Goal: Information Seeking & Learning: Learn about a topic

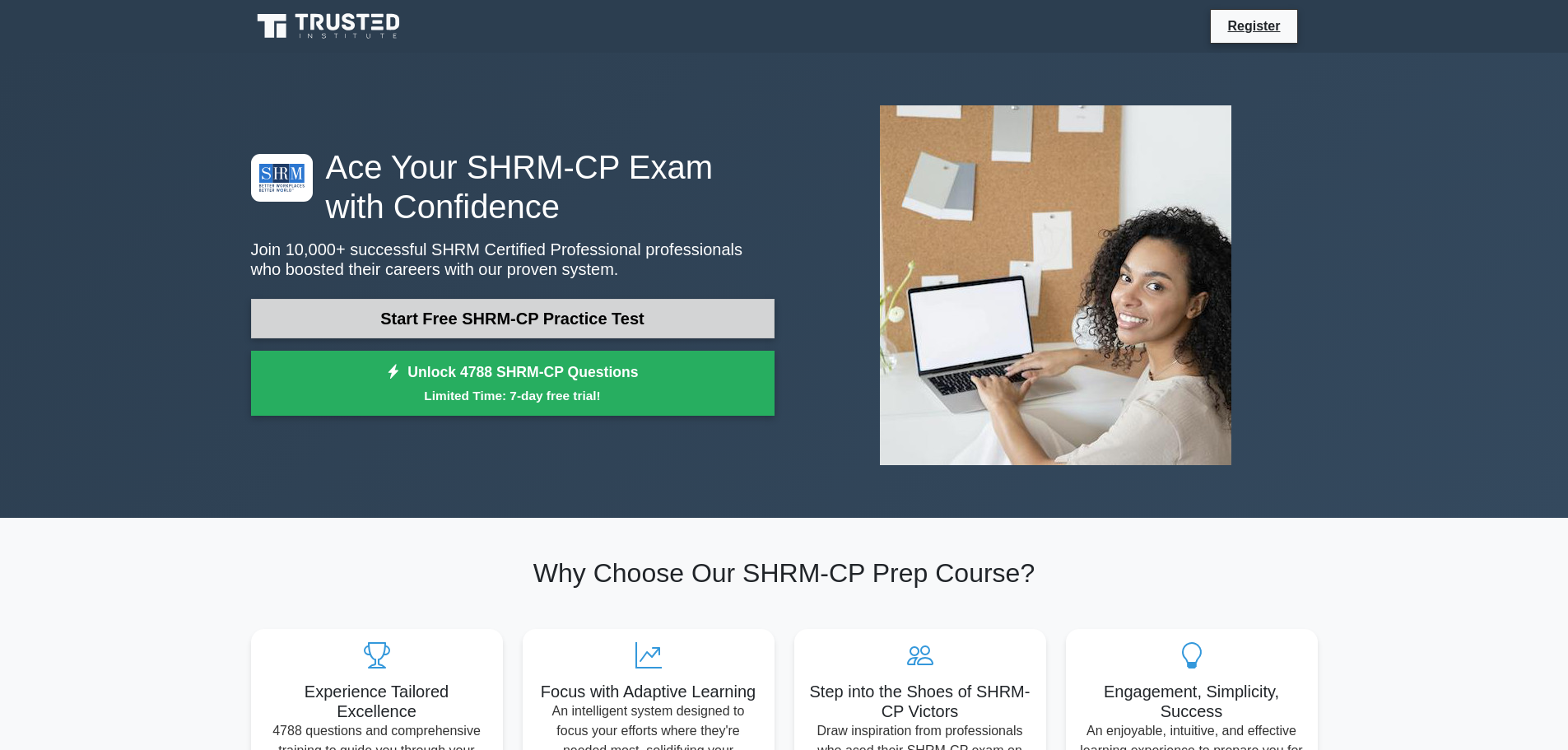
click at [486, 322] on link "Start Free SHRM-CP Practice Test" at bounding box center [513, 319] width 524 height 40
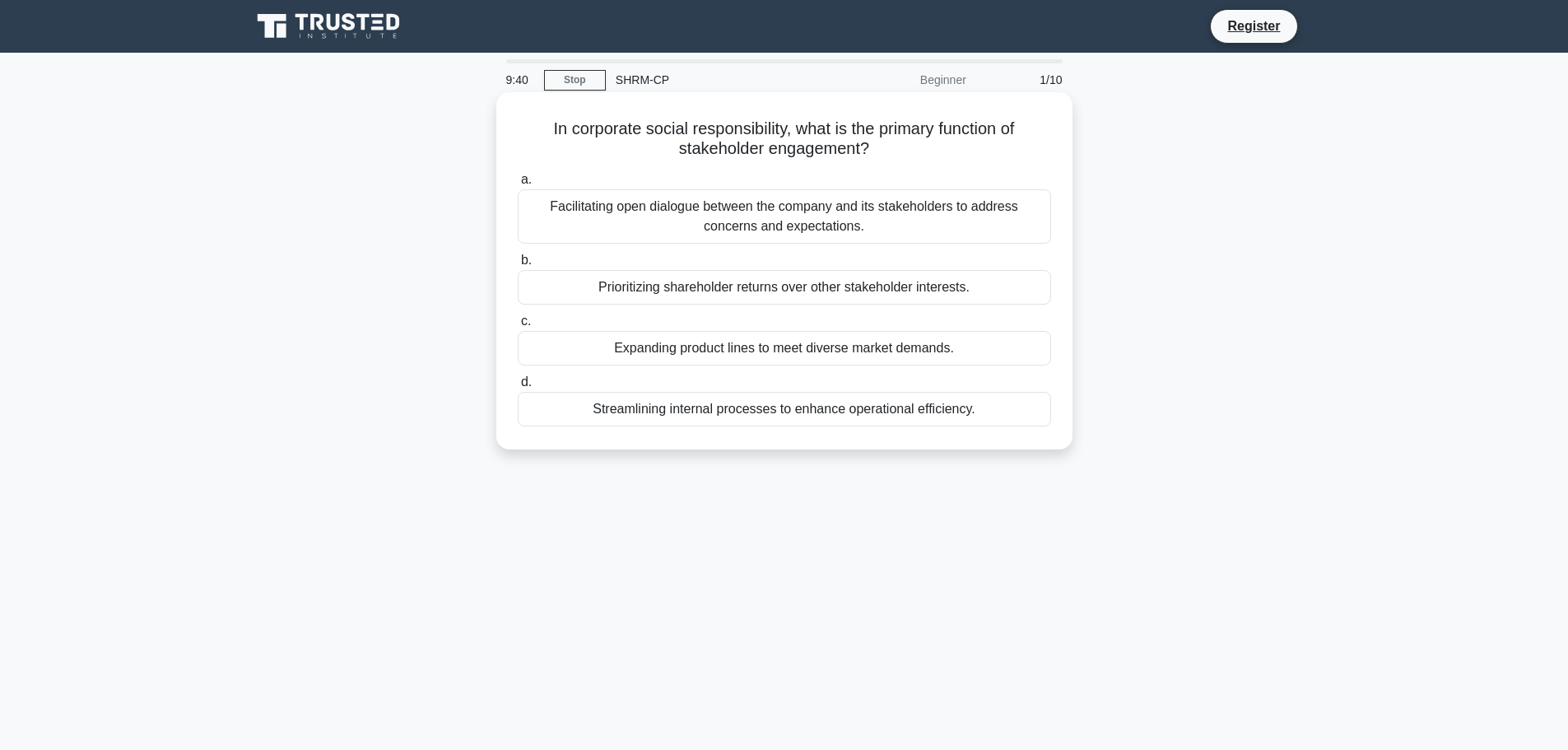
click at [785, 222] on div "Facilitating open dialogue between the company and its stakeholders to address …" at bounding box center [784, 216] width 534 height 54
click at [518, 185] on input "a. Facilitating open dialogue between the company and its stakeholders to addre…" at bounding box center [518, 180] width 0 height 11
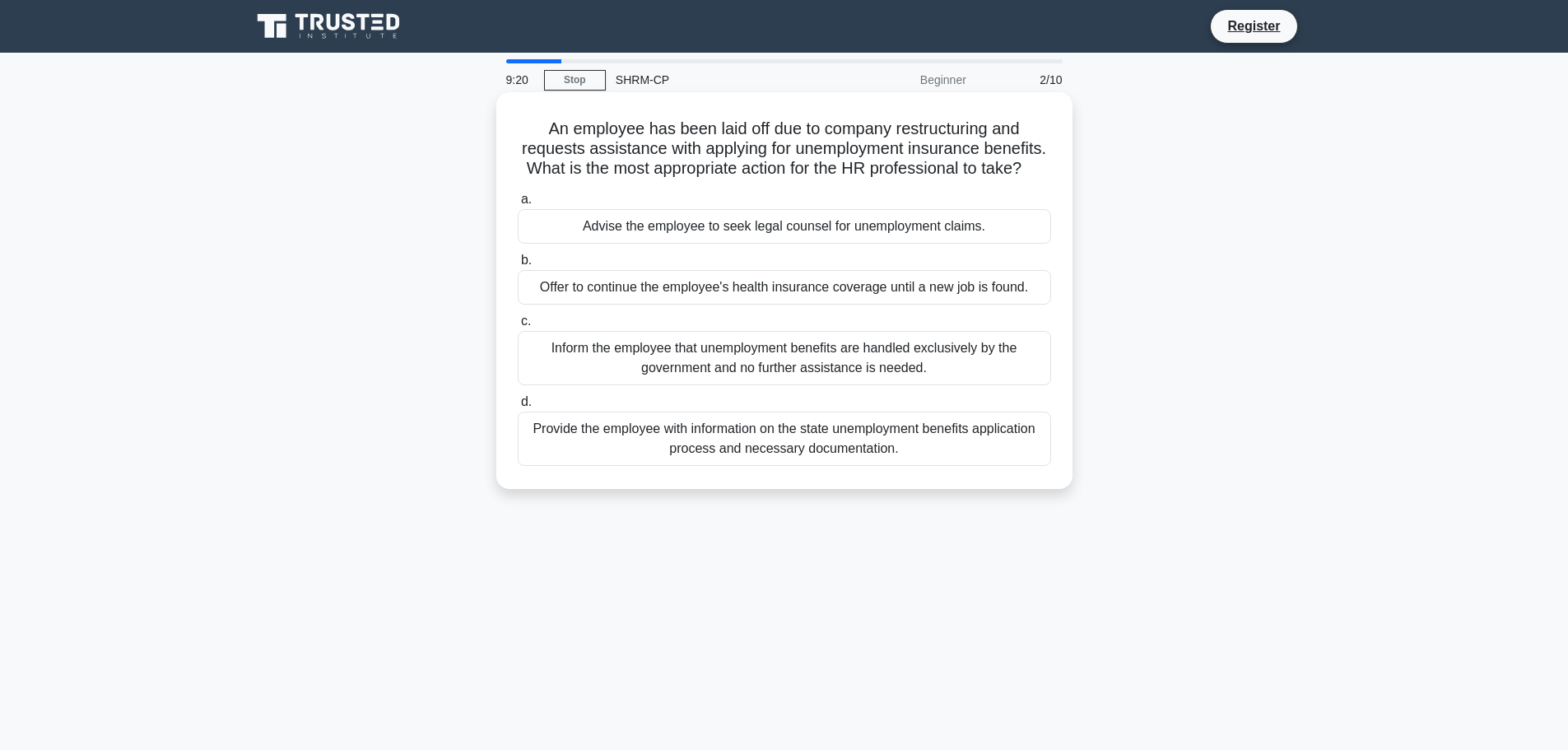
click at [606, 466] on div "Provide the employee with information on the state unemployment benefits applic…" at bounding box center [784, 438] width 534 height 54
click at [518, 408] on input "d. Provide the employee with information on the state unemployment benefits app…" at bounding box center [518, 402] width 0 height 11
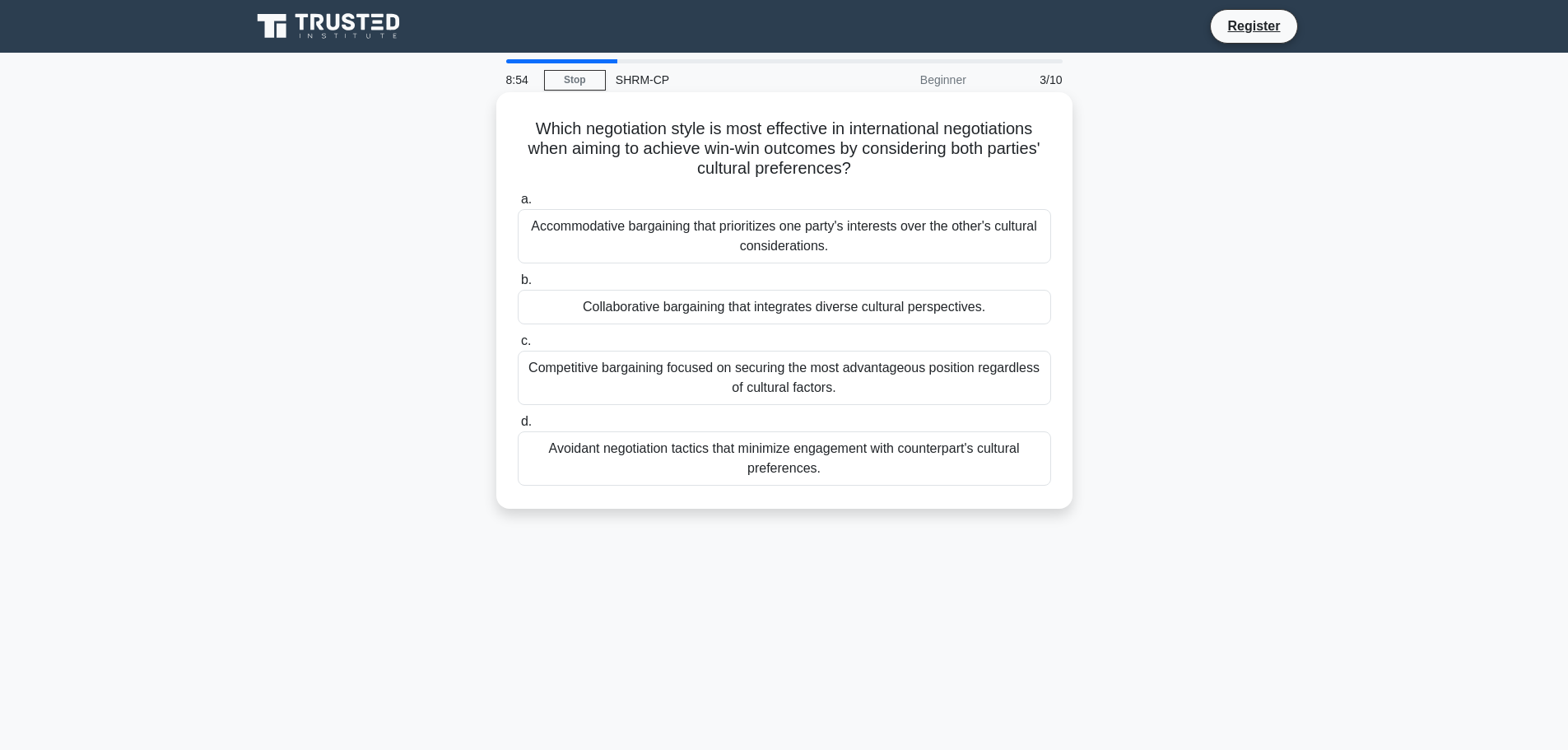
click at [717, 310] on div "Collaborative bargaining that integrates diverse cultural perspectives." at bounding box center [784, 307] width 534 height 34
click at [518, 285] on input "b. Collaborative bargaining that integrates diverse cultural perspectives." at bounding box center [518, 281] width 0 height 11
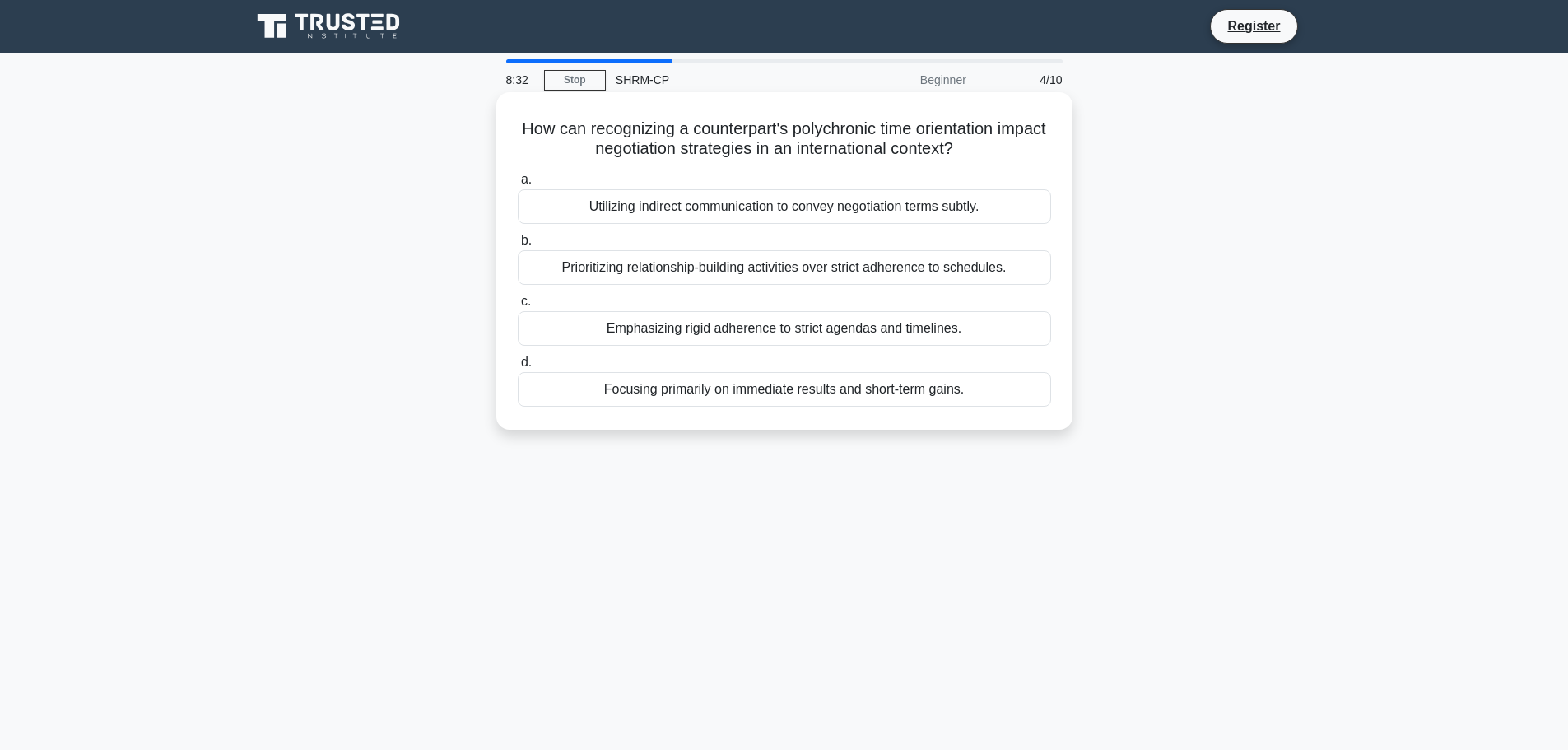
click at [710, 275] on div "Prioritizing relationship-building activities over strict adherence to schedule…" at bounding box center [784, 267] width 534 height 34
click at [518, 246] on input "b. Prioritizing relationship-building activities over strict adherence to sched…" at bounding box center [518, 241] width 0 height 11
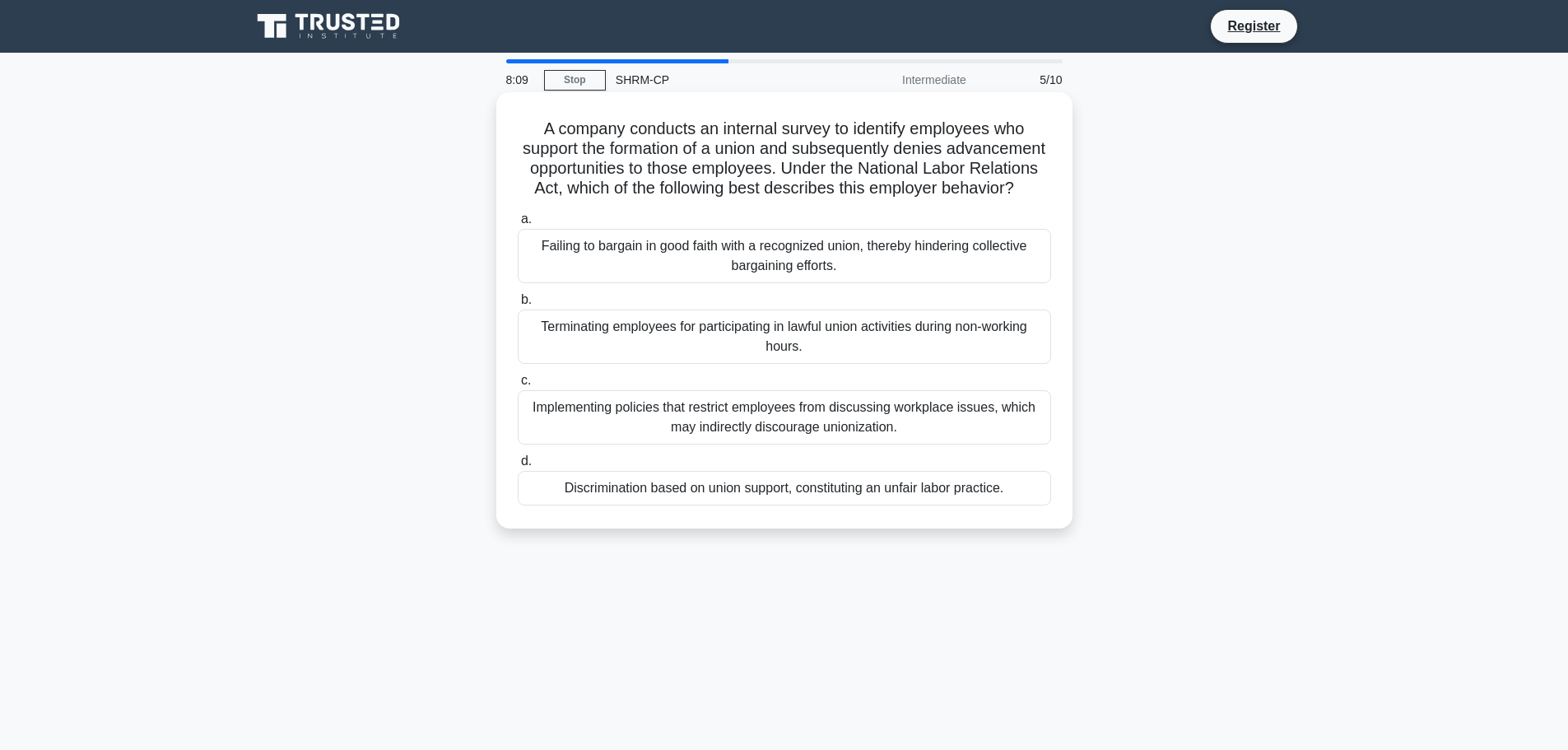
click at [889, 505] on div "Discrimination based on union support, constituting an unfair labor practice." at bounding box center [784, 488] width 534 height 34
click at [518, 466] on input "d. Discrimination based on union support, constituting an unfair labor practice." at bounding box center [518, 462] width 0 height 11
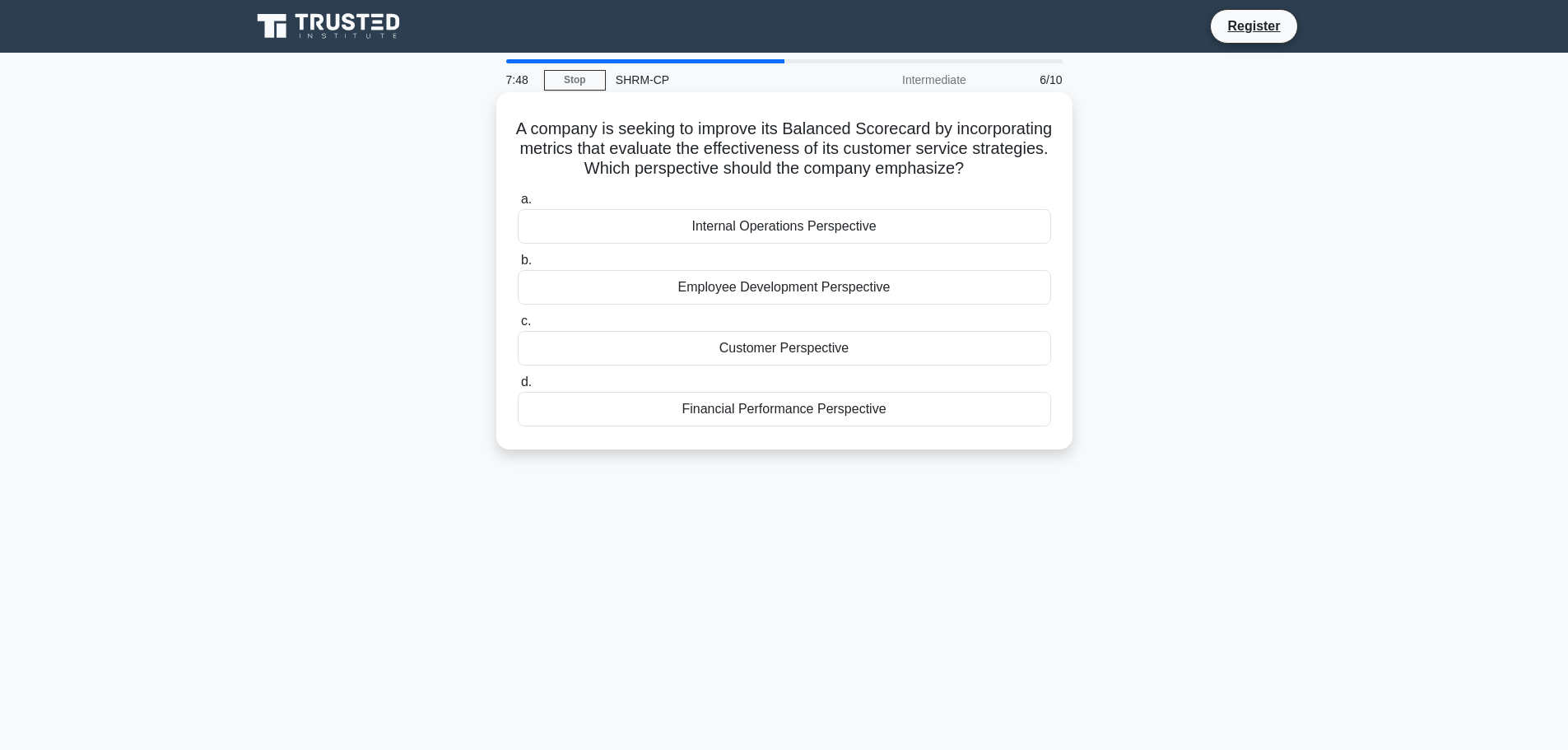
click at [825, 366] on div "Customer Perspective" at bounding box center [784, 348] width 534 height 34
click at [518, 327] on input "c. Customer Perspective" at bounding box center [518, 322] width 0 height 11
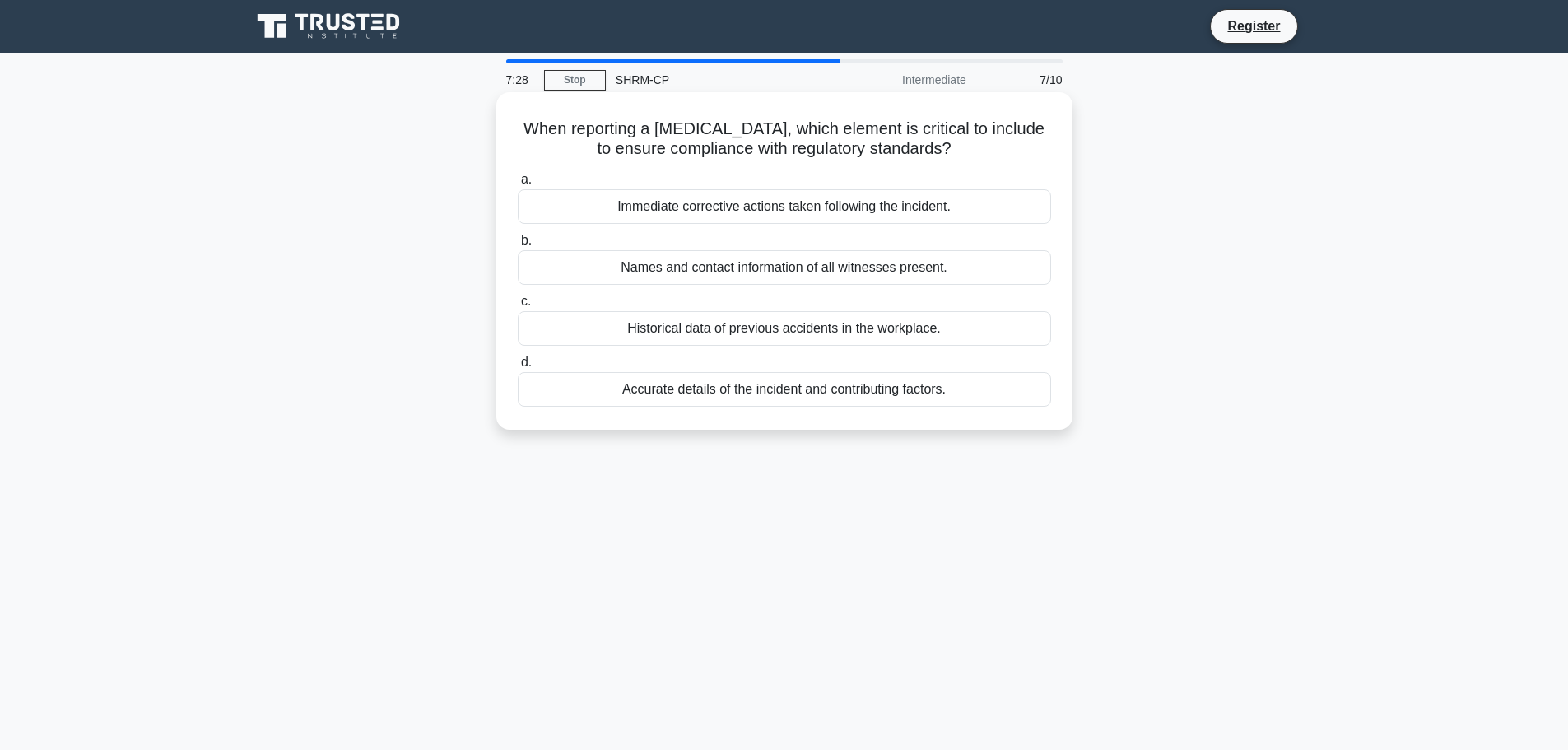
click at [807, 399] on div "Accurate details of the incident and contributing factors." at bounding box center [784, 389] width 534 height 34
click at [518, 368] on input "d. Accurate details of the incident and contributing factors." at bounding box center [518, 362] width 0 height 11
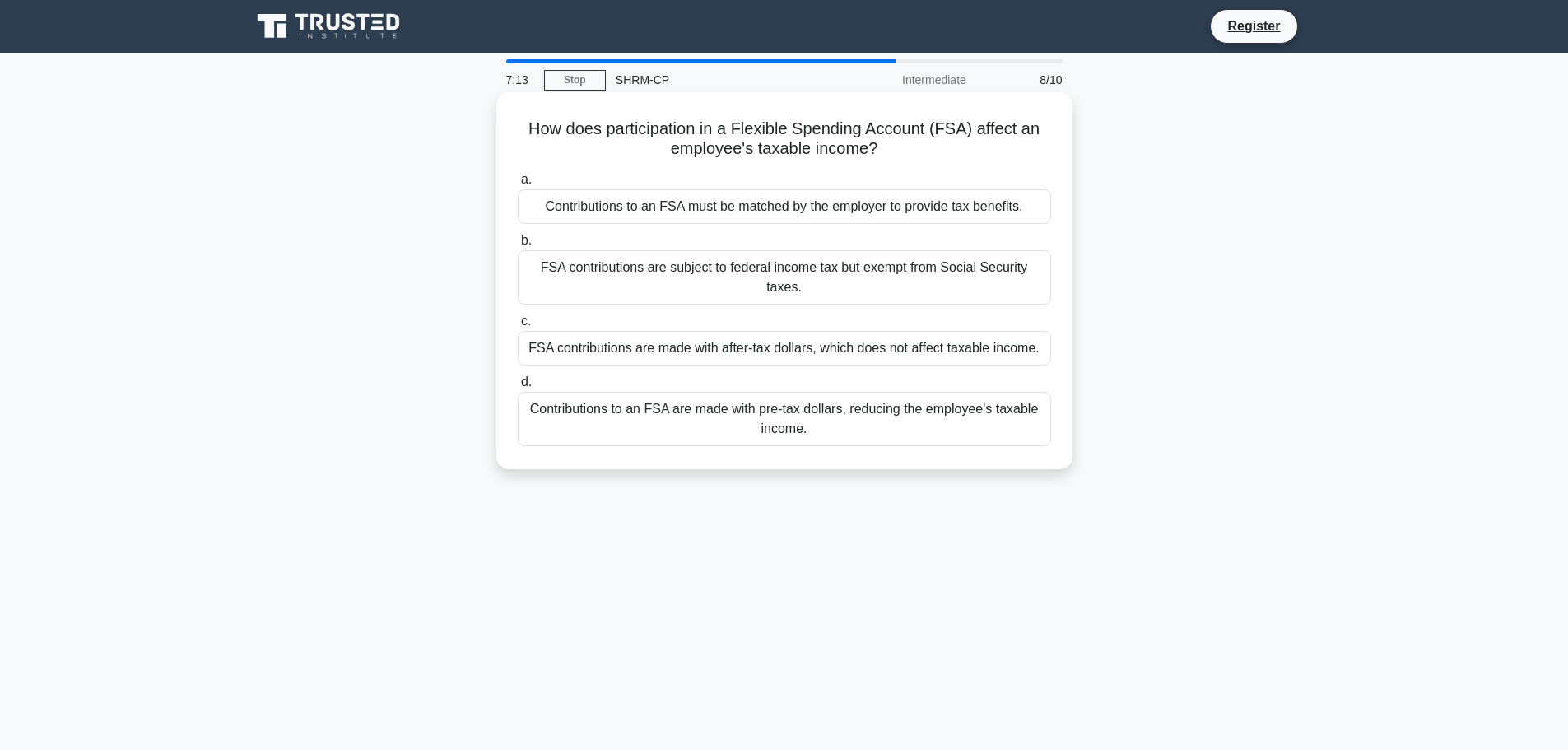
click at [803, 424] on div "Contributions to an FSA are made with pre-tax dollars, reducing the employee's …" at bounding box center [784, 419] width 534 height 54
click at [518, 388] on input "d. Contributions to an FSA are made with pre-tax dollars, reducing the employee…" at bounding box center [518, 382] width 0 height 11
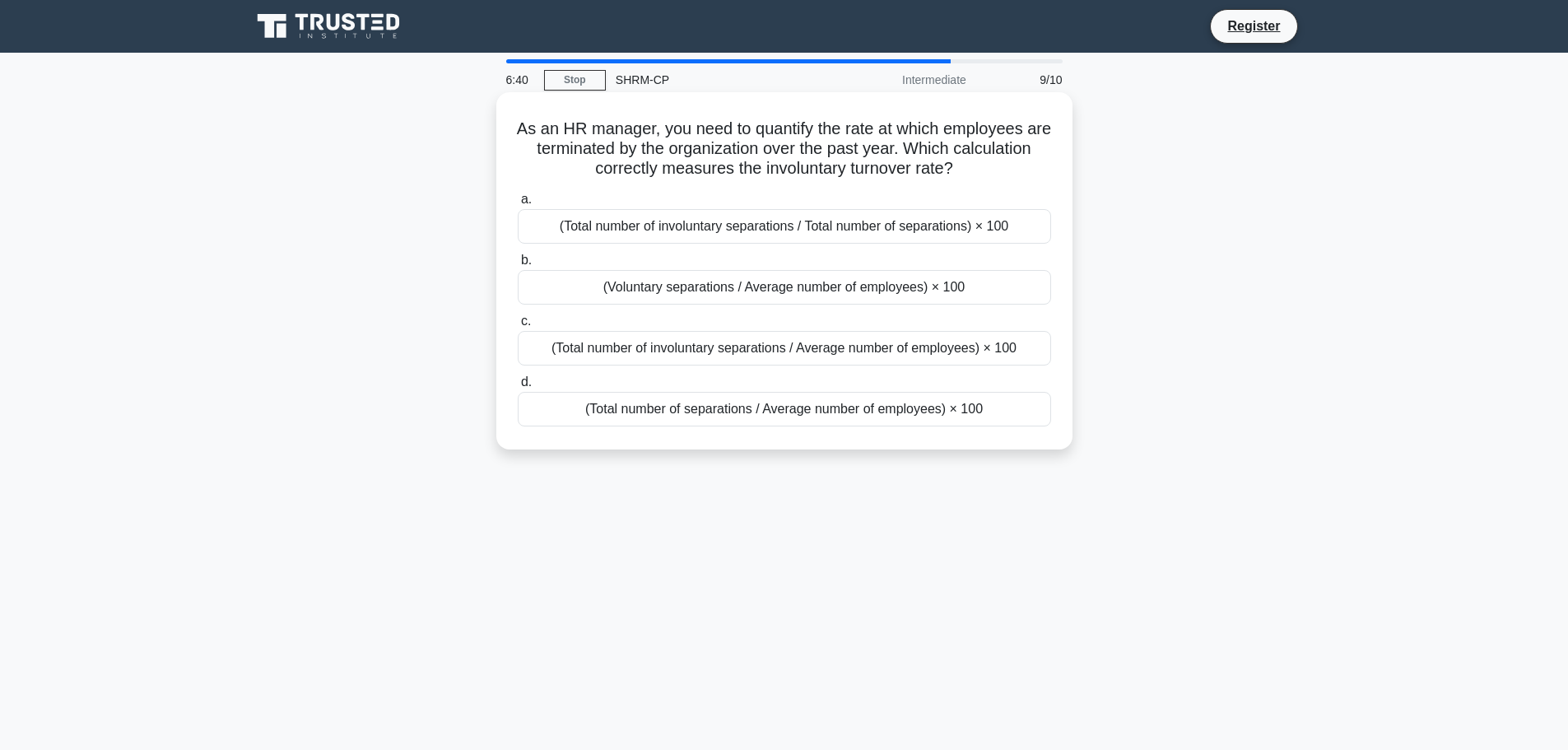
click at [788, 351] on div "(Total number of involuntary separations / Average number of employees) × 100" at bounding box center [784, 348] width 534 height 34
click at [518, 327] on input "c. (Total number of involuntary separations / Average number of employees) × 100" at bounding box center [518, 322] width 0 height 11
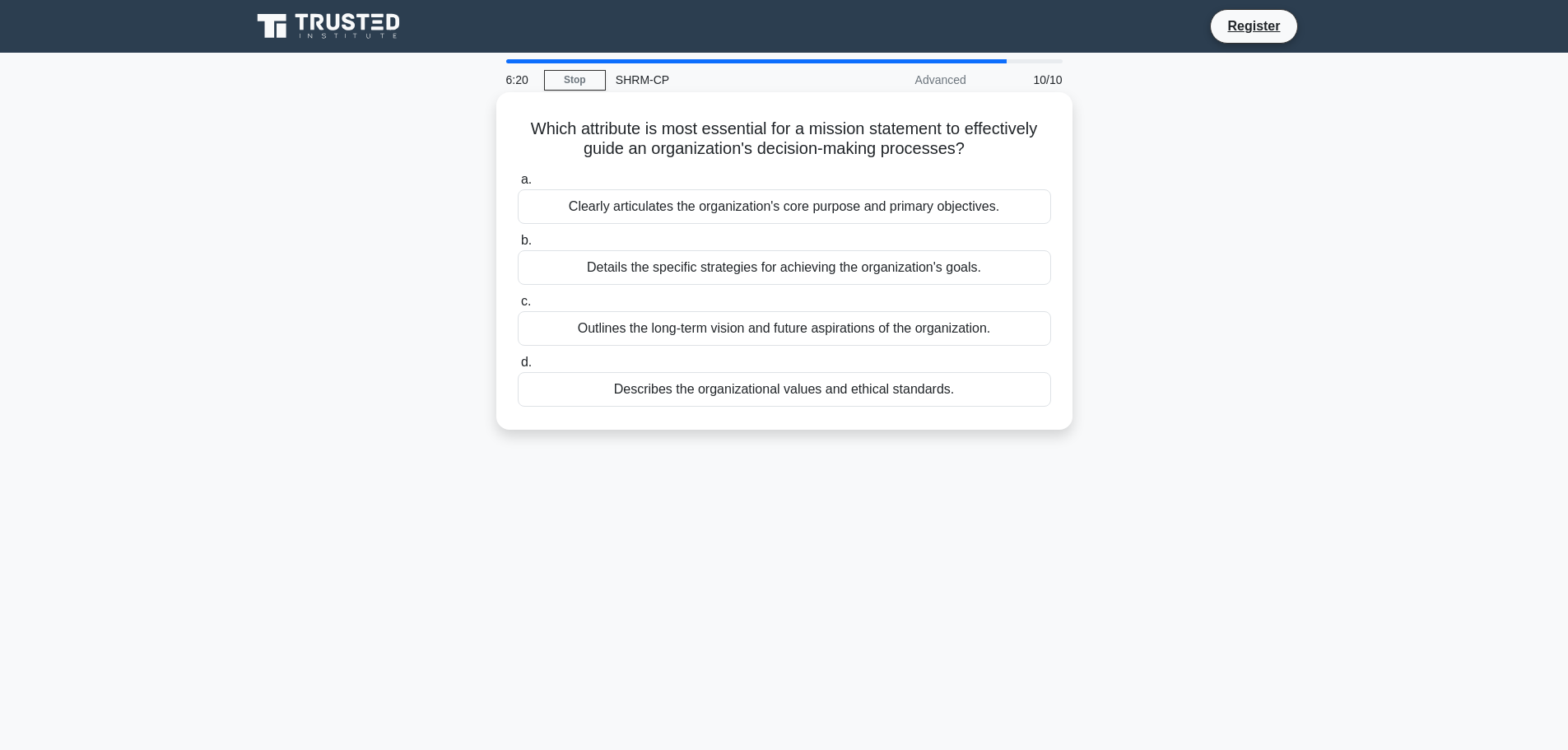
click at [719, 204] on div "Clearly articulates the organization's core purpose and primary objectives." at bounding box center [784, 207] width 534 height 34
click at [518, 185] on input "a. Clearly articulates the organization's core purpose and primary objectives." at bounding box center [518, 180] width 0 height 11
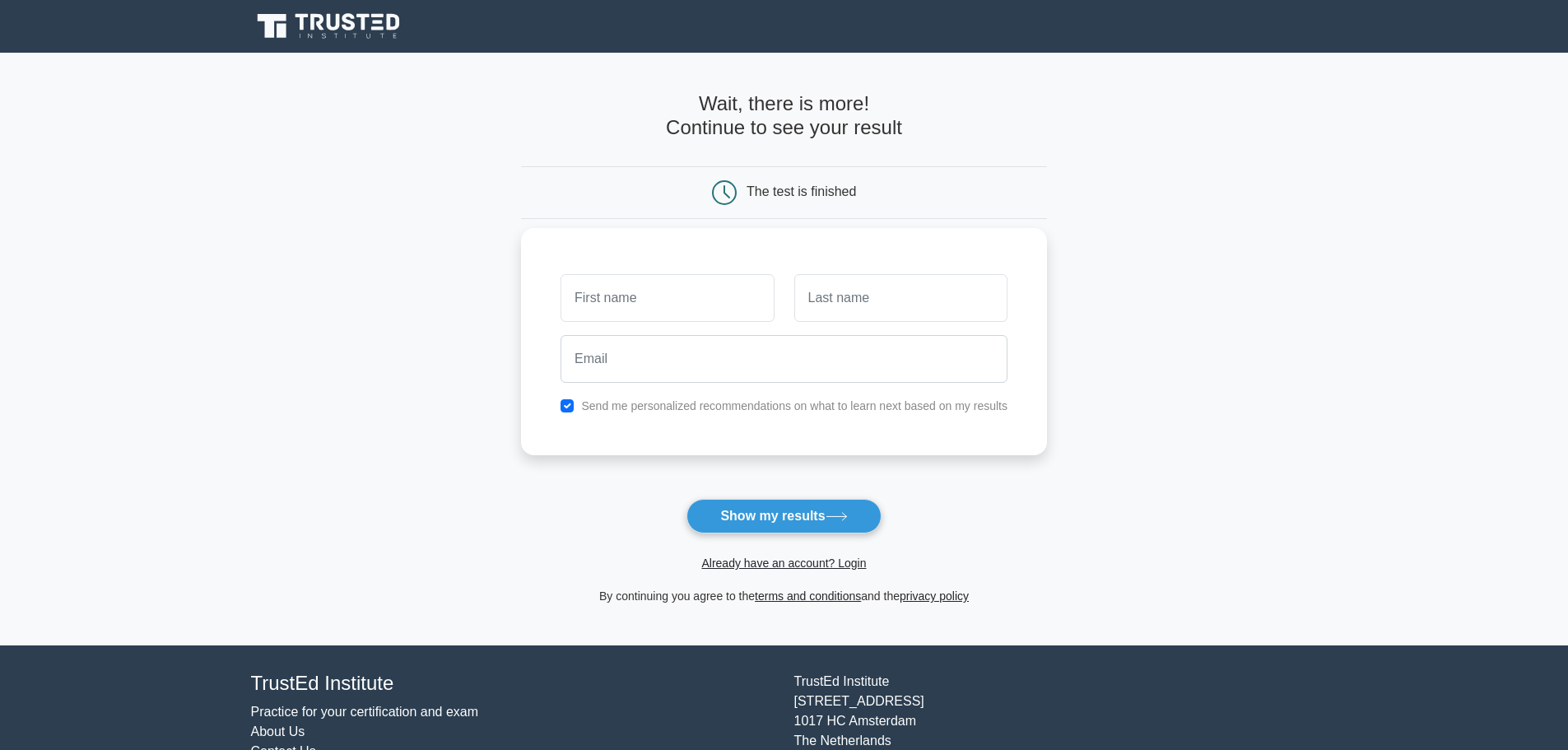
click at [627, 305] on input "text" at bounding box center [667, 298] width 213 height 48
type input "[PERSON_NAME]"
click at [818, 310] on input "text" at bounding box center [900, 298] width 213 height 48
type input "Lybrook"
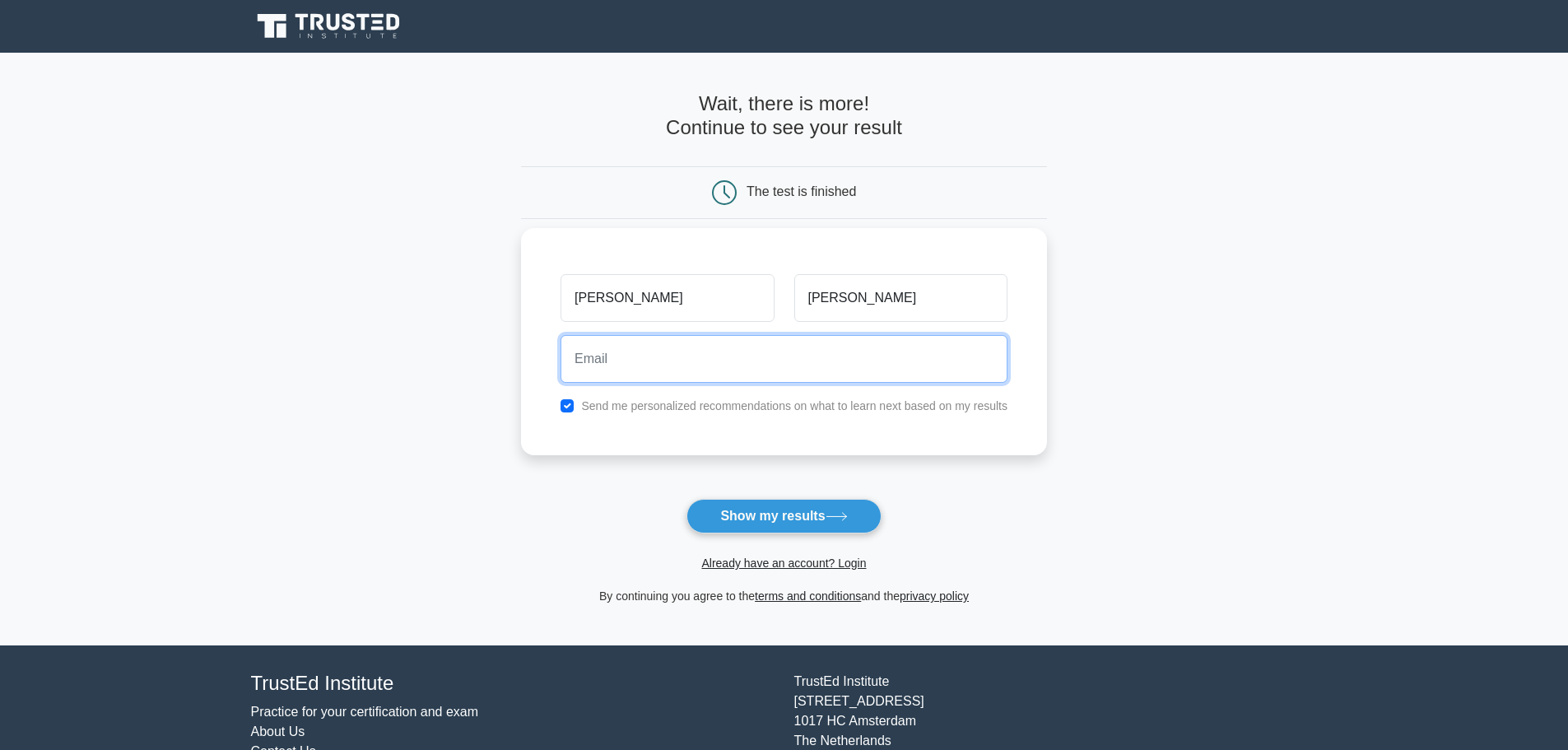
click at [651, 361] on input "email" at bounding box center [784, 359] width 447 height 48
type input "mlybrook@gmail.com"
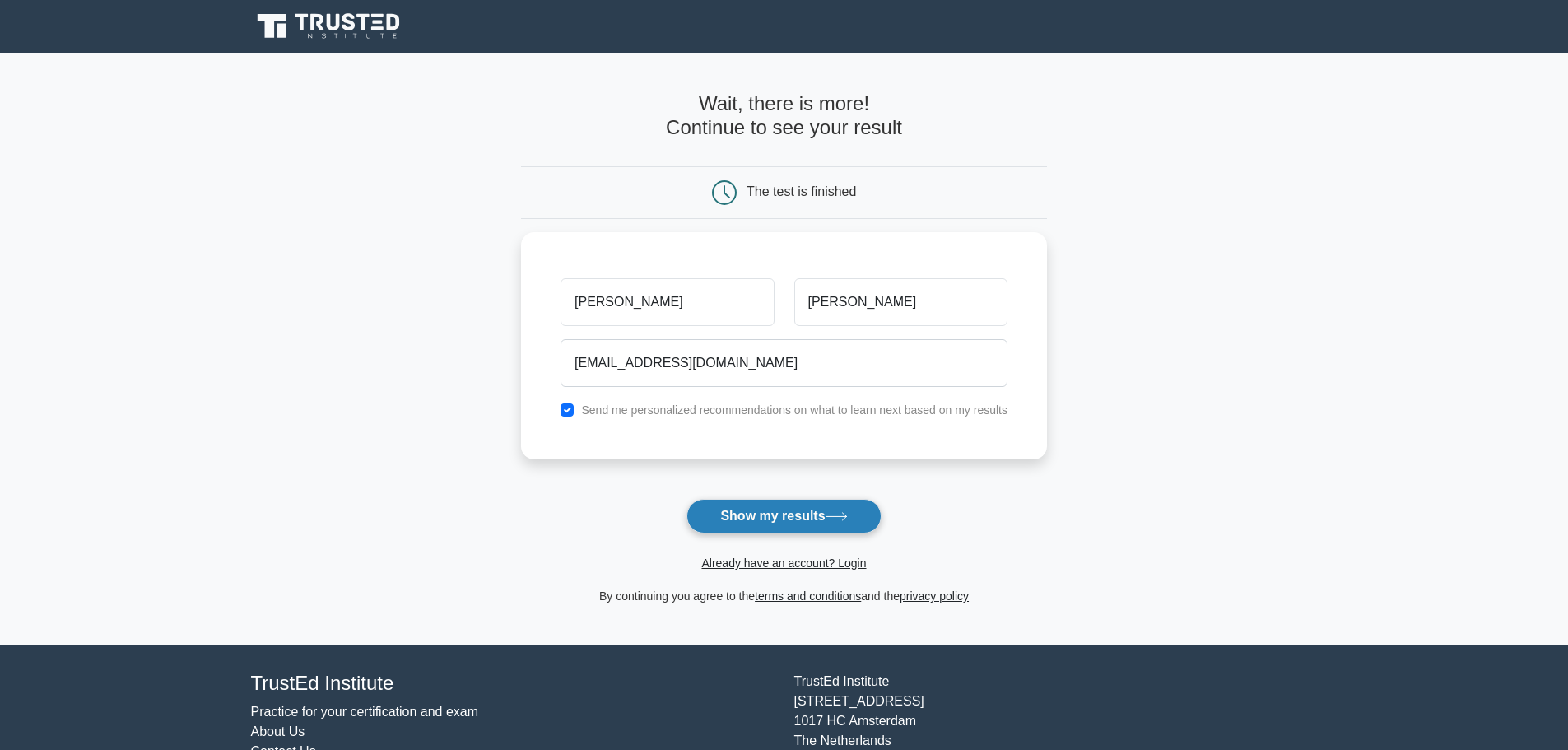
click at [798, 520] on button "Show my results" at bounding box center [784, 516] width 194 height 34
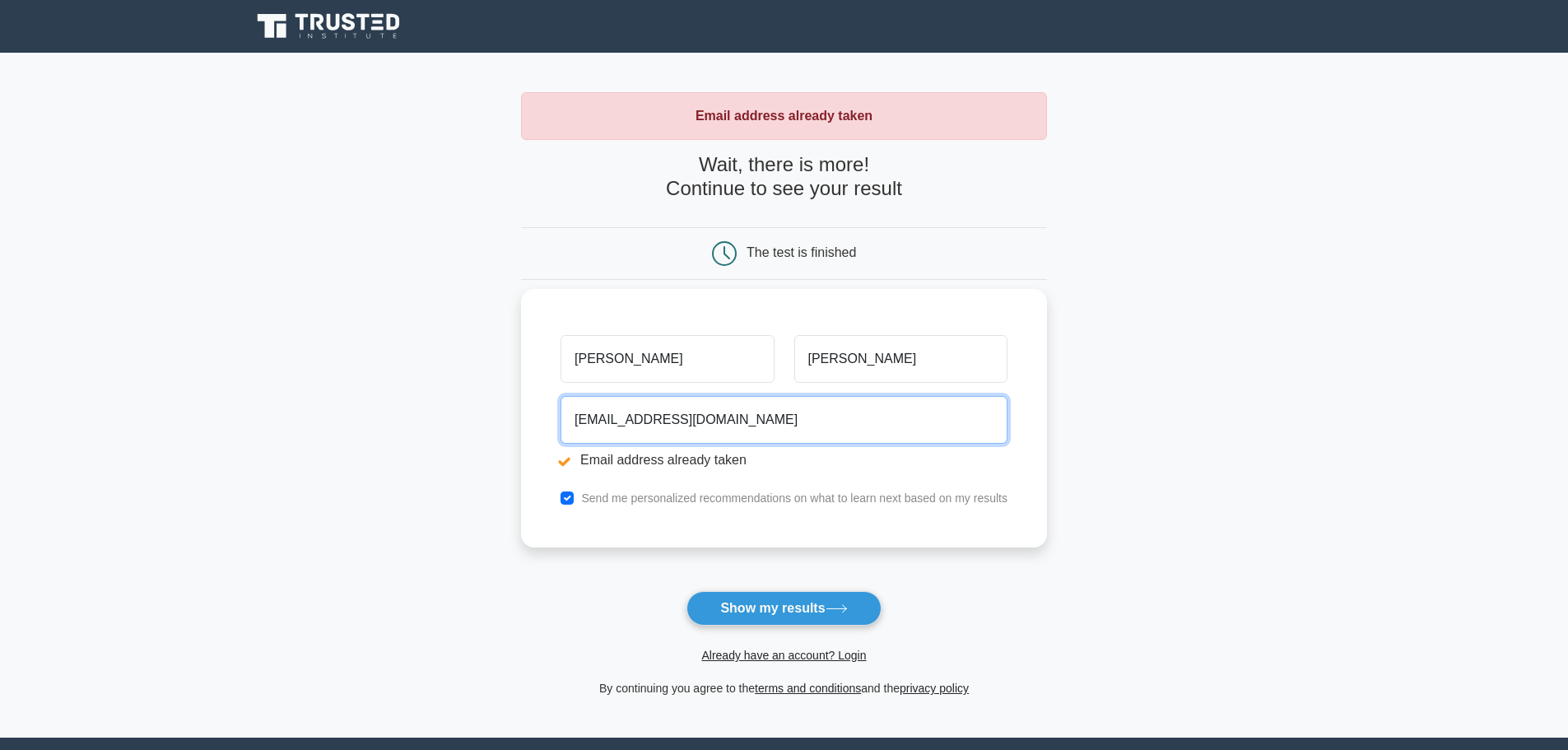
click at [718, 421] on input "mlybrook@gmail.com" at bounding box center [784, 419] width 447 height 48
drag, startPoint x: 732, startPoint y: 427, endPoint x: 533, endPoint y: 413, distance: 199.5
click at [533, 413] on div "Melanie Lybrook mlybrook@gmail.com Email address already taken Send me personal…" at bounding box center [784, 418] width 526 height 258
type input "melanie.lybrook1@ge.com"
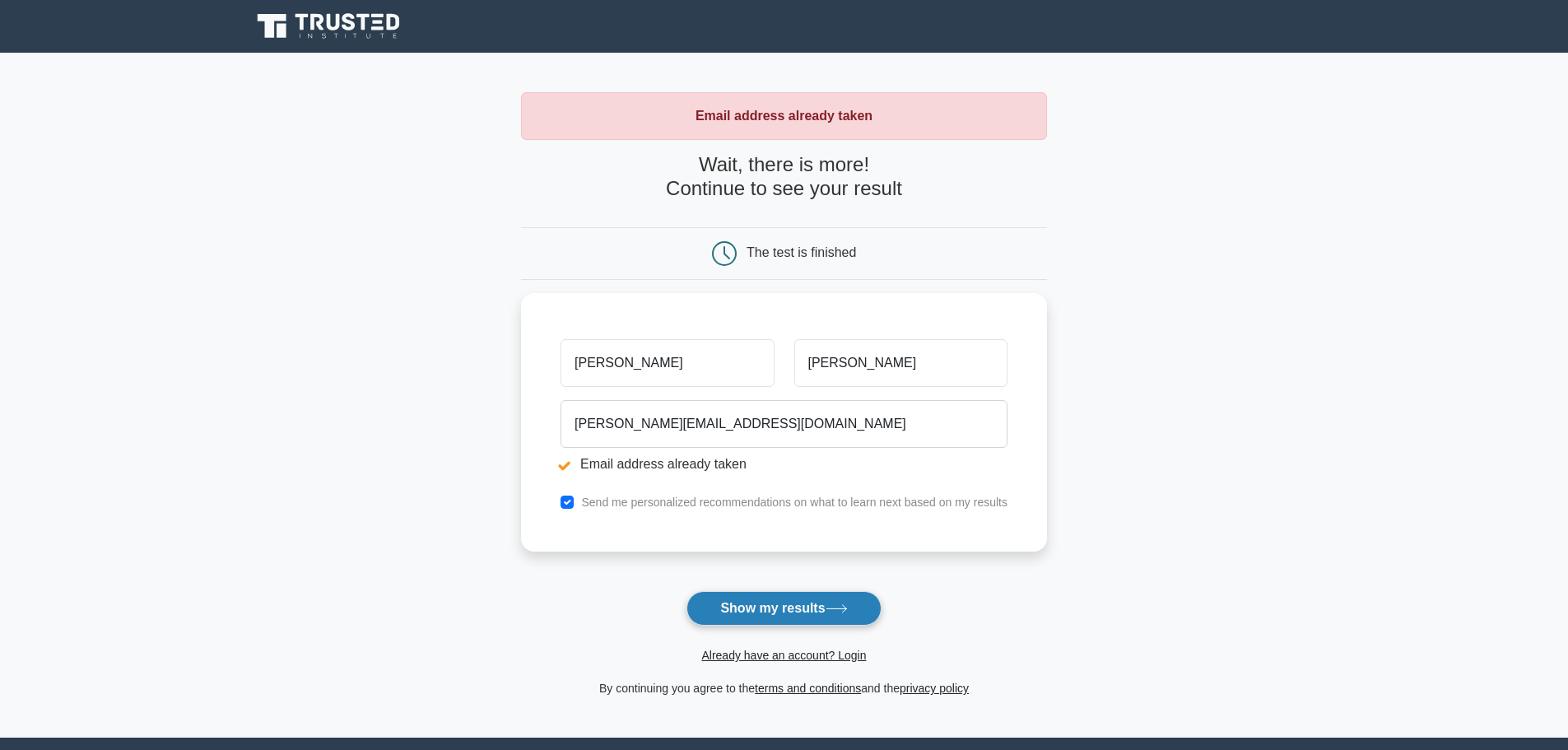
click at [765, 602] on button "Show my results" at bounding box center [784, 609] width 194 height 34
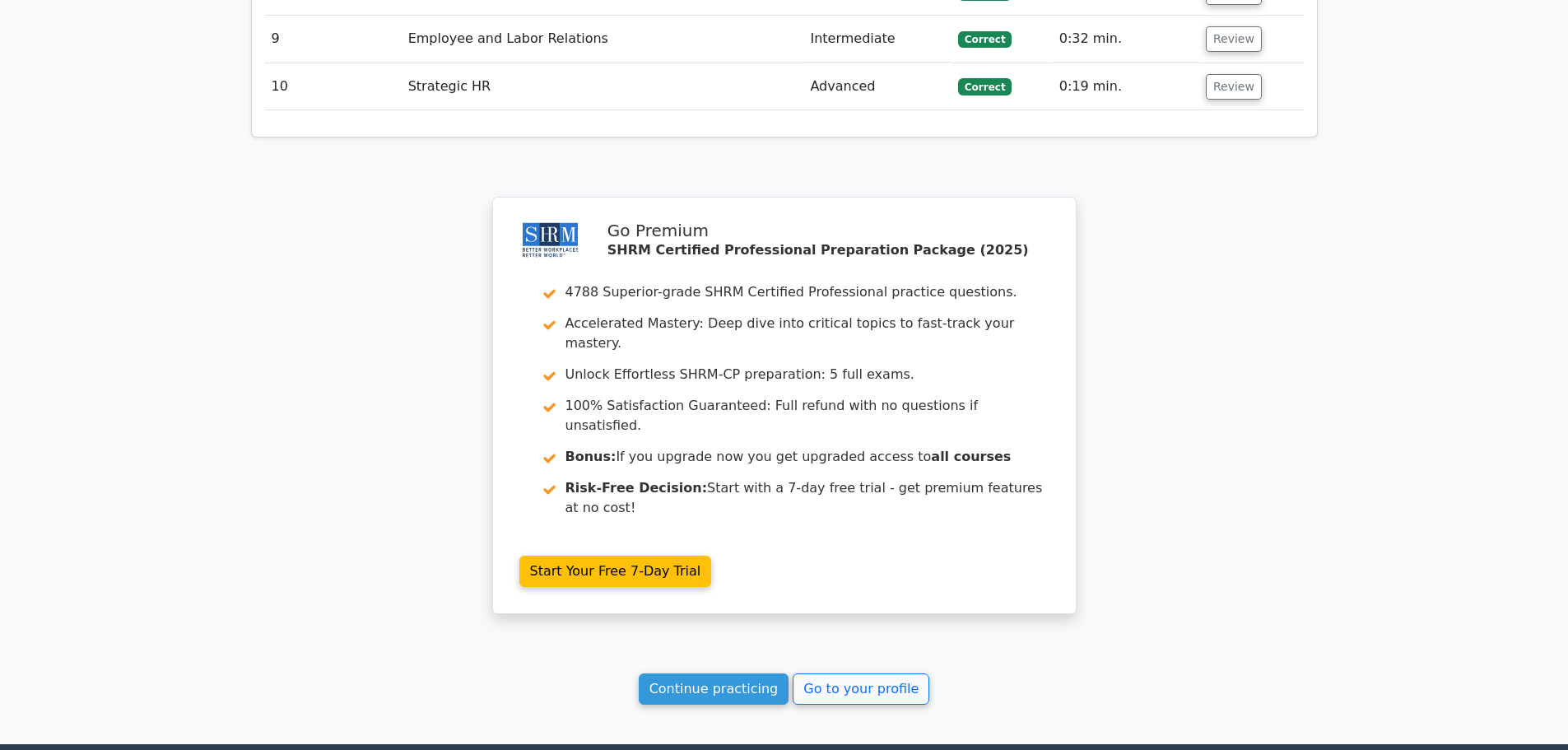
scroll to position [2453, 0]
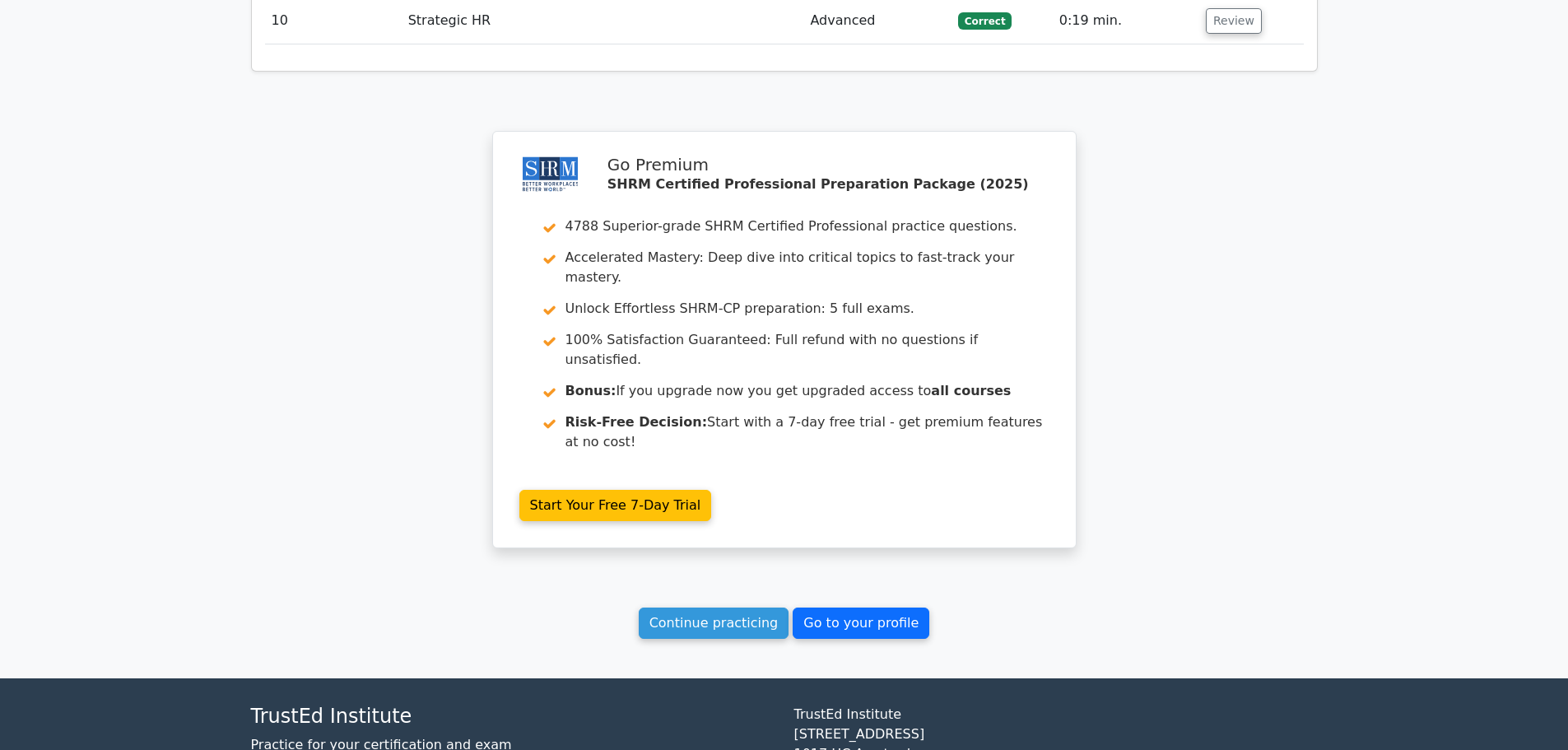
click at [871, 608] on link "Go to your profile" at bounding box center [861, 623] width 137 height 32
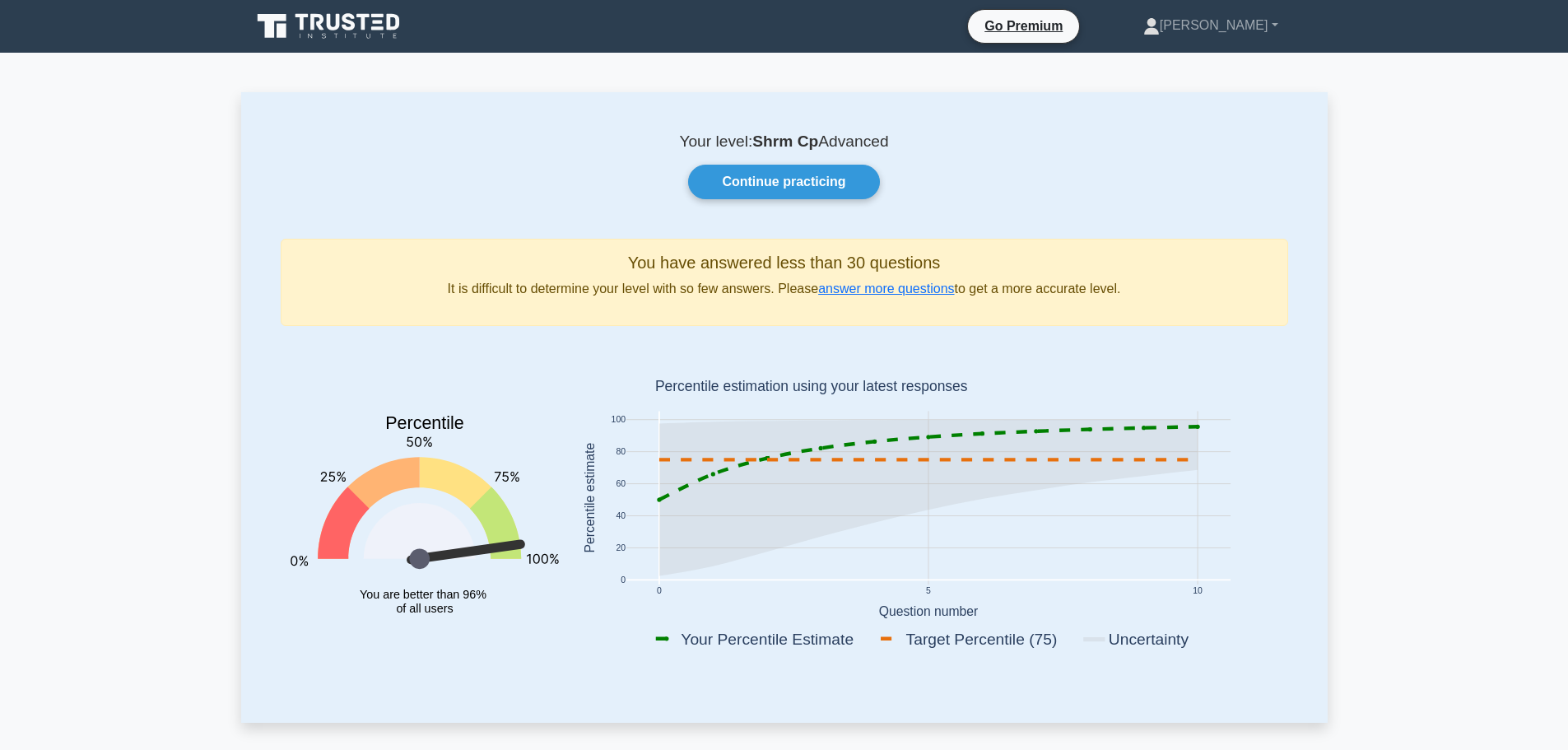
scroll to position [82, 0]
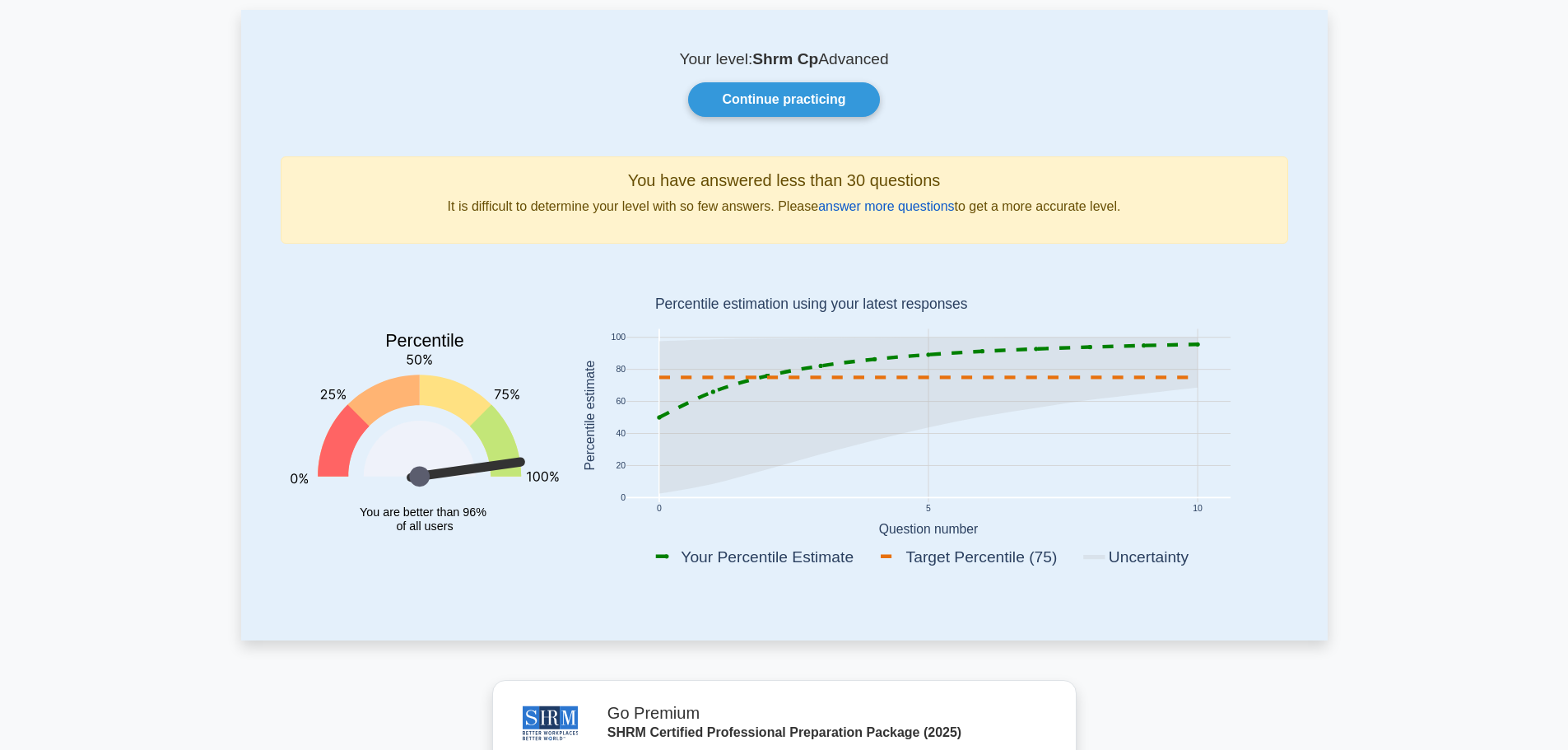
click at [908, 201] on link "answer more questions" at bounding box center [886, 206] width 136 height 14
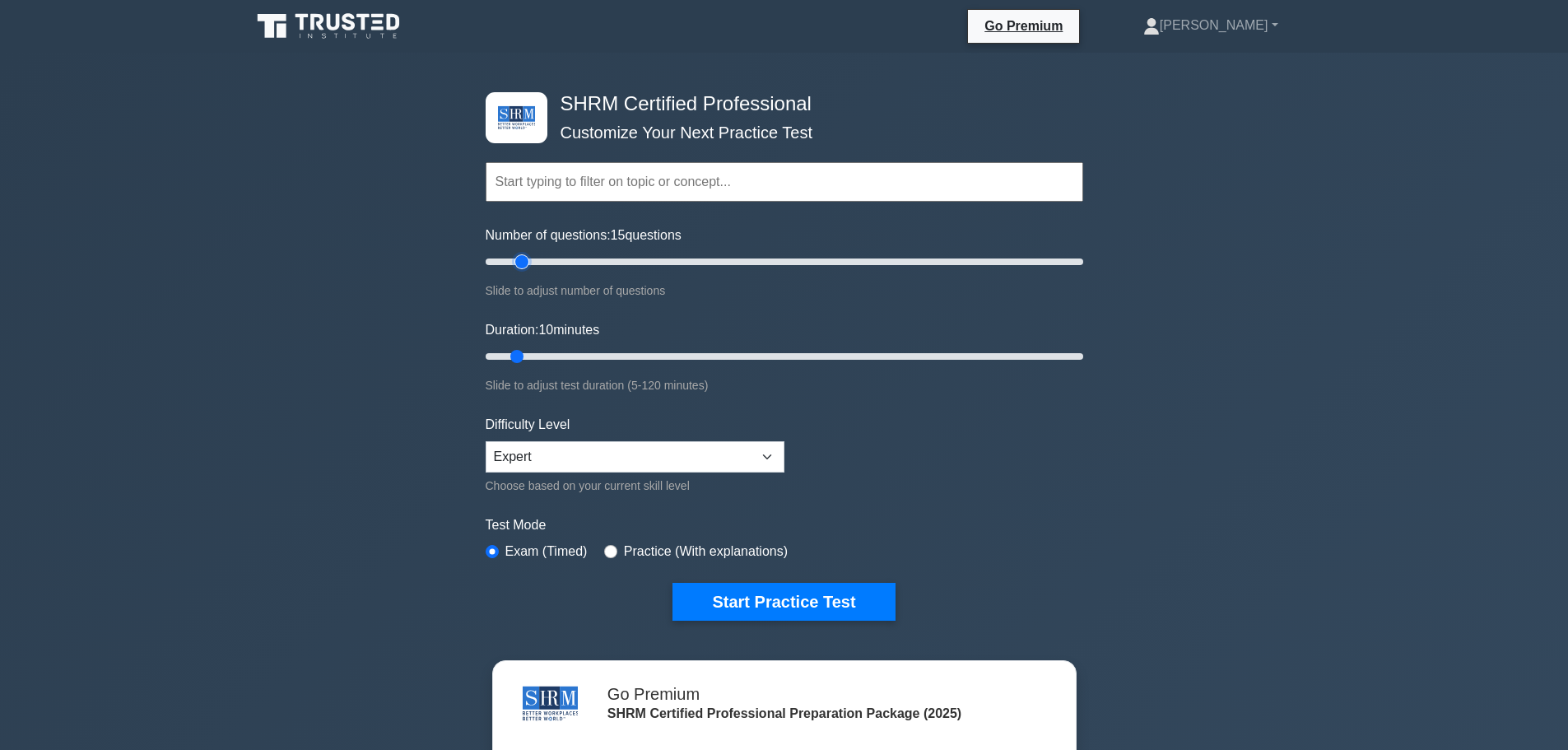
drag, startPoint x: 506, startPoint y: 263, endPoint x: 515, endPoint y: 262, distance: 9.1
type input "15"
click at [515, 262] on input "Number of questions: 15 questions" at bounding box center [784, 262] width 598 height 20
drag, startPoint x: 513, startPoint y: 356, endPoint x: 527, endPoint y: 356, distance: 14.0
click at [527, 356] on input "Duration: 10 minutes" at bounding box center [784, 357] width 598 height 20
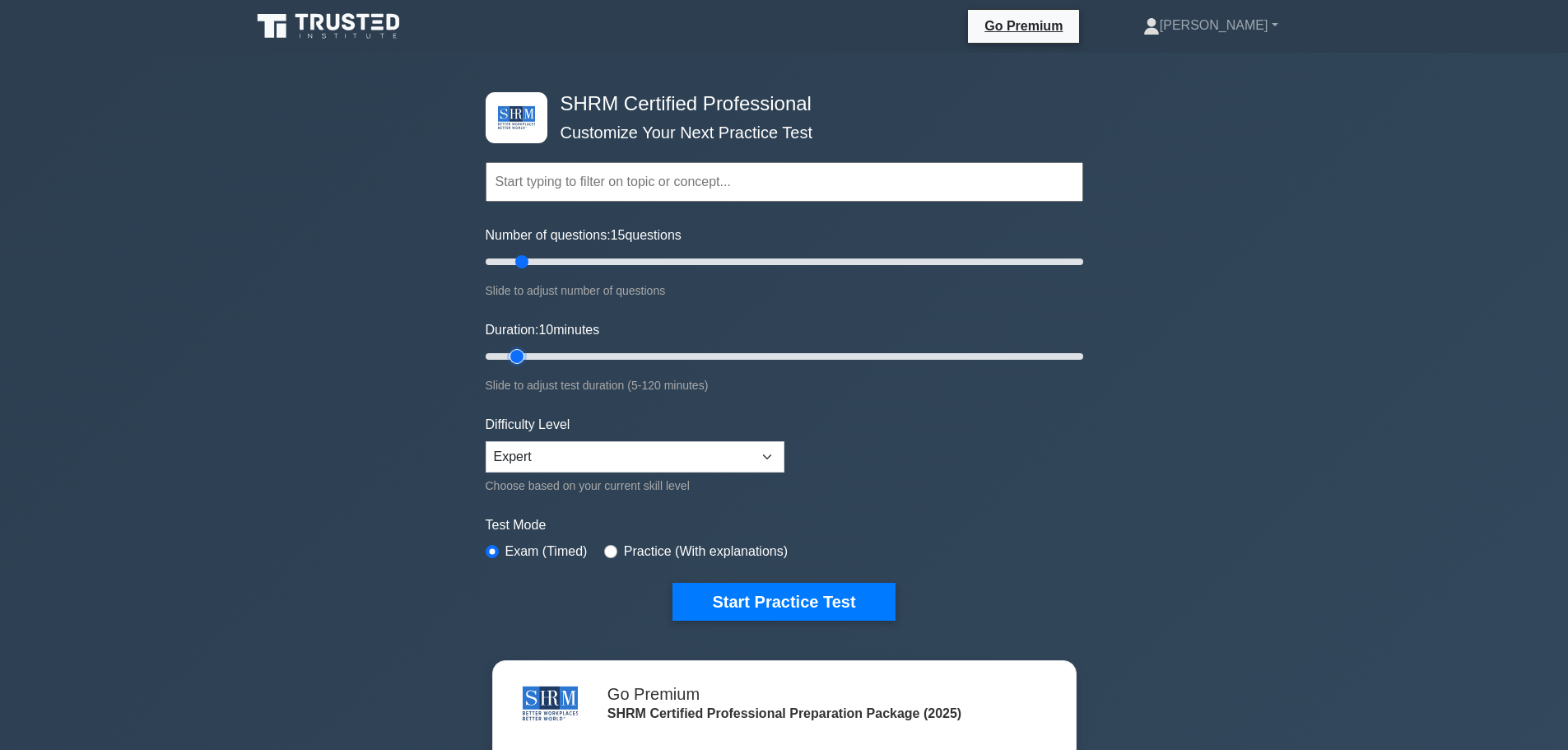
scroll to position [82, 0]
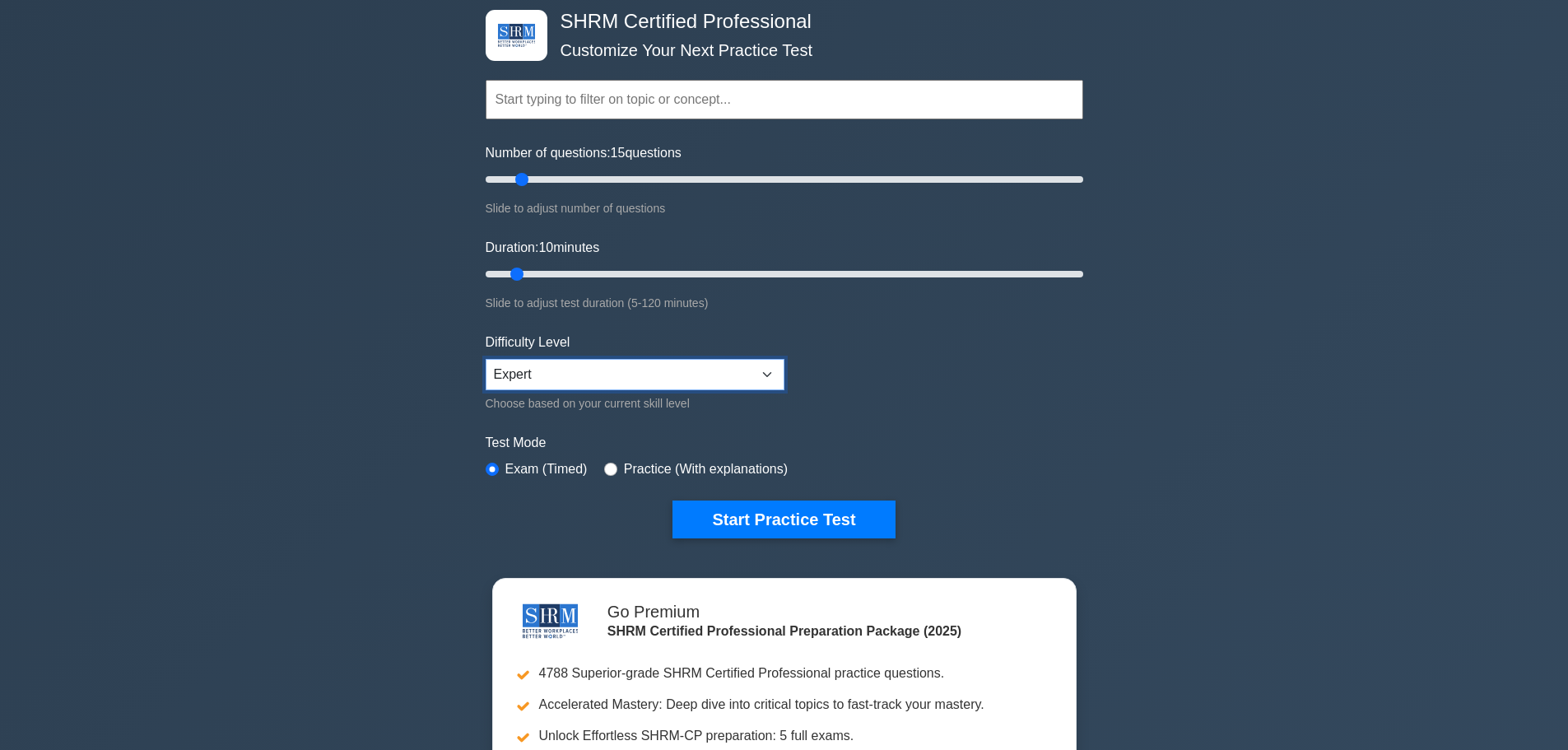
click at [693, 378] on select "Beginner Intermediate Expert" at bounding box center [635, 374] width 299 height 32
click at [693, 377] on select "Beginner Intermediate Expert" at bounding box center [635, 374] width 299 height 32
click at [1001, 395] on form "Topics Change Management Compensation and Benefits Employee and Labor Relations…" at bounding box center [784, 284] width 598 height 509
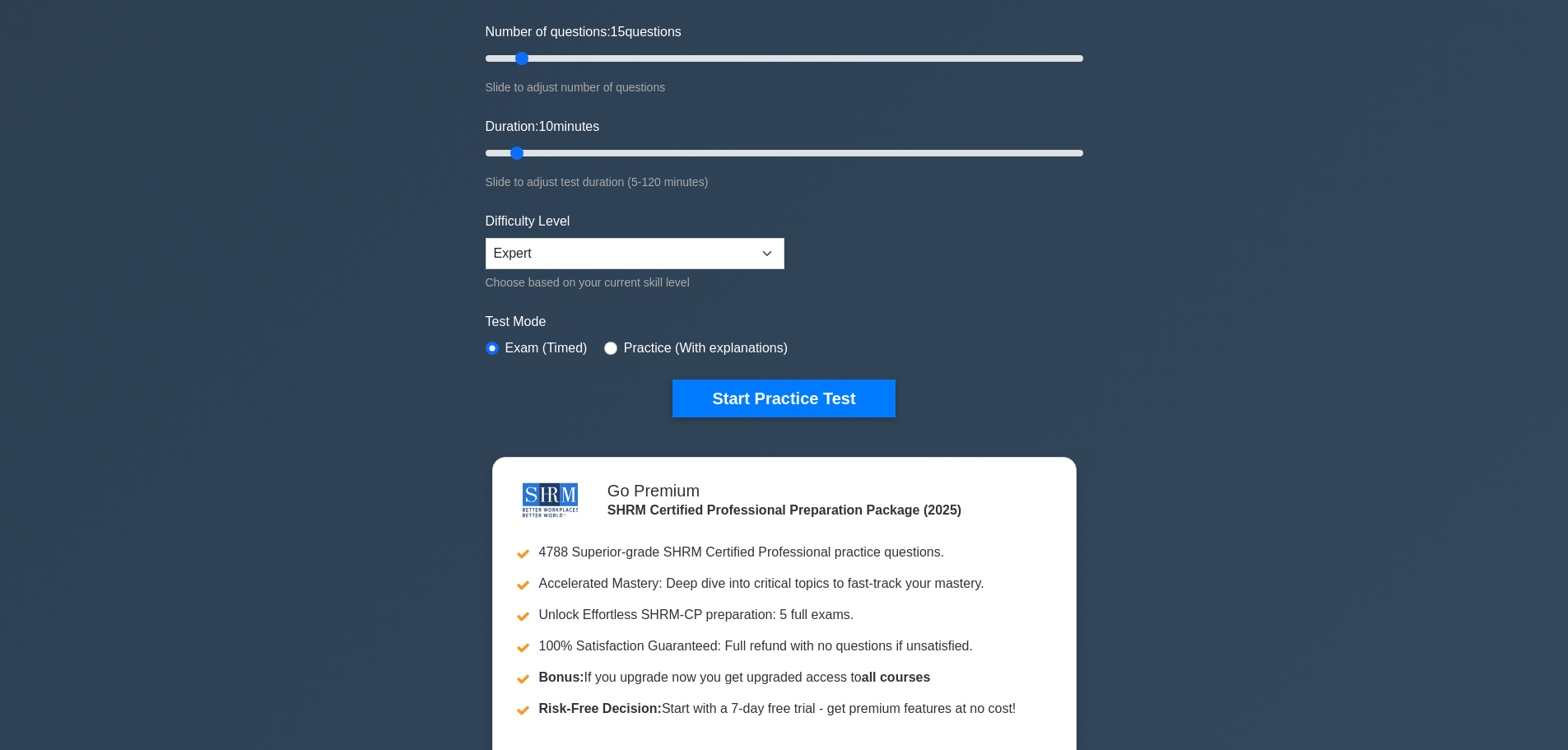
scroll to position [247, 0]
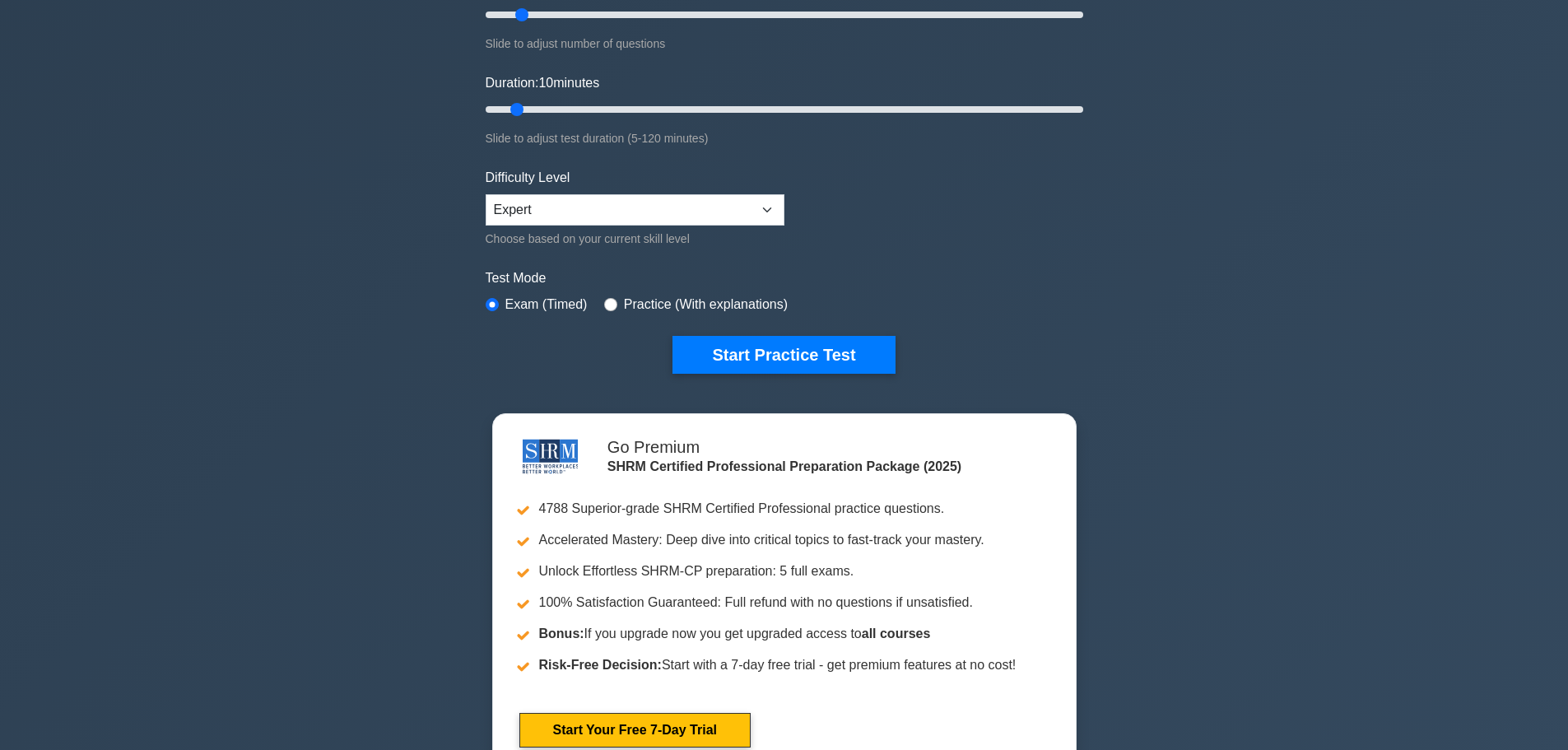
click at [604, 300] on div "Practice (With explanations)" at bounding box center [696, 304] width 184 height 20
click at [624, 303] on label "Practice (With explanations)" at bounding box center [706, 304] width 164 height 20
click at [607, 306] on input "radio" at bounding box center [611, 304] width 14 height 14
radio input "true"
click at [490, 298] on input "radio" at bounding box center [492, 304] width 14 height 14
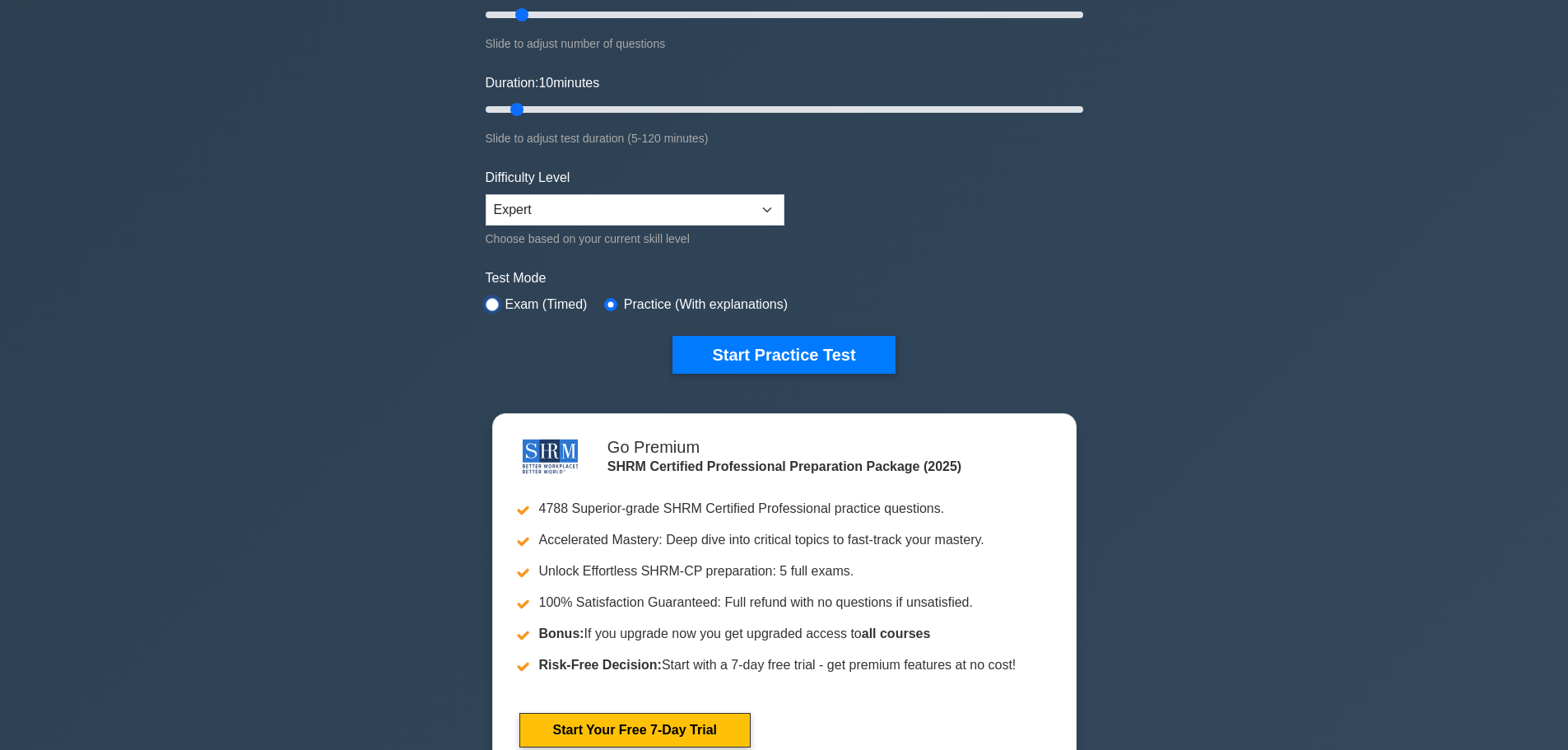
radio input "true"
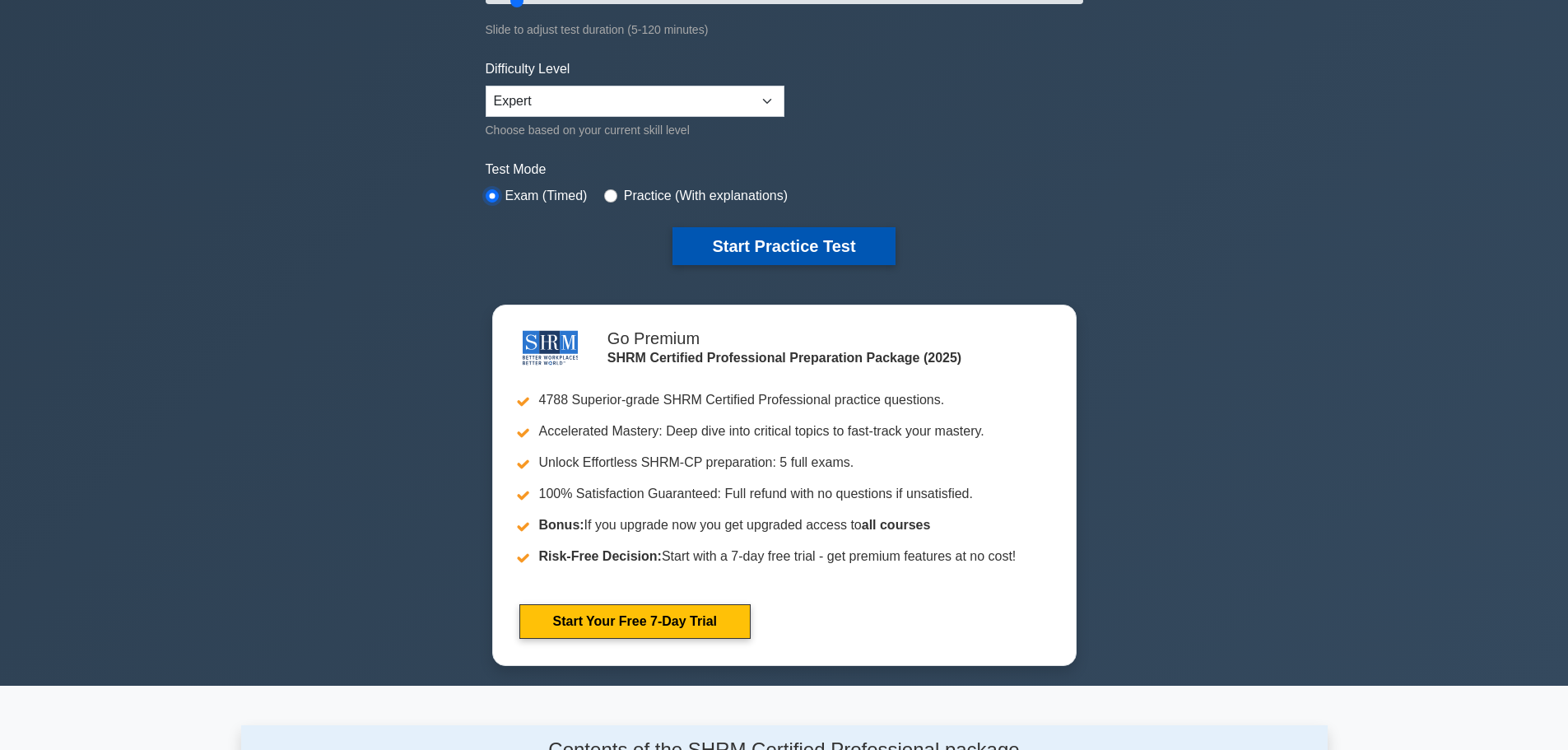
scroll to position [330, 0]
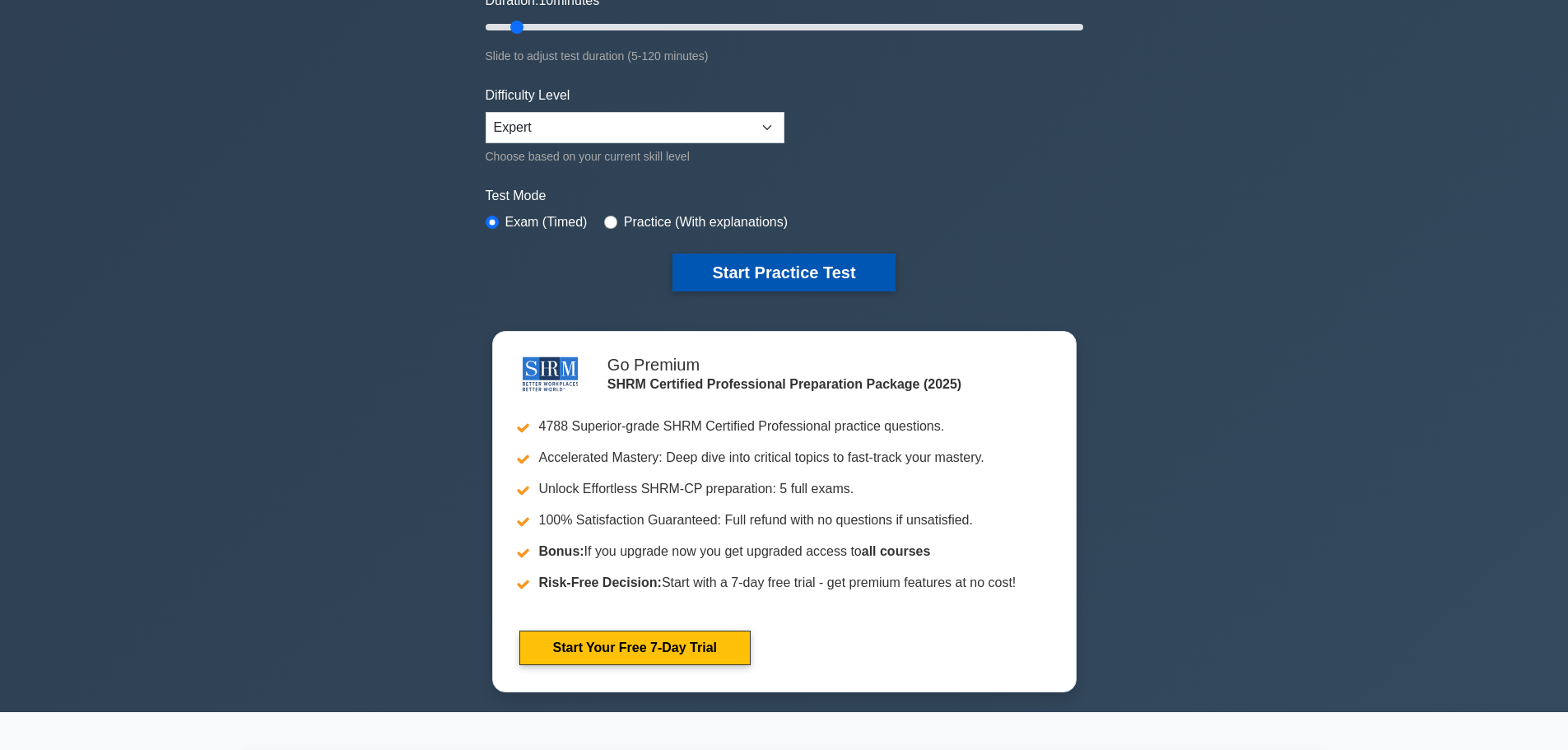
click at [783, 274] on button "Start Practice Test" at bounding box center [784, 273] width 222 height 38
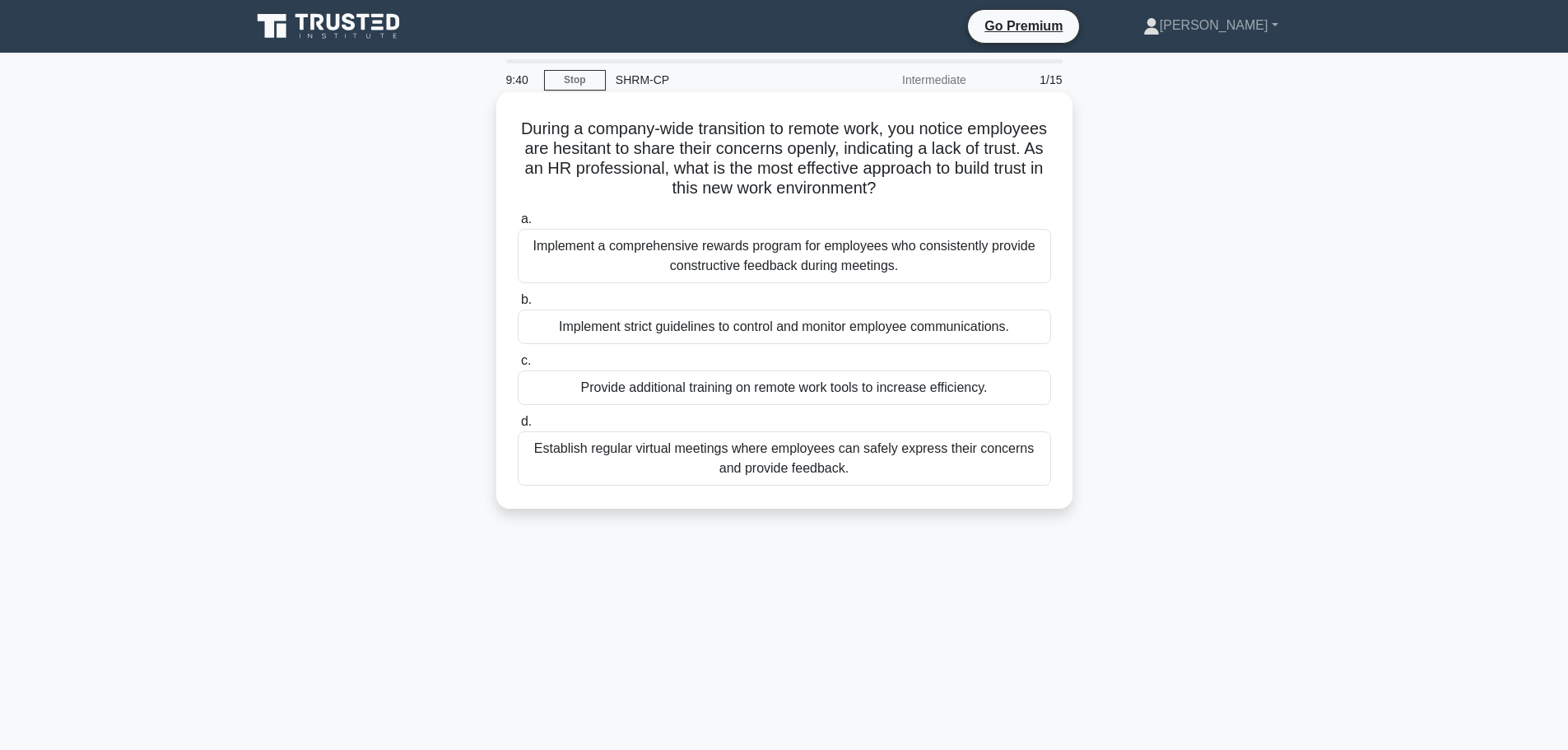
click at [784, 466] on div "Establish regular virtual meetings where employees can safely express their con…" at bounding box center [784, 458] width 534 height 54
click at [518, 428] on input "d. Establish regular virtual meetings where employees can safely express their …" at bounding box center [518, 422] width 0 height 11
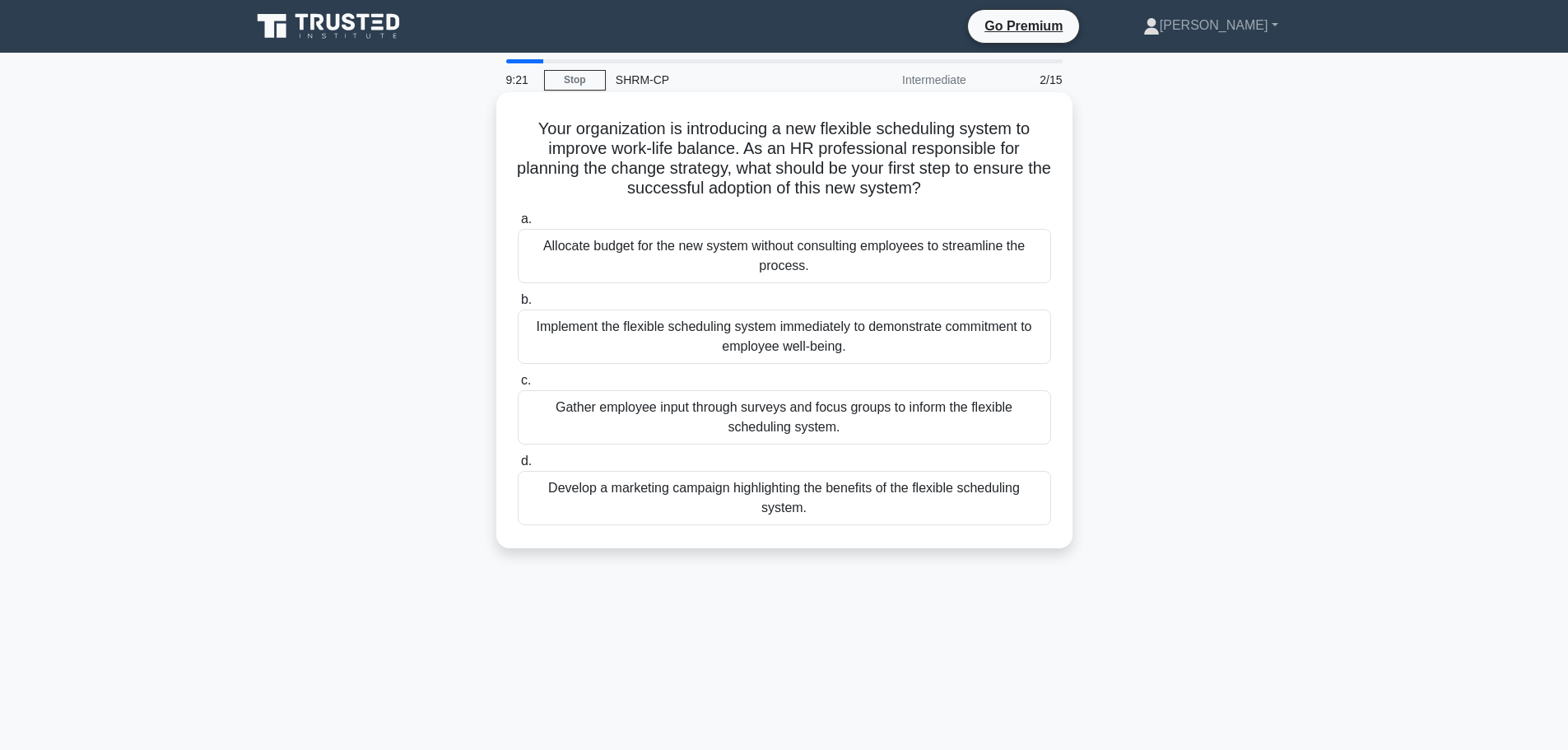
click at [804, 419] on div "Gather employee input through surveys and focus groups to inform the flexible s…" at bounding box center [784, 418] width 534 height 54
click at [518, 386] on input "c. Gather employee input through surveys and focus groups to inform the flexibl…" at bounding box center [518, 380] width 0 height 11
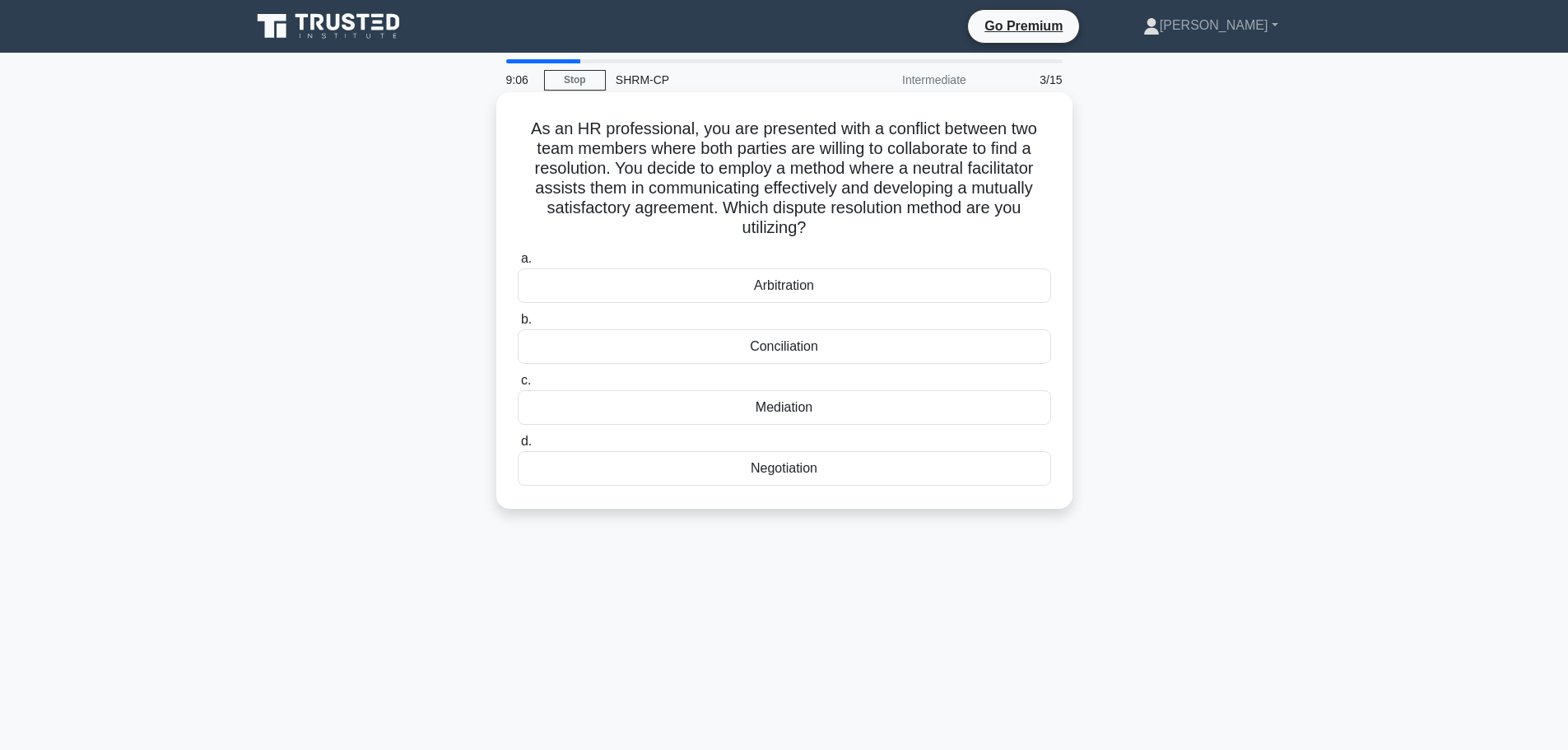
click at [790, 411] on div "Mediation" at bounding box center [784, 408] width 534 height 34
click at [518, 386] on input "c. Mediation" at bounding box center [518, 380] width 0 height 11
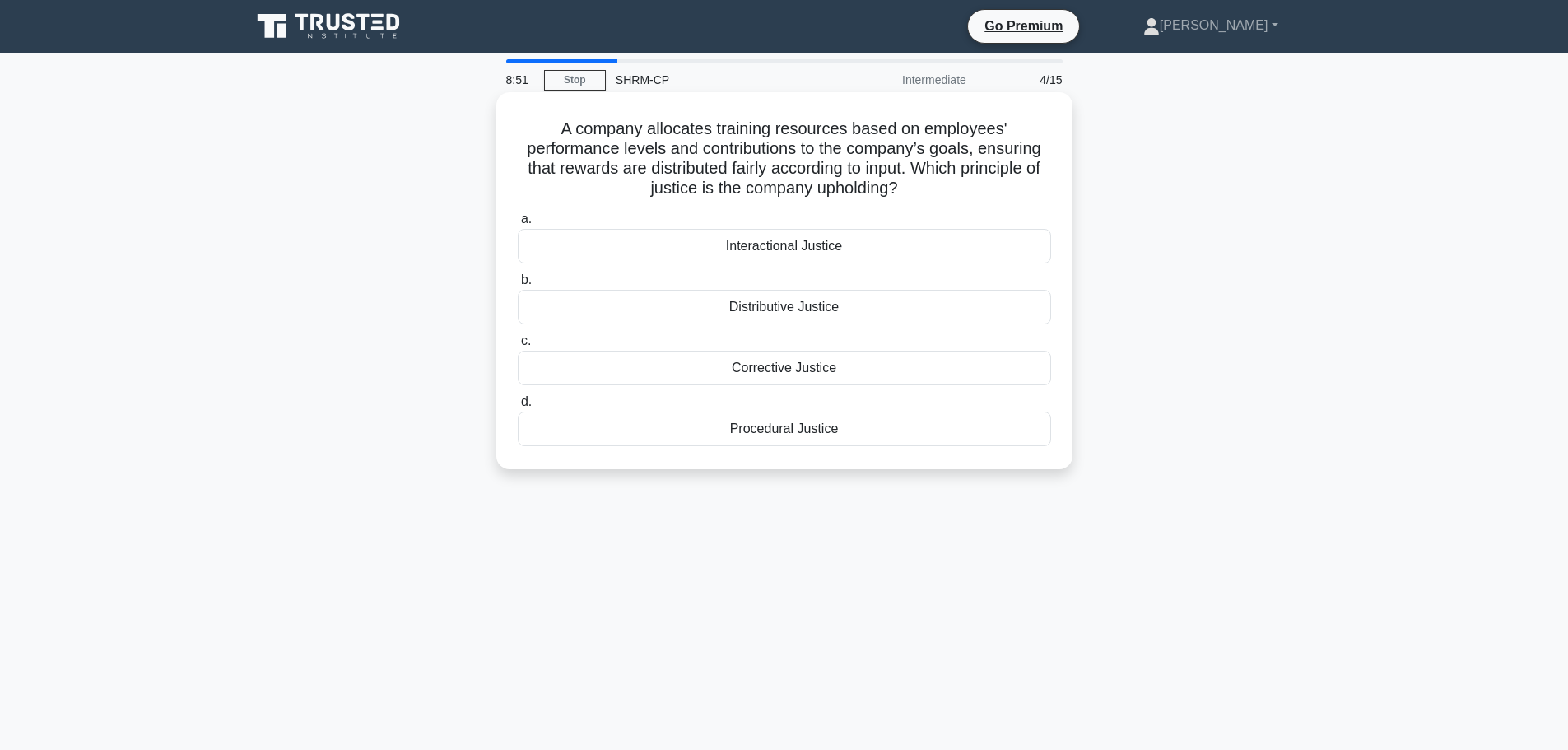
click at [767, 309] on div "Distributive Justice" at bounding box center [784, 307] width 534 height 34
click at [518, 285] on input "b. Distributive Justice" at bounding box center [518, 281] width 0 height 11
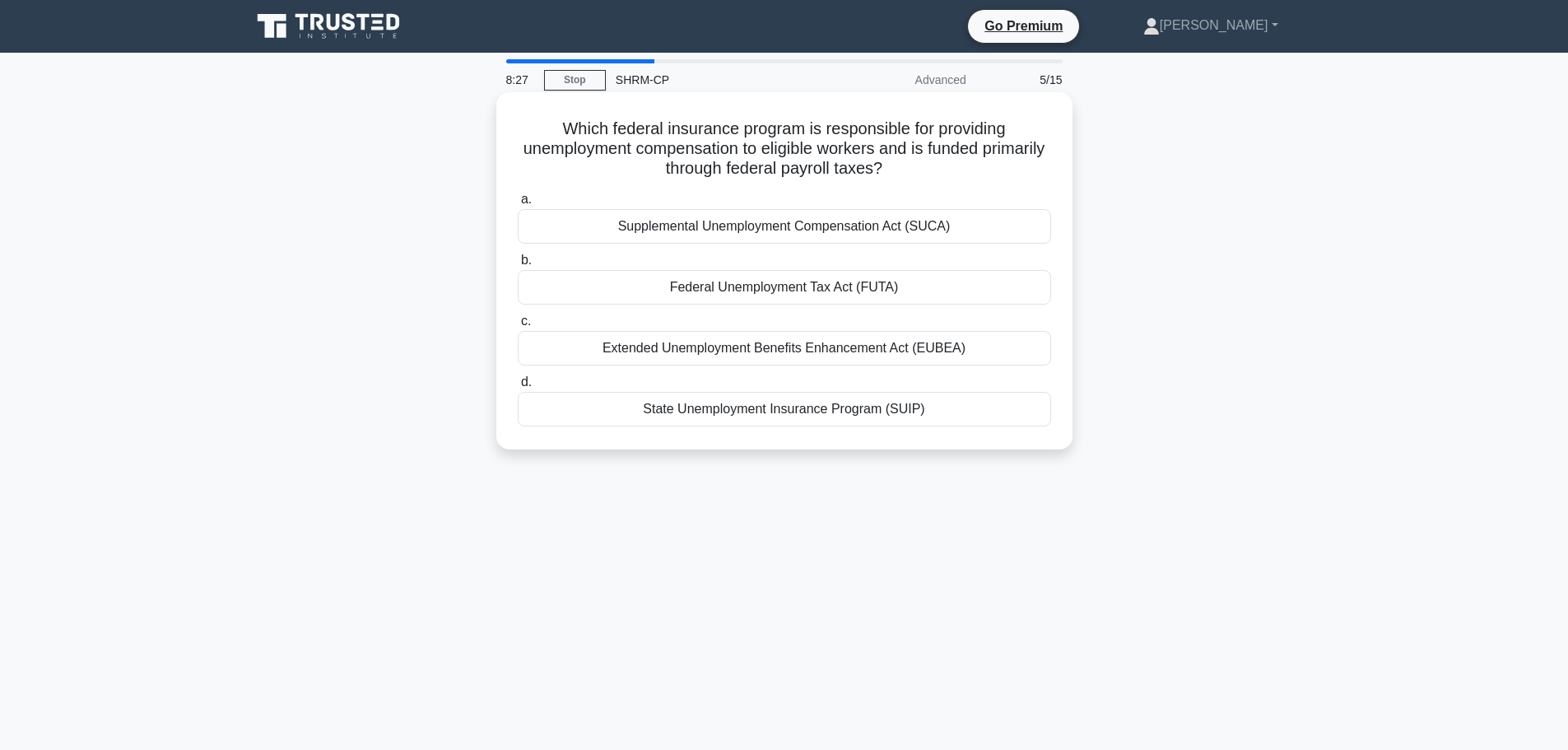
click at [798, 415] on div "State Unemployment Insurance Program (SUIP)" at bounding box center [784, 409] width 534 height 34
click at [518, 388] on input "d. State Unemployment Insurance Program (SUIP)" at bounding box center [518, 382] width 0 height 11
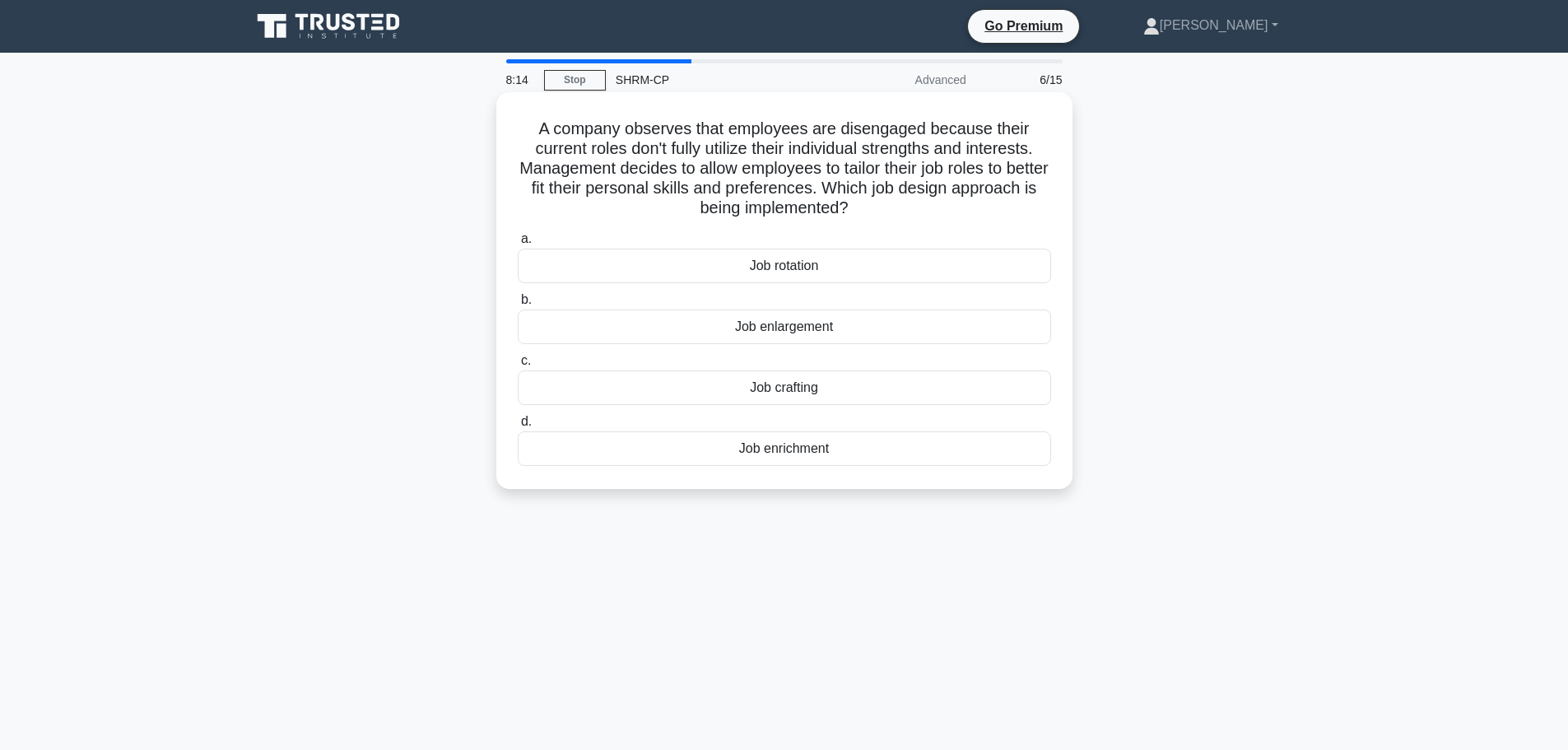
click at [790, 384] on div "Job crafting" at bounding box center [784, 388] width 534 height 34
click at [518, 366] on input "c. Job crafting" at bounding box center [518, 361] width 0 height 11
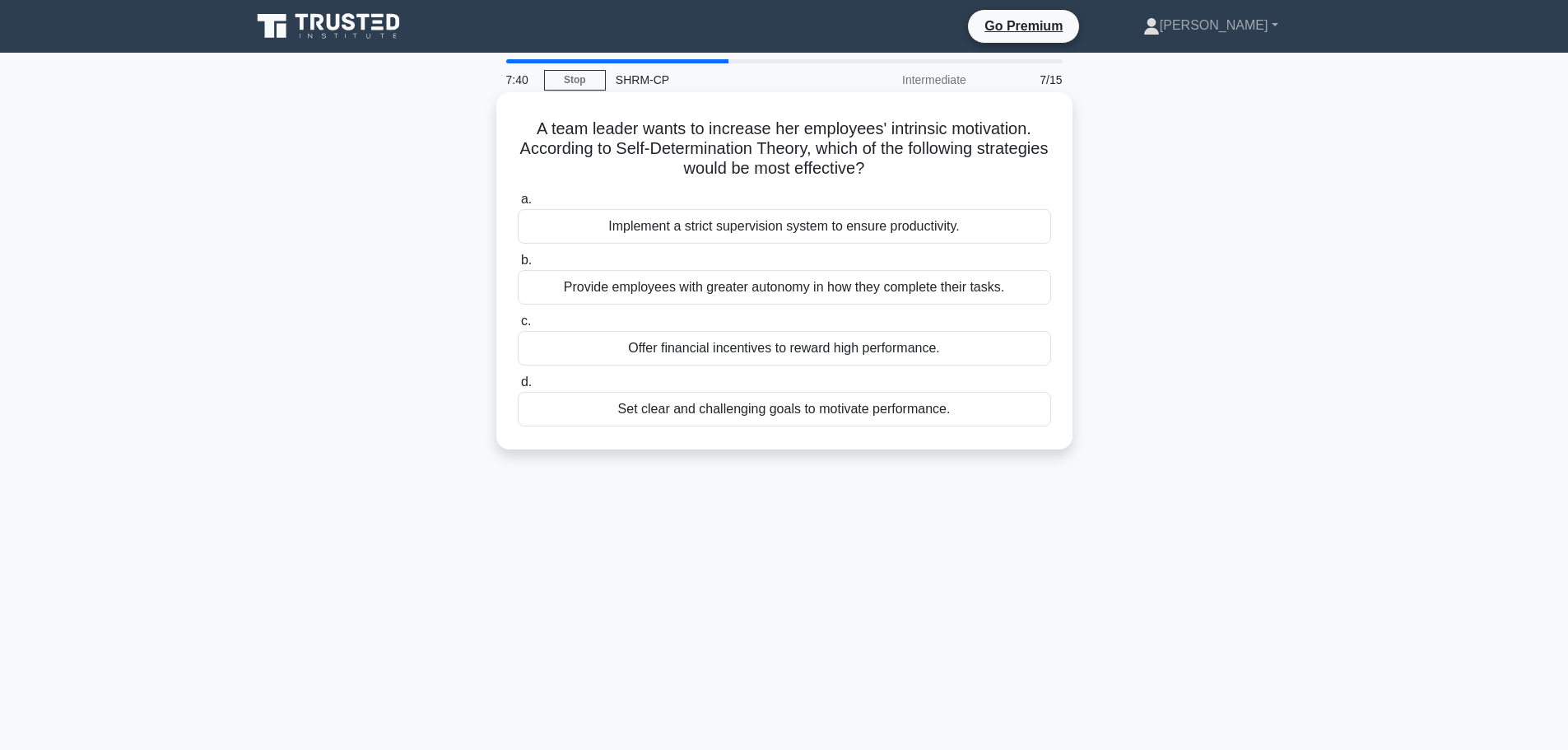
click at [784, 290] on div "Provide employees with greater autonomy in how they complete their tasks." at bounding box center [784, 287] width 534 height 34
click at [518, 266] on input "b. Provide employees with greater autonomy in how they complete their tasks." at bounding box center [518, 261] width 0 height 11
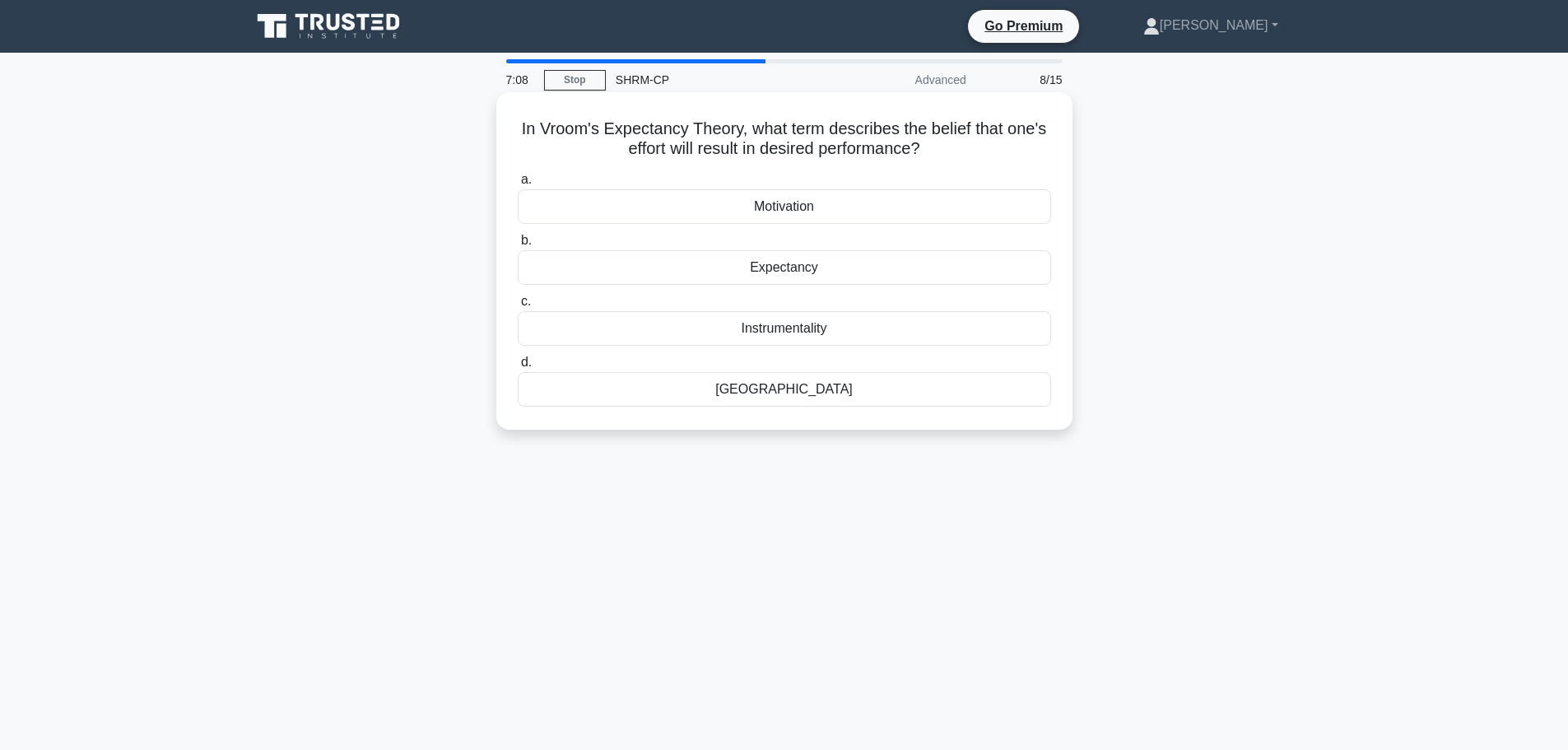
click at [783, 390] on div "[GEOGRAPHIC_DATA]" at bounding box center [784, 389] width 534 height 34
click at [518, 368] on input "d. [GEOGRAPHIC_DATA]" at bounding box center [518, 362] width 0 height 11
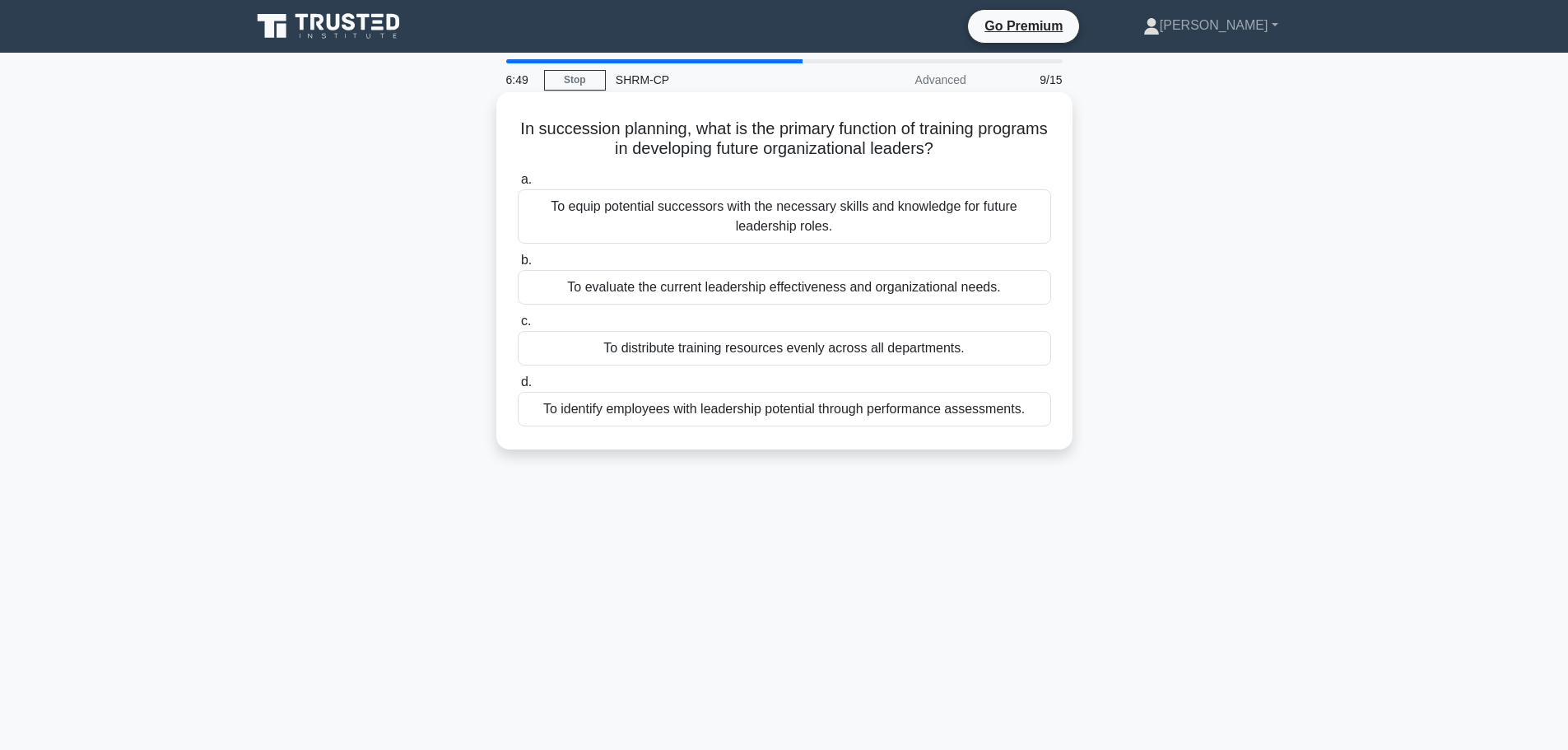
click at [826, 220] on div "To equip potential successors with the necessary skills and knowledge for futur…" at bounding box center [784, 216] width 534 height 54
click at [518, 185] on input "a. To equip potential successors with the necessary skills and knowledge for fu…" at bounding box center [518, 180] width 0 height 11
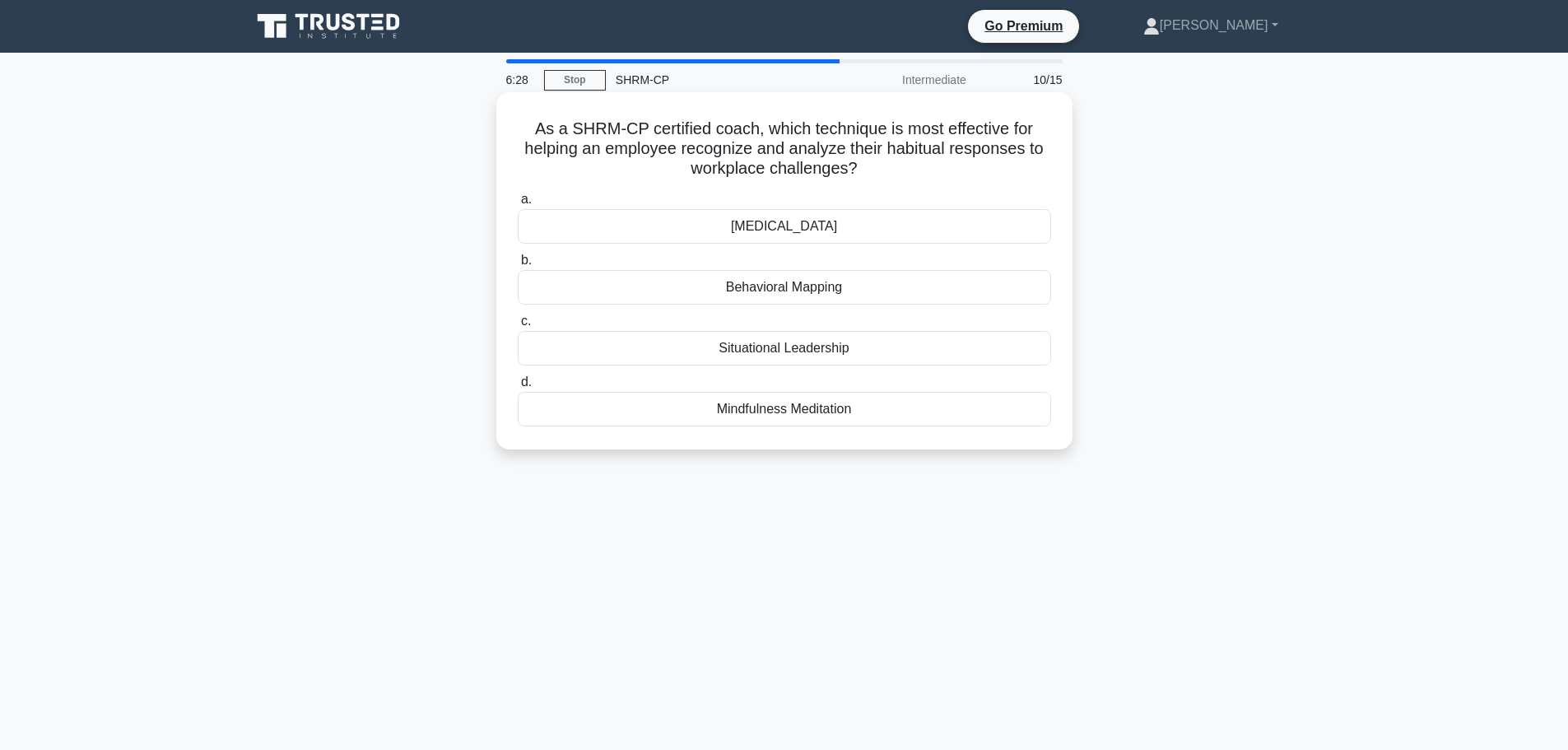
click at [635, 289] on div "Behavioral Mapping" at bounding box center [784, 287] width 534 height 34
click at [518, 266] on input "b. Behavioral Mapping" at bounding box center [518, 261] width 0 height 11
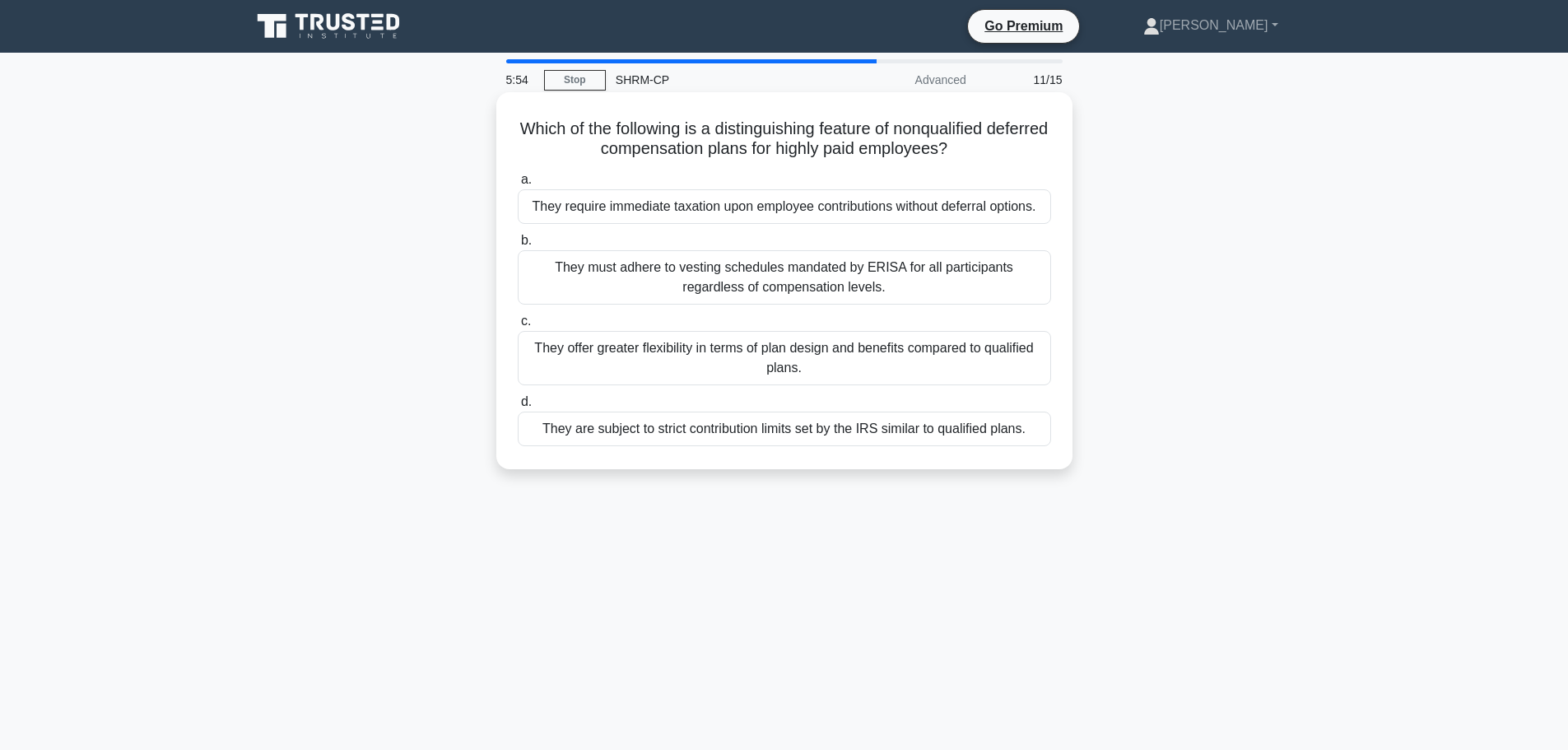
click at [624, 274] on div "They must adhere to vesting schedules mandated by ERISA for all participants re…" at bounding box center [784, 277] width 534 height 54
click at [518, 246] on input "b. They must adhere to vesting schedules mandated by ERISA for all participants…" at bounding box center [518, 241] width 0 height 11
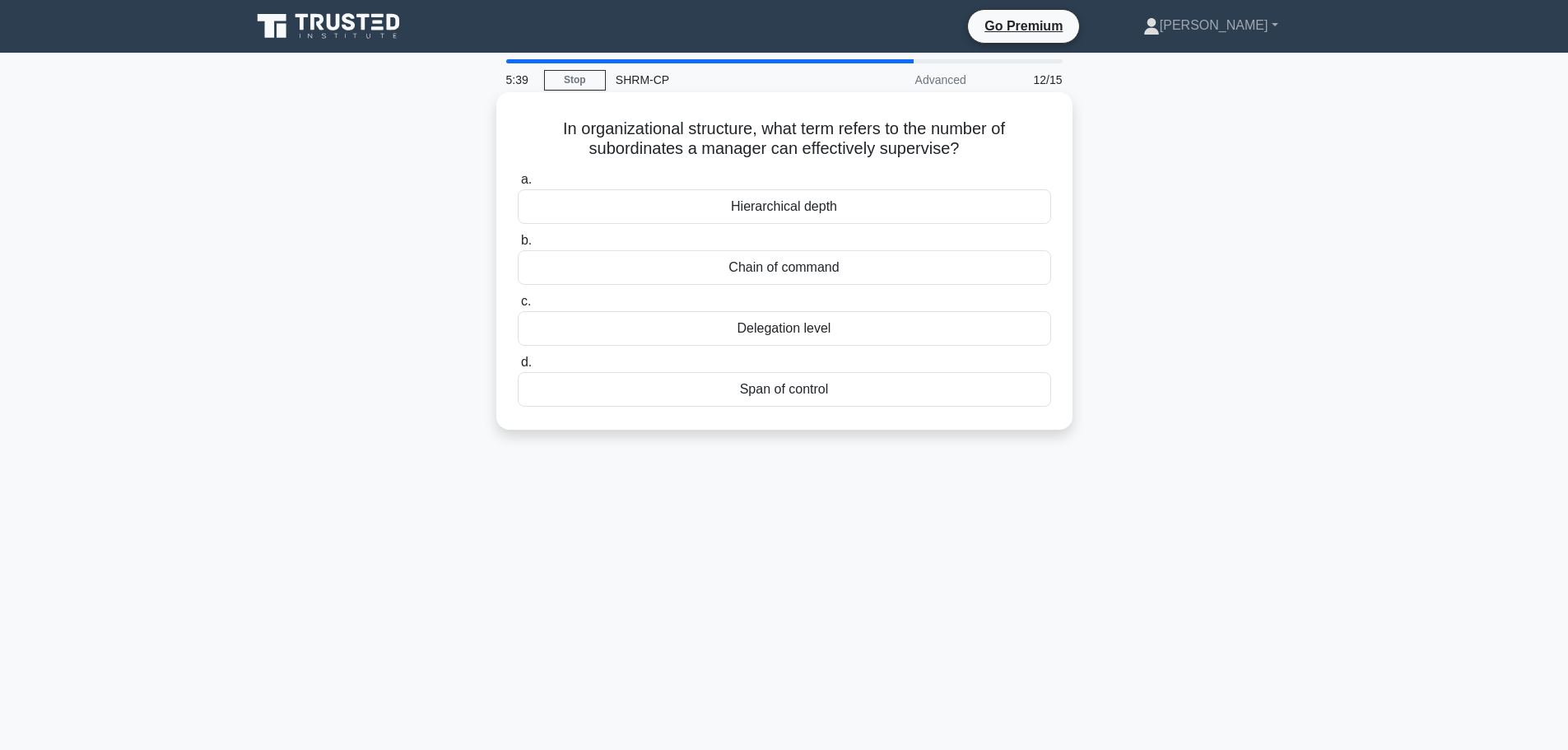
click at [766, 385] on div "Span of control" at bounding box center [784, 389] width 534 height 34
click at [518, 368] on input "d. Span of control" at bounding box center [518, 362] width 0 height 11
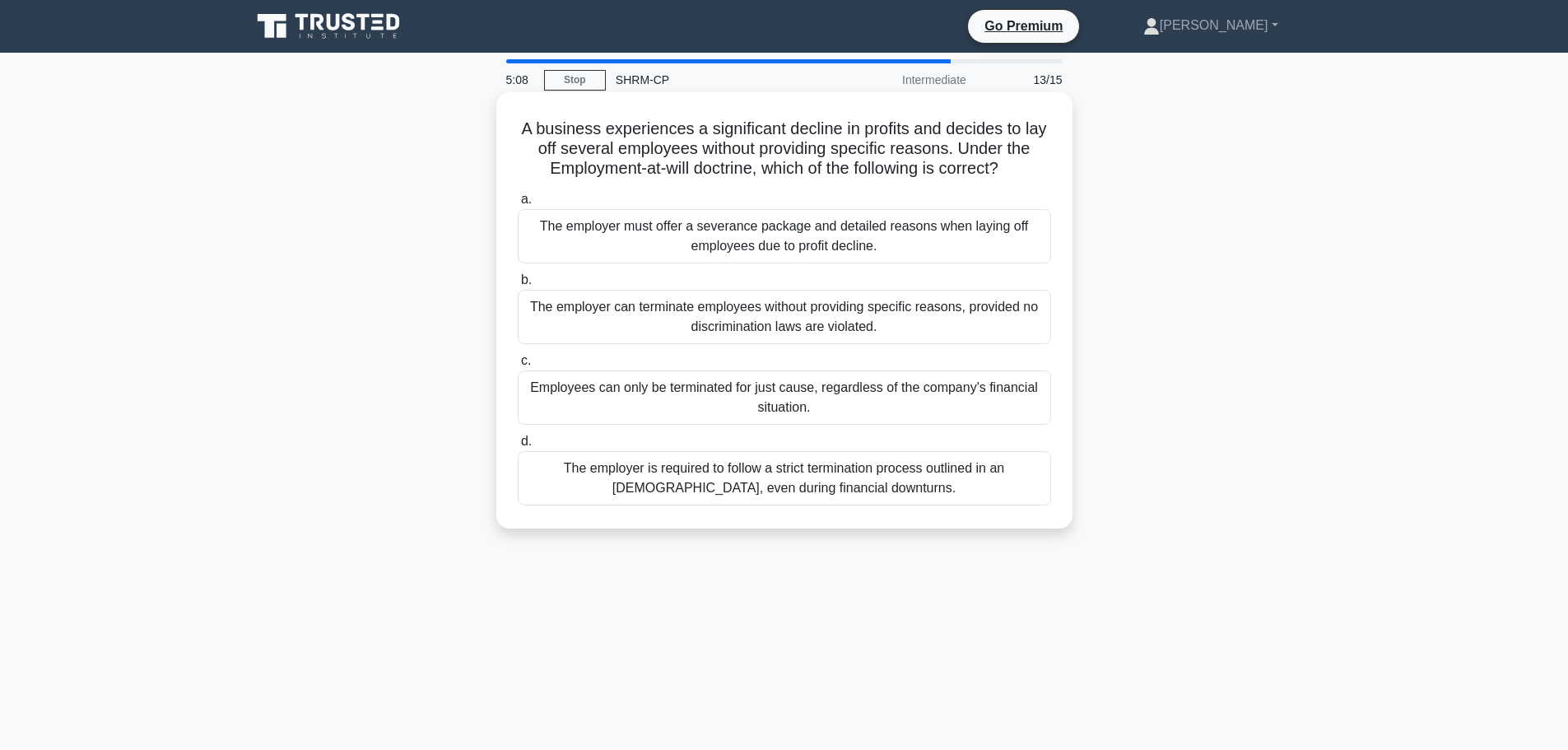
click at [806, 320] on div "The employer can terminate employees without providing specific reasons, provid…" at bounding box center [784, 317] width 534 height 54
click at [518, 285] on input "b. The employer can terminate employees without providing specific reasons, pro…" at bounding box center [518, 281] width 0 height 11
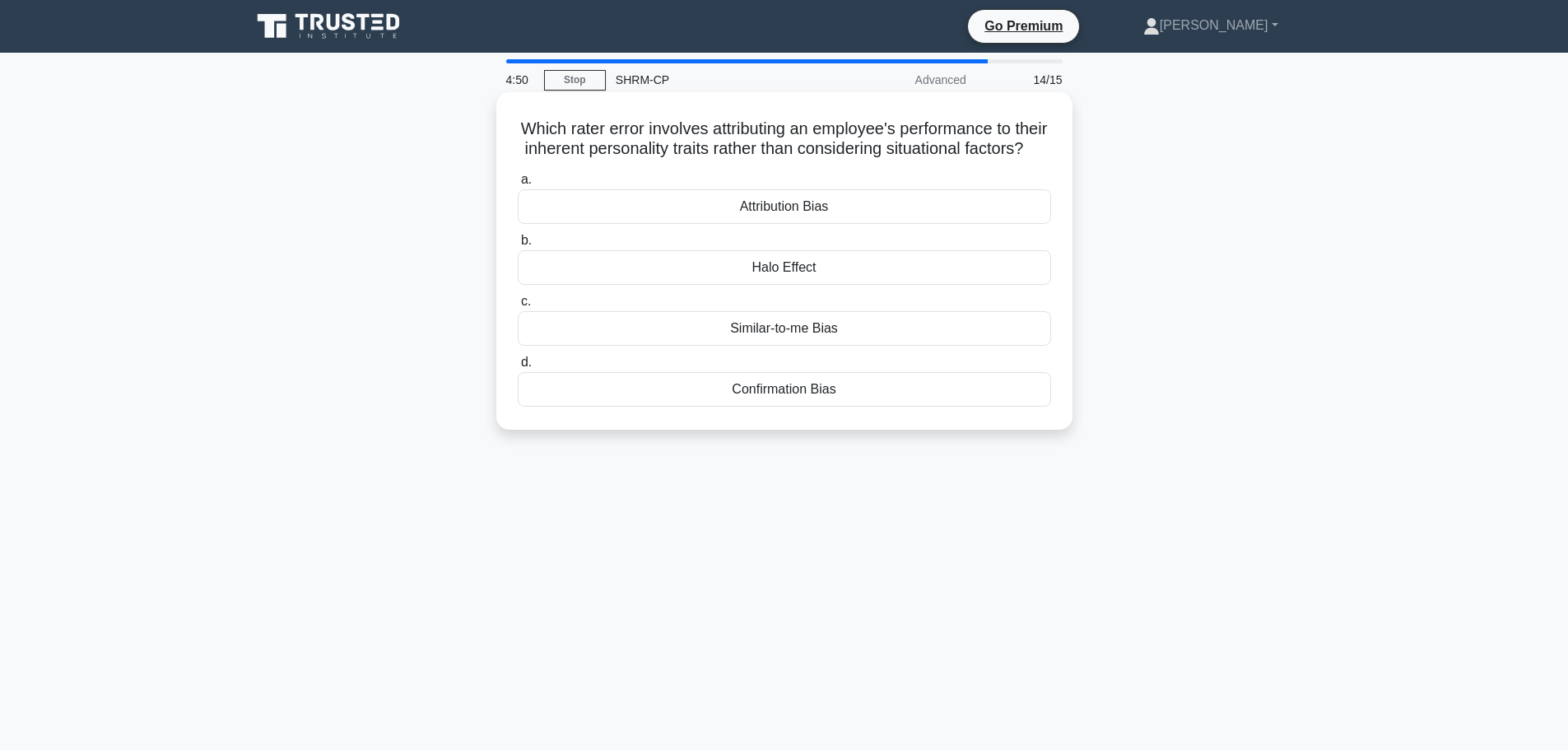
click at [786, 221] on div "Attribution Bias" at bounding box center [784, 207] width 534 height 34
click at [518, 185] on input "a. Attribution Bias" at bounding box center [518, 180] width 0 height 11
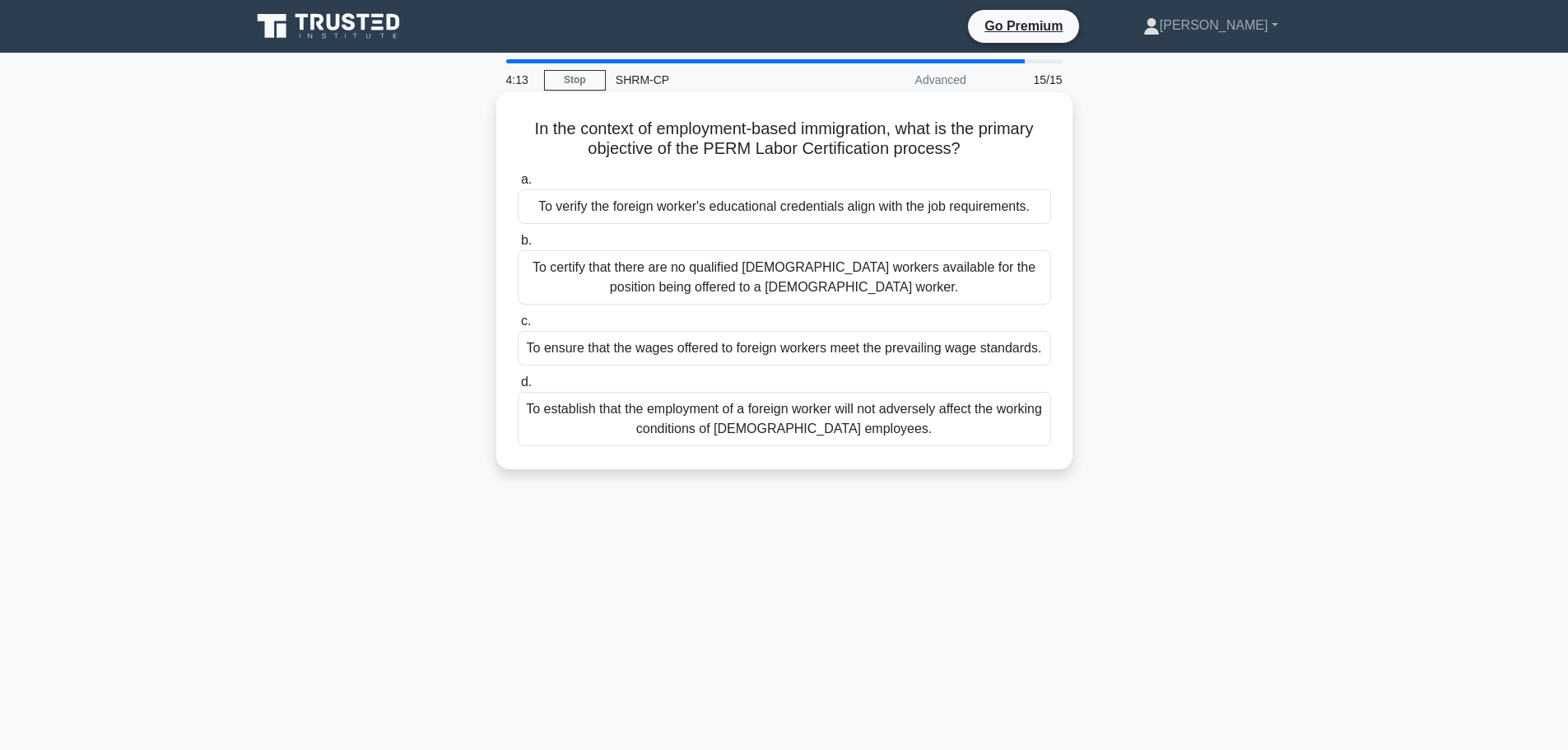
click at [980, 212] on div "To verify the foreign worker's educational credentials align with the job requi…" at bounding box center [784, 207] width 534 height 34
click at [707, 212] on div "To verify the foreign worker's educational credentials align with the job requi…" at bounding box center [784, 207] width 534 height 34
click at [518, 185] on input "a. To verify the foreign worker's educational credentials align with the job re…" at bounding box center [518, 180] width 0 height 11
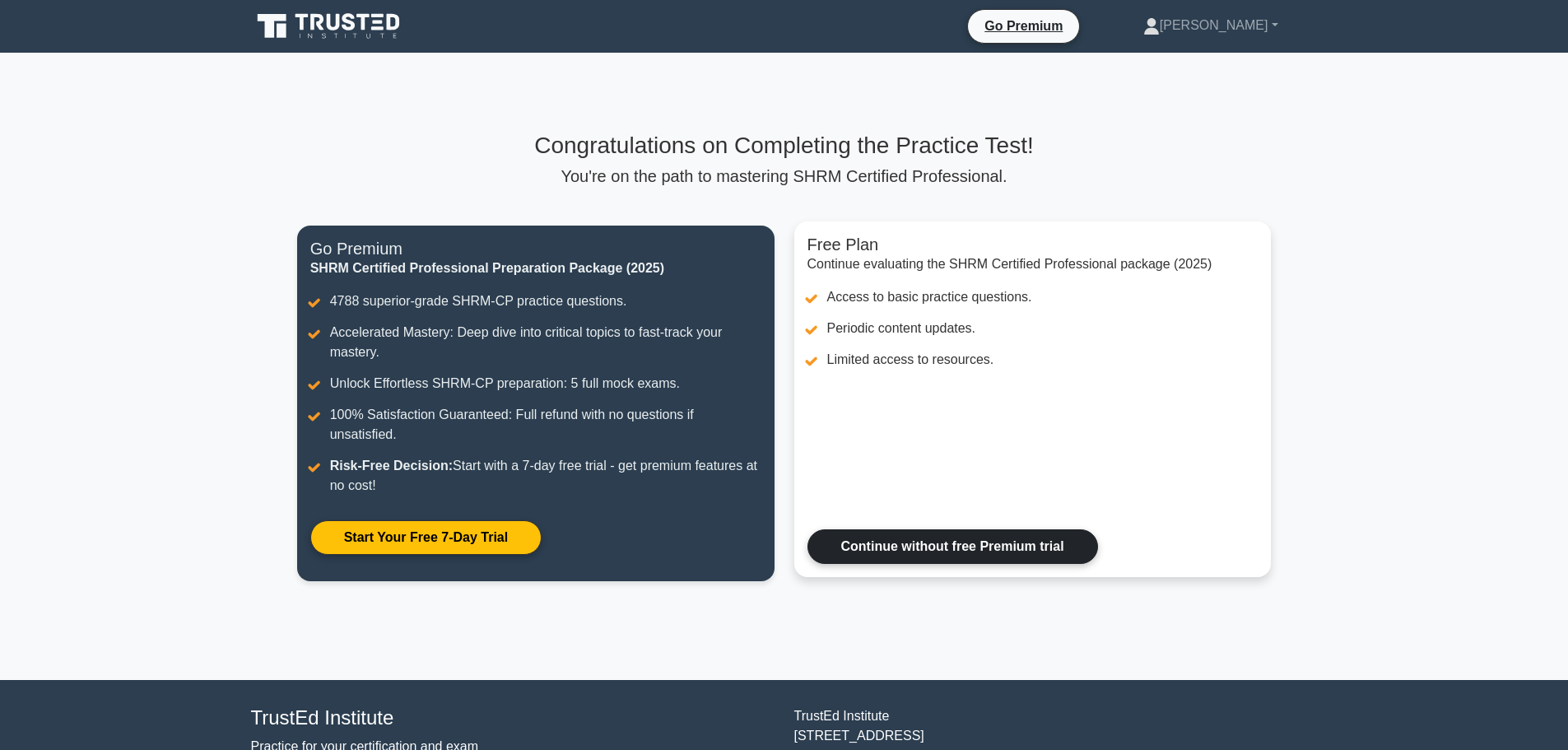
click at [984, 555] on link "Continue without free Premium trial" at bounding box center [953, 546] width 291 height 34
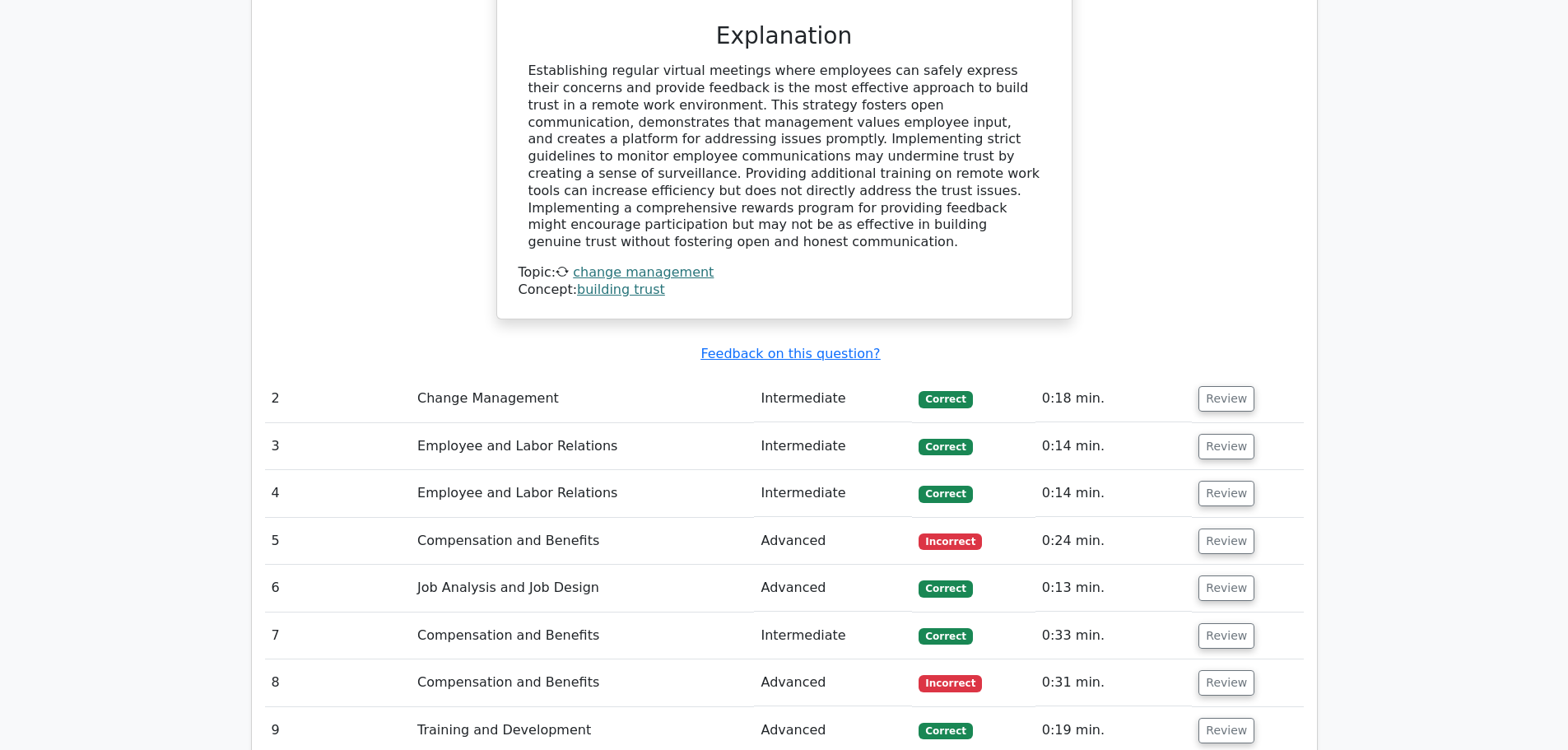
scroll to position [1976, 0]
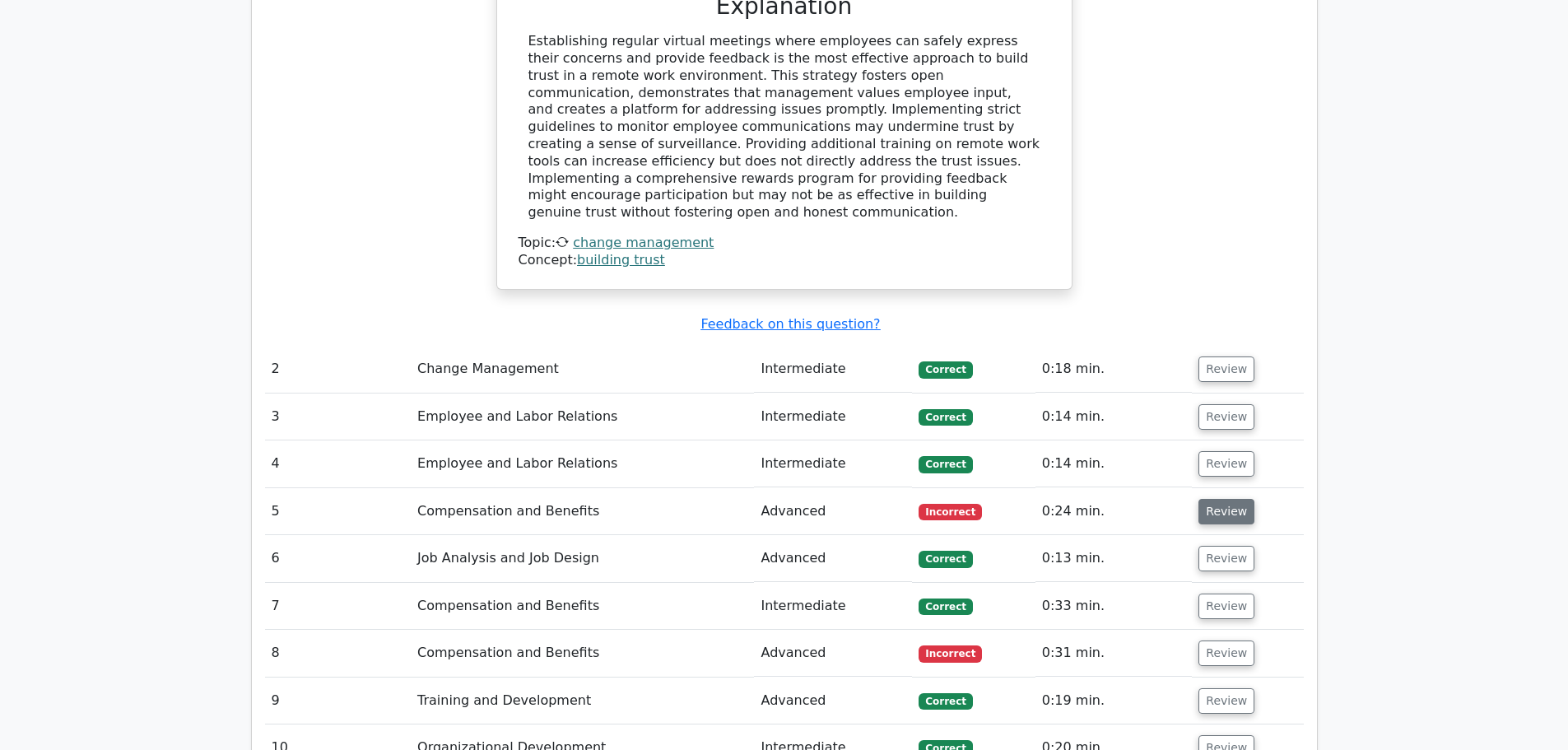
click at [1207, 499] on button "Review" at bounding box center [1227, 512] width 56 height 25
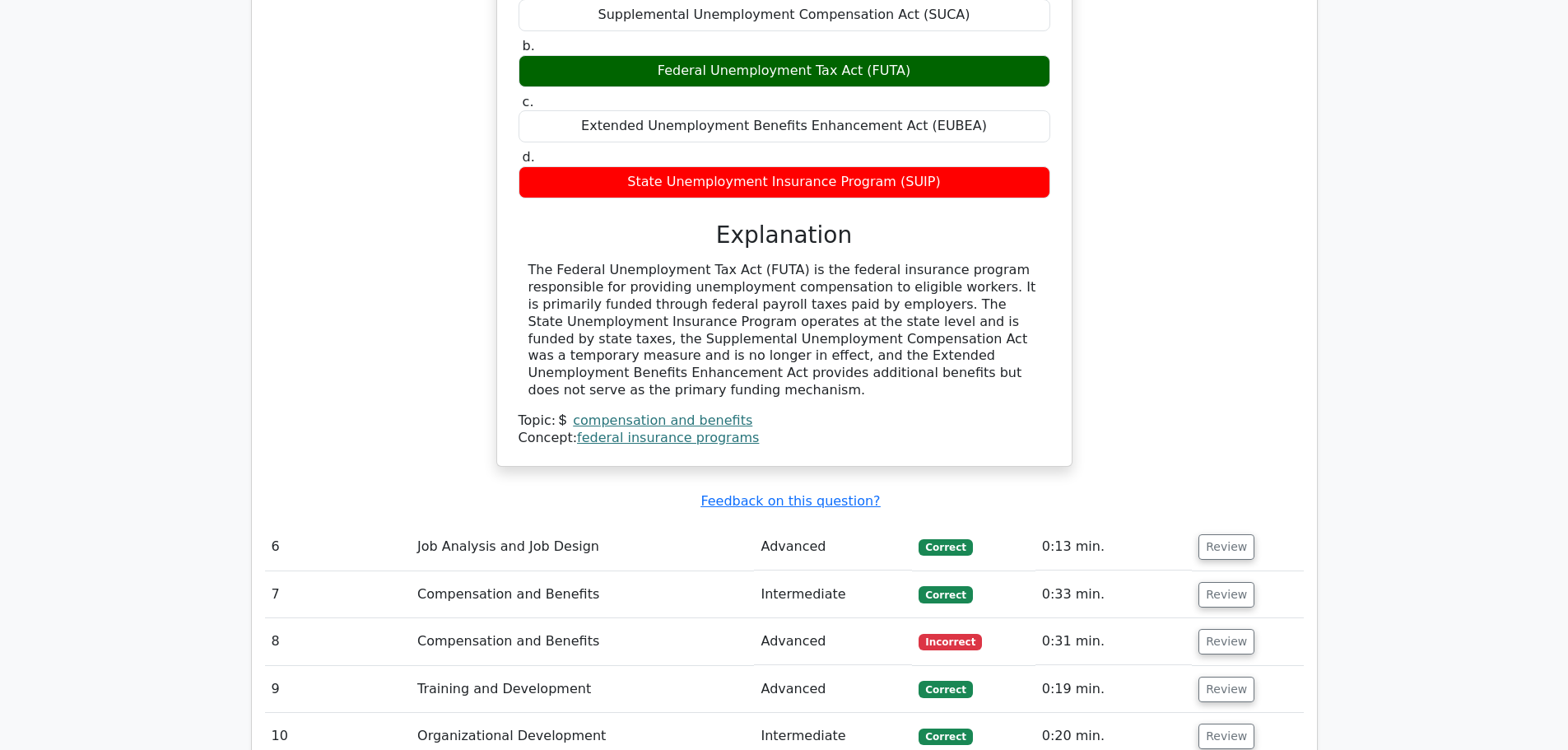
scroll to position [2634, 0]
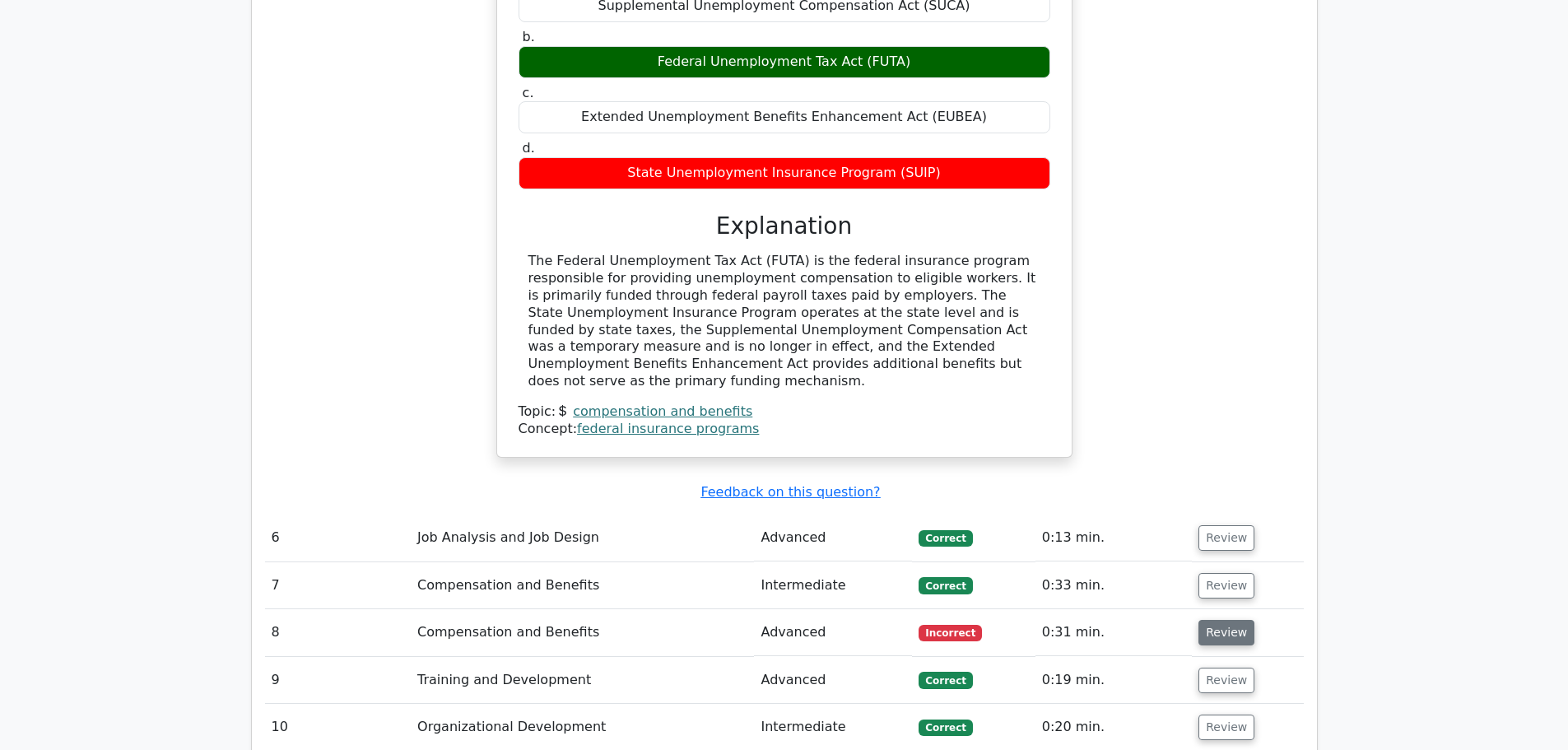
click at [1227, 620] on button "Review" at bounding box center [1227, 632] width 56 height 25
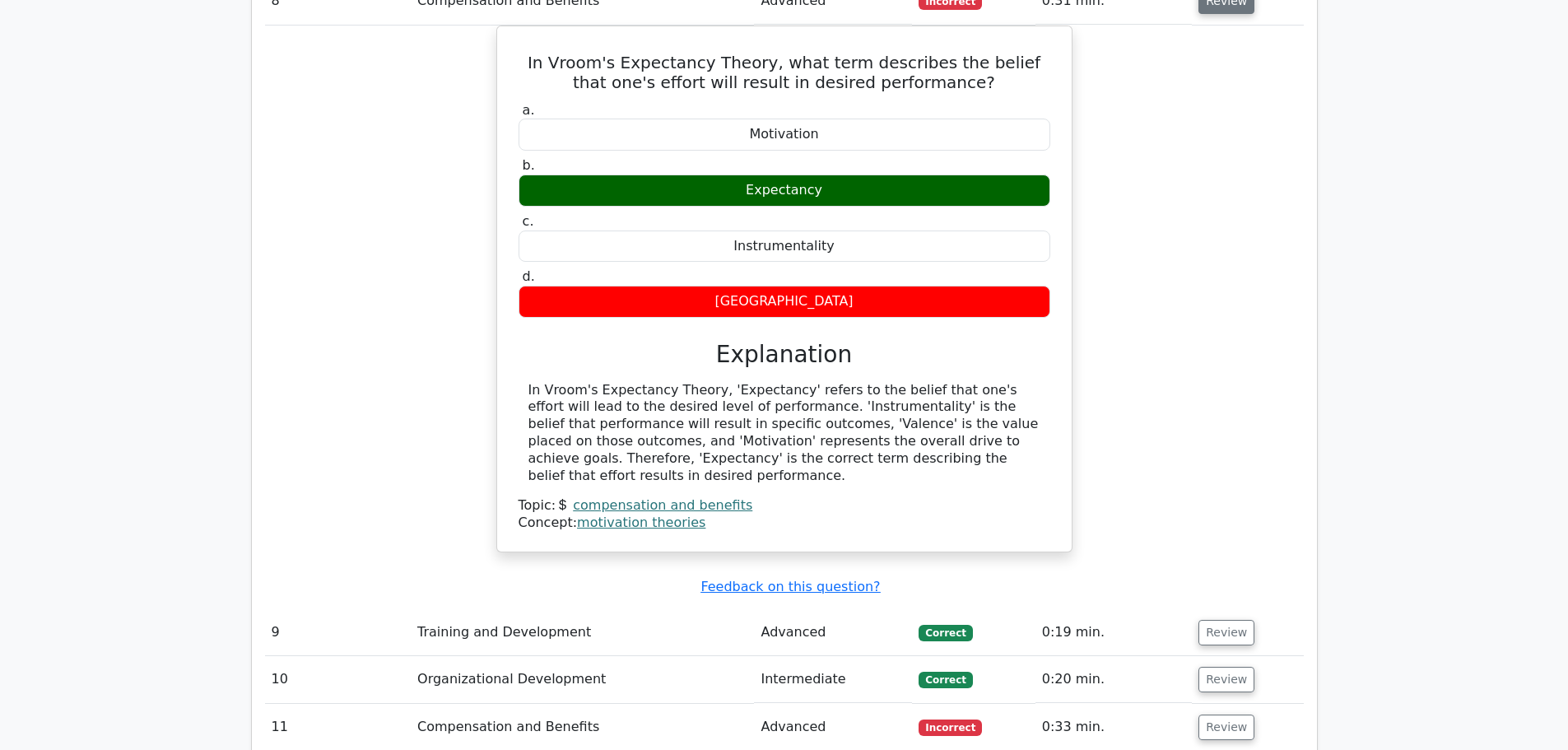
scroll to position [3293, 0]
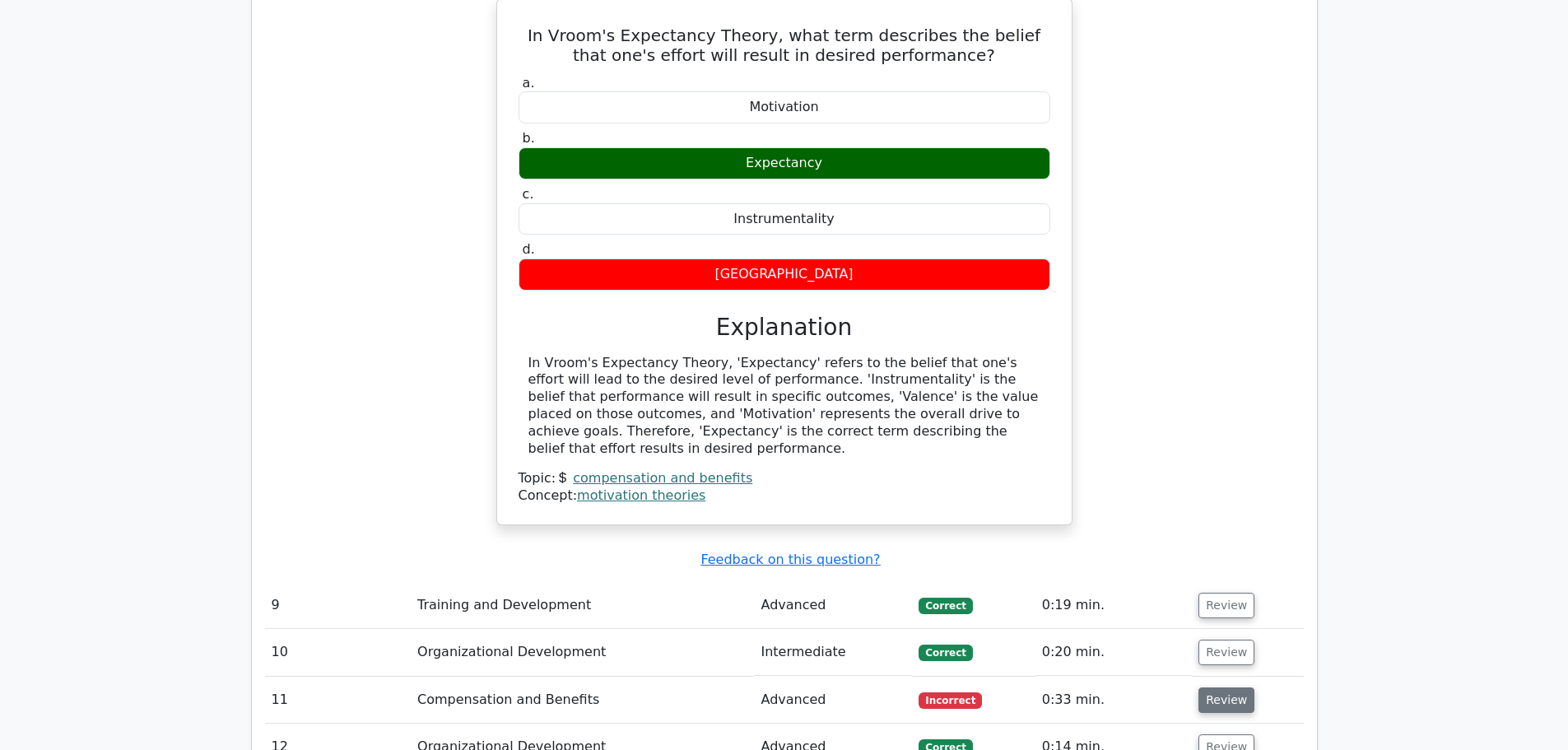
click at [1208, 688] on button "Review" at bounding box center [1227, 700] width 56 height 25
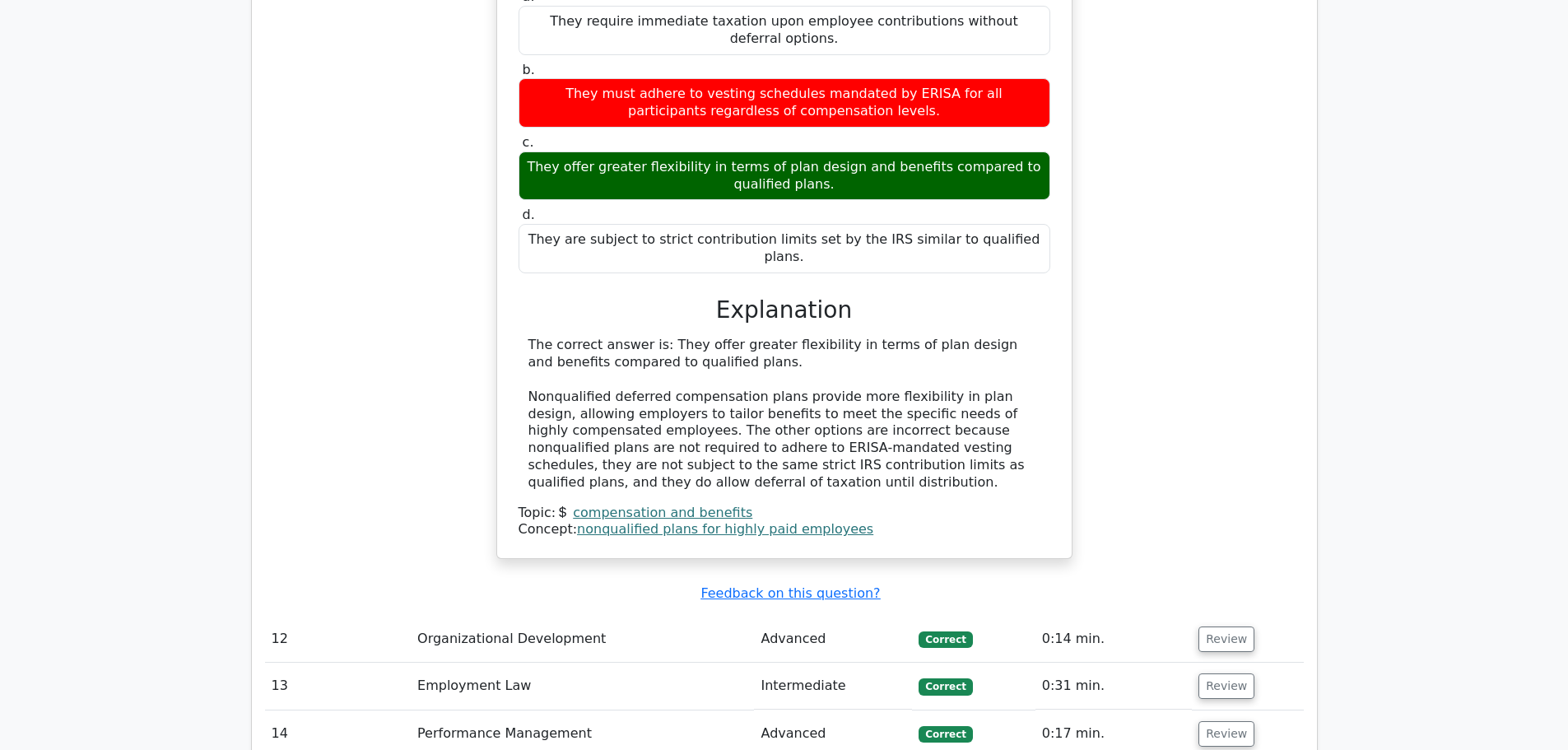
scroll to position [4116, 0]
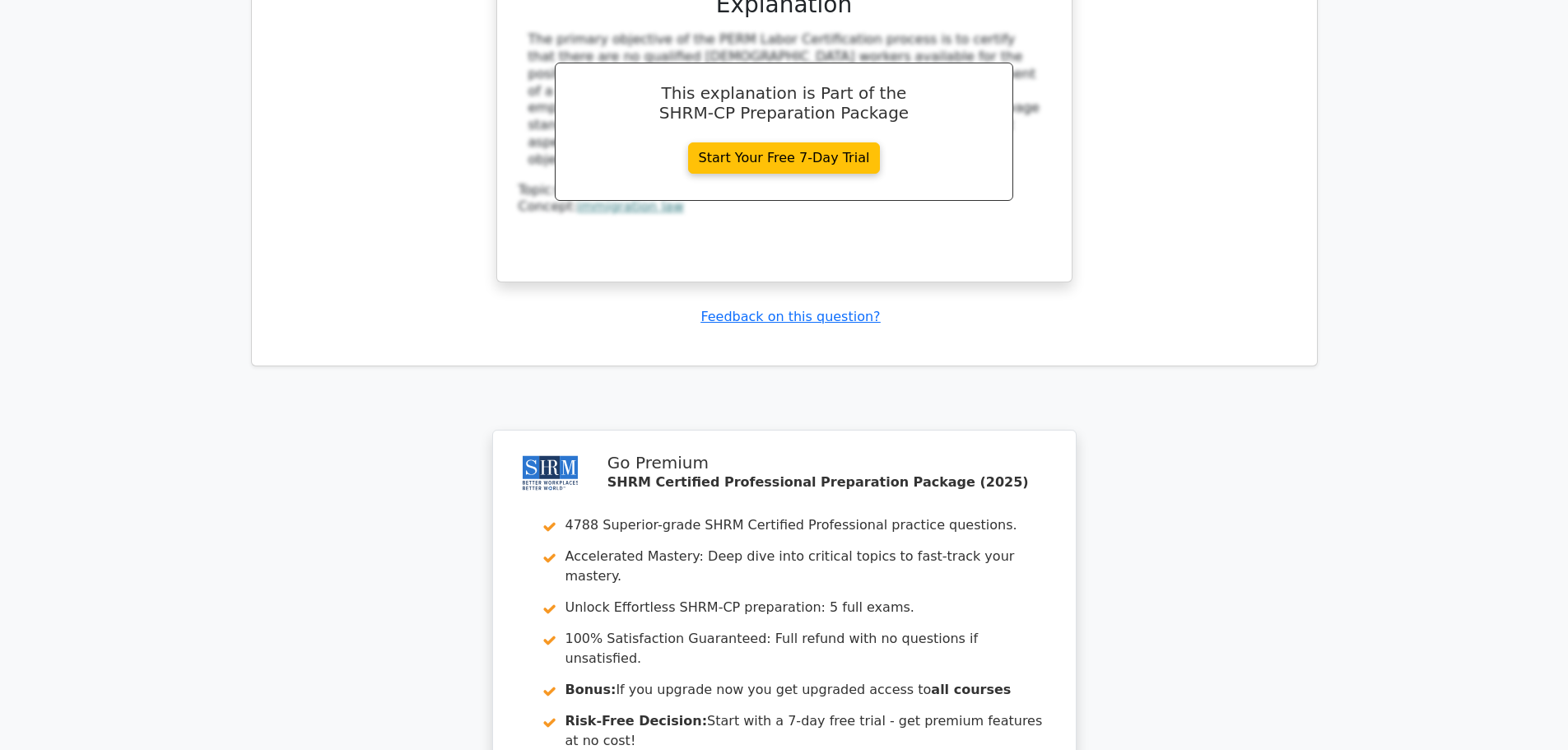
scroll to position [5297, 0]
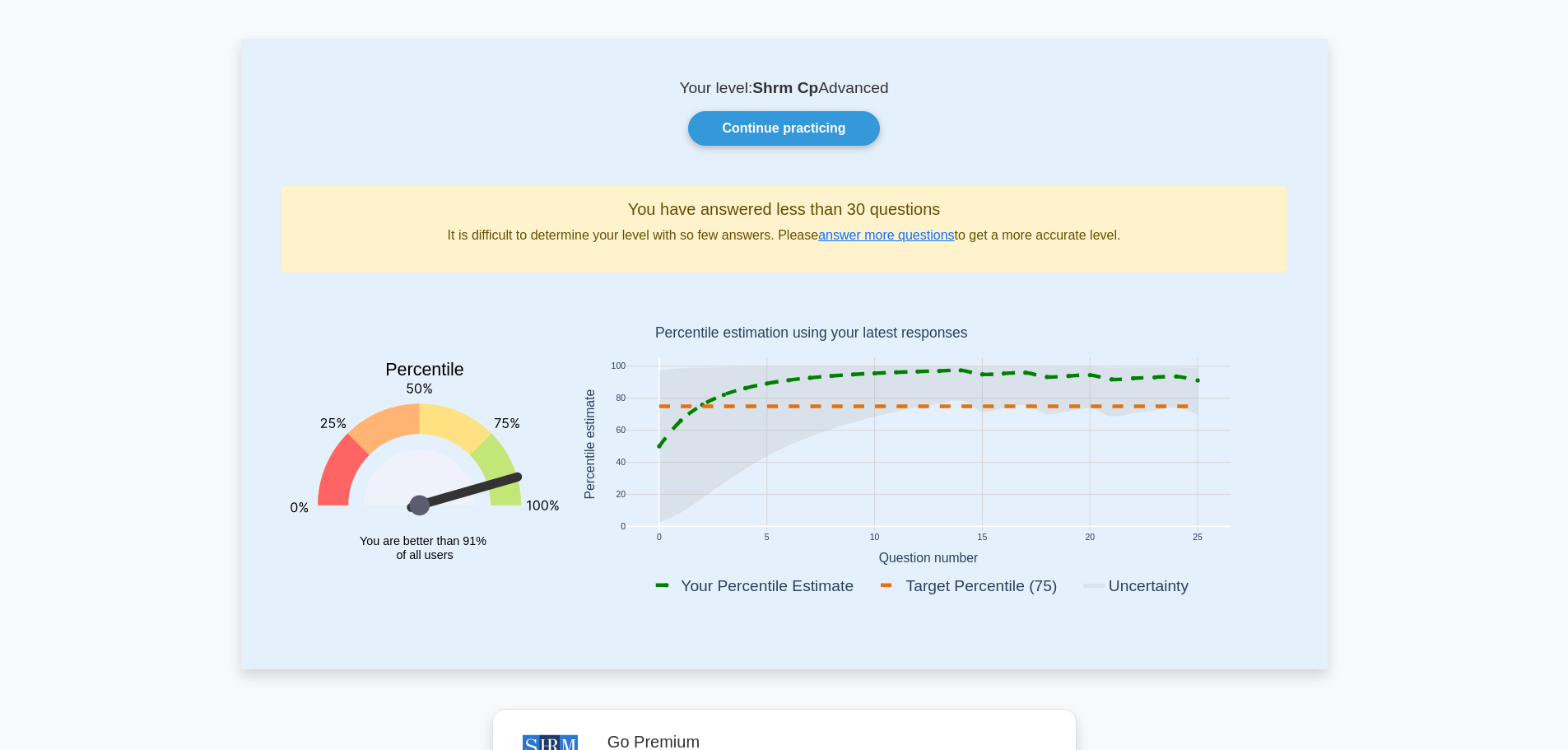
scroll to position [82, 0]
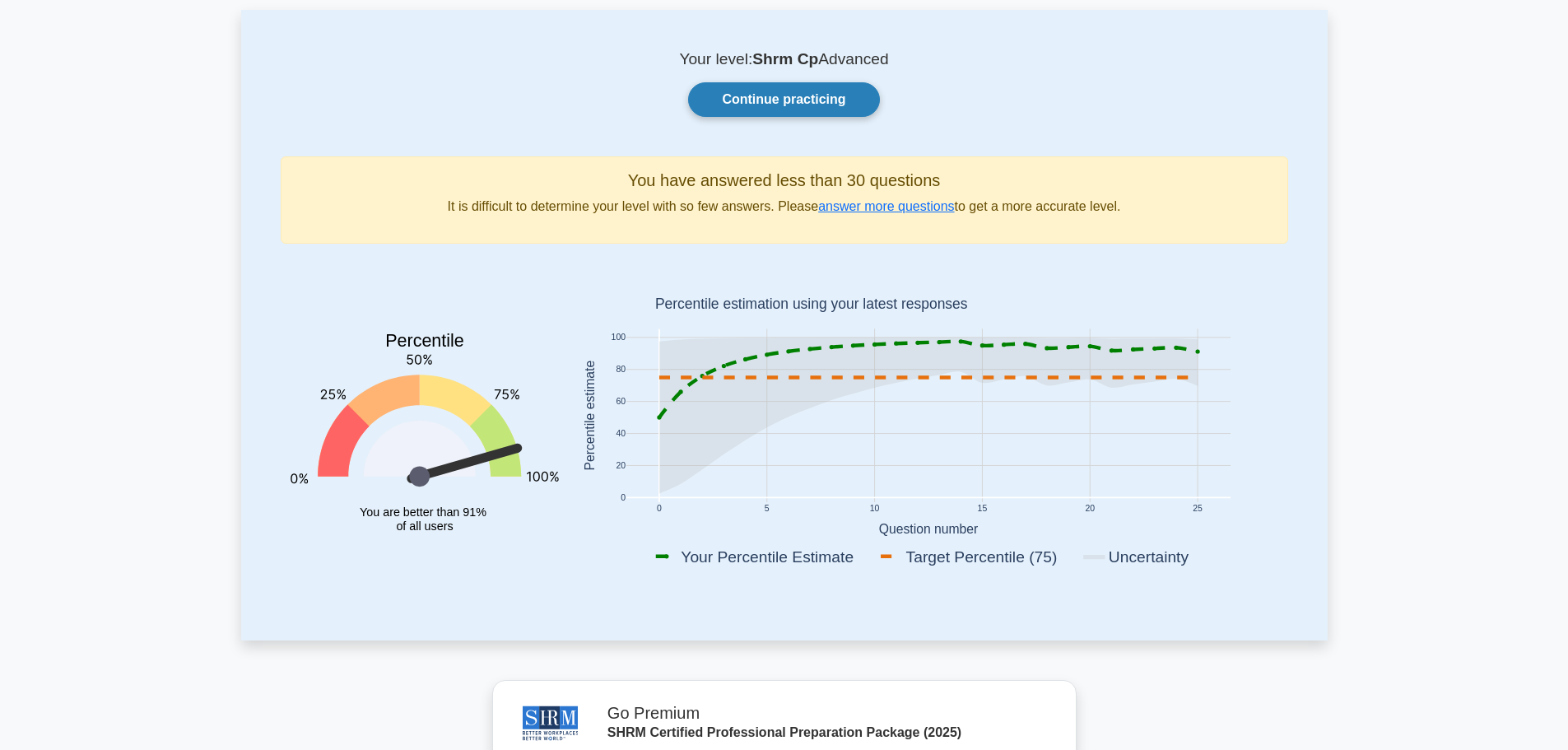
click at [829, 93] on link "Continue practicing" at bounding box center [784, 100] width 191 height 34
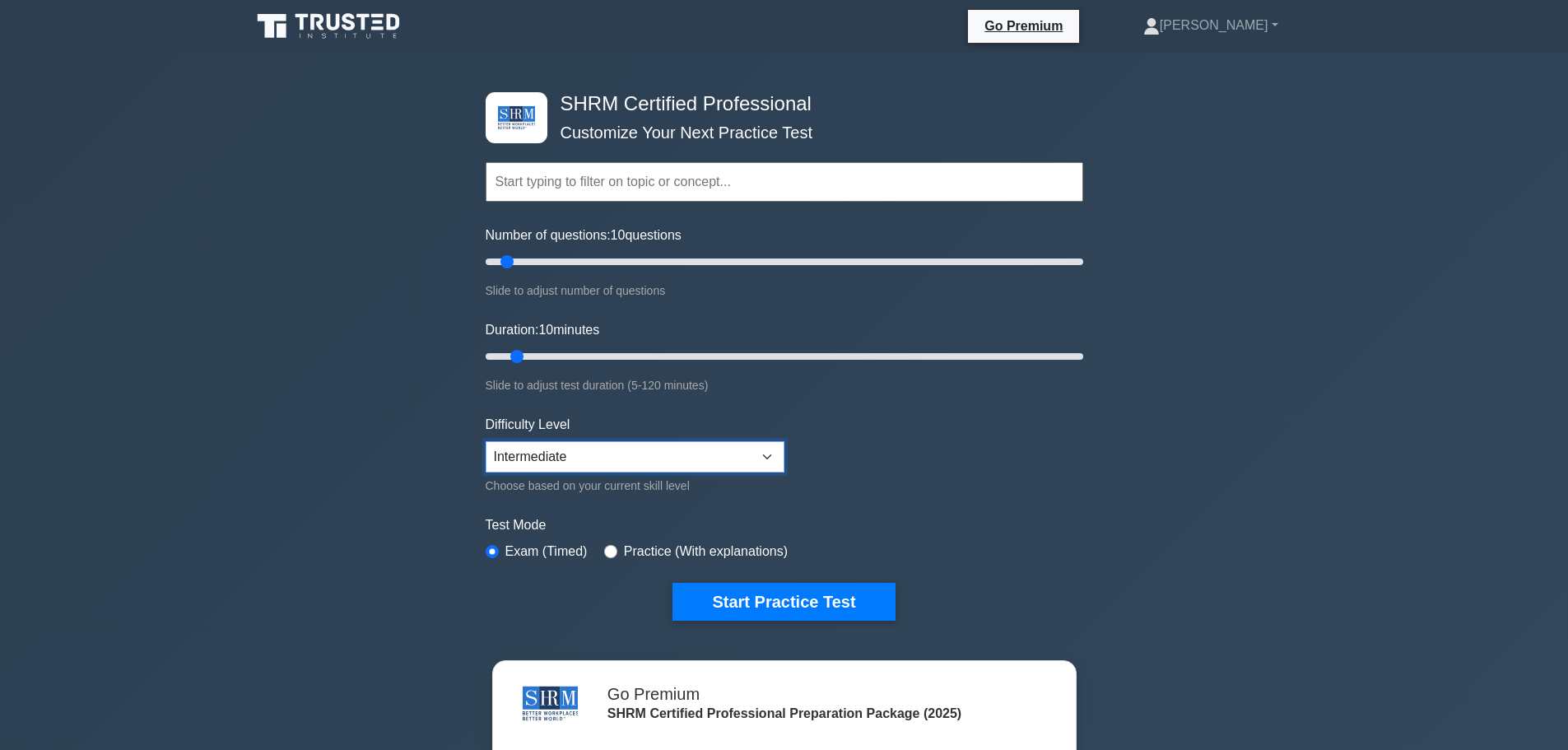
click at [767, 457] on select "Beginner Intermediate Expert" at bounding box center [635, 457] width 299 height 32
select select "expert"
click at [486, 441] on select "Beginner Intermediate Expert" at bounding box center [635, 457] width 299 height 32
click at [870, 502] on form "Topics Change Management Compensation and Benefits Employee and Labor Relations…" at bounding box center [784, 367] width 598 height 509
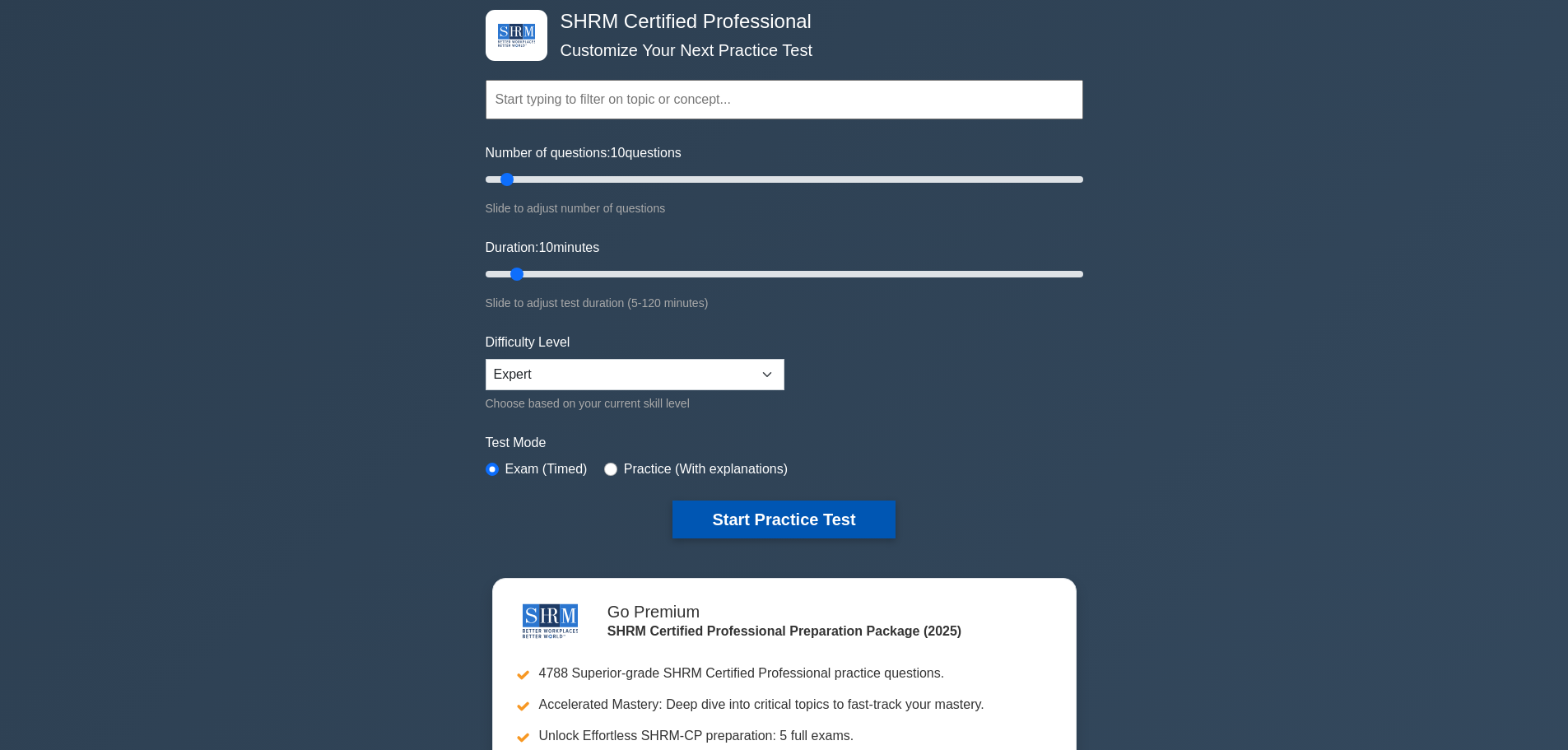
click at [795, 514] on button "Start Practice Test" at bounding box center [784, 520] width 222 height 38
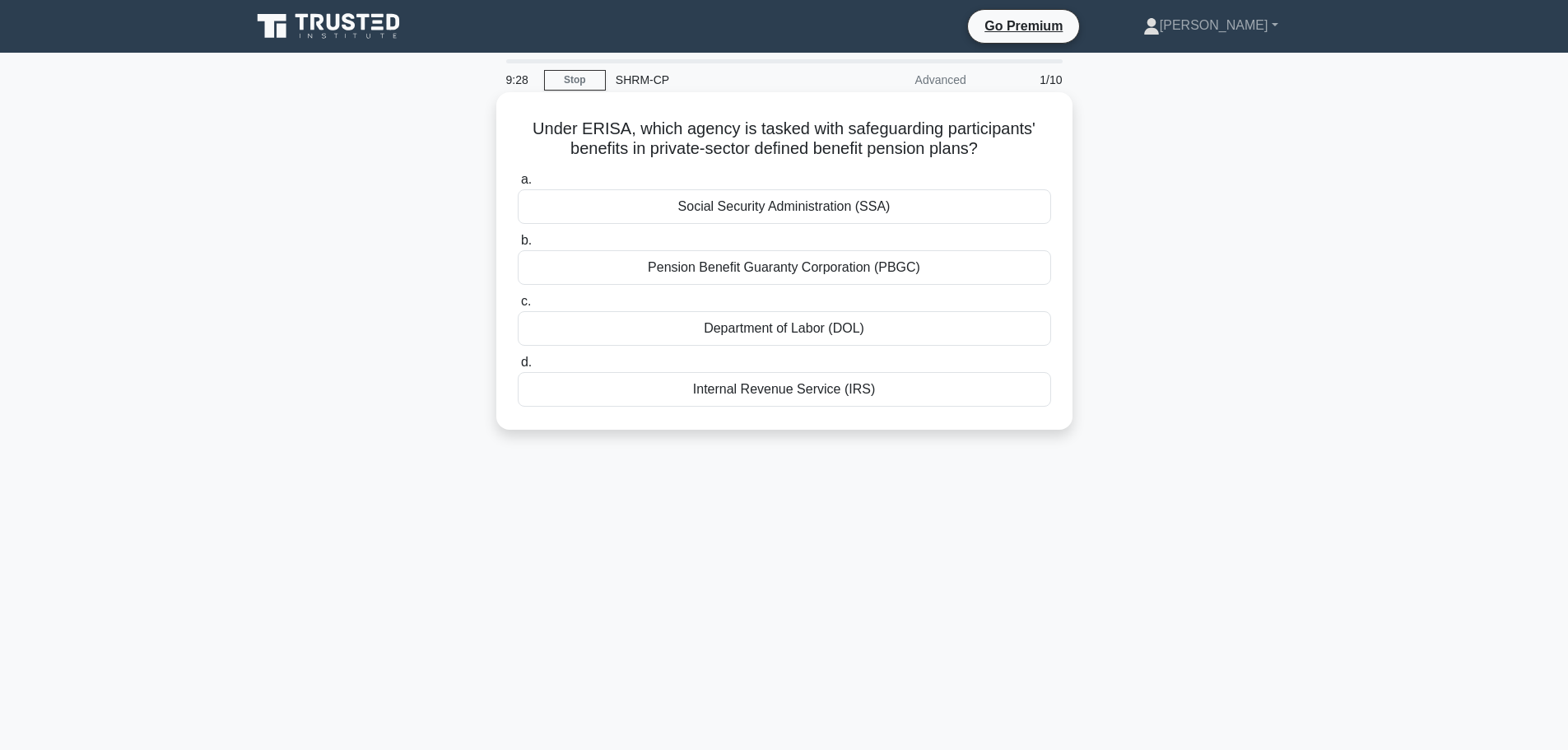
click at [836, 269] on div "Pension Benefit Guaranty Corporation (PBGC)" at bounding box center [784, 267] width 534 height 34
click at [518, 246] on input "b. Pension Benefit Guaranty Corporation (PBGC)" at bounding box center [518, 241] width 0 height 11
click at [784, 346] on div "Process Mapping" at bounding box center [784, 329] width 534 height 34
click at [518, 307] on input "c. Process Mapping" at bounding box center [518, 302] width 0 height 11
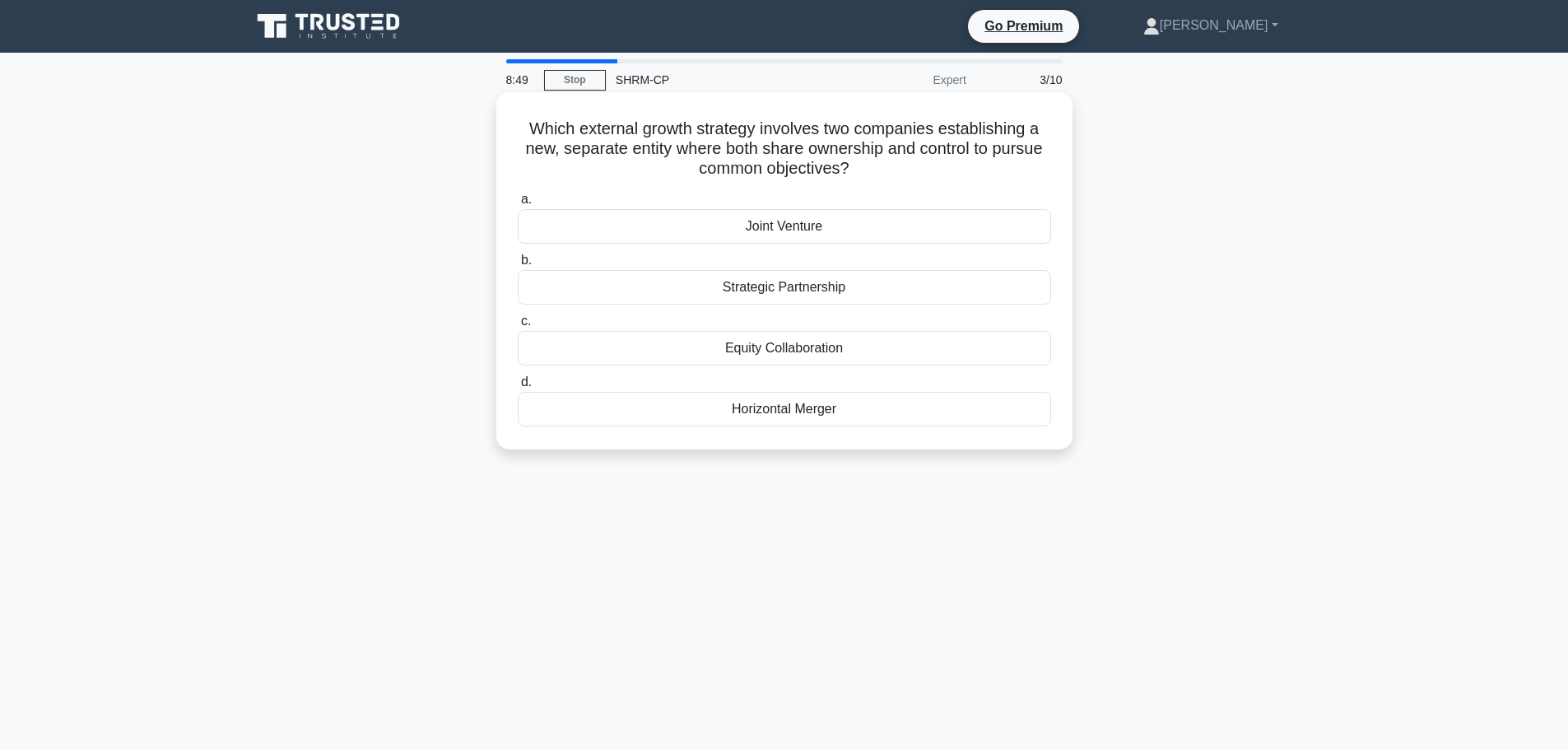
click at [793, 226] on div "Joint Venture" at bounding box center [784, 226] width 534 height 34
click at [518, 205] on input "a. Joint Venture" at bounding box center [518, 199] width 0 height 11
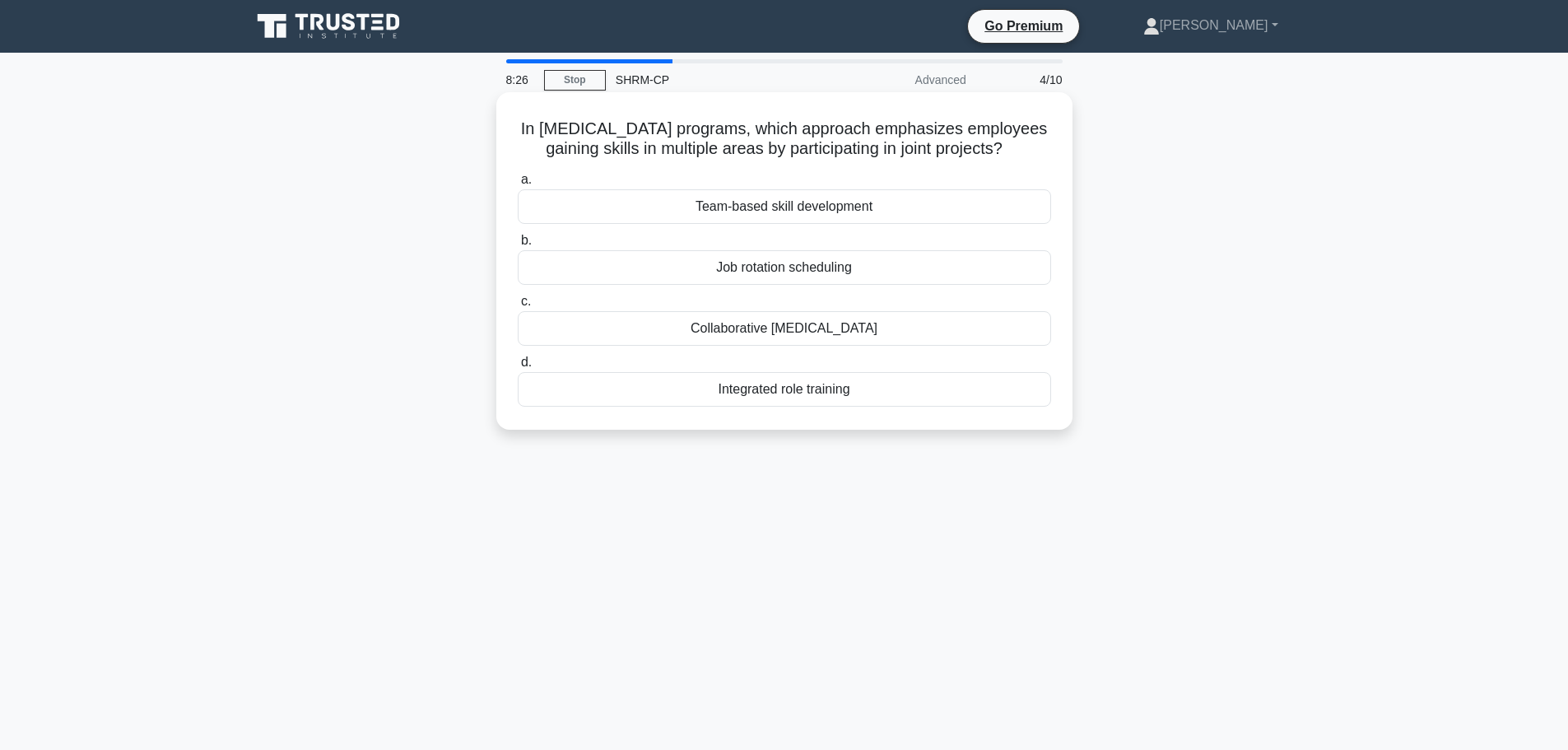
click at [798, 333] on div "Collaborative cross-training" at bounding box center [784, 329] width 534 height 34
click at [518, 307] on input "c. Collaborative cross-training" at bounding box center [518, 302] width 0 height 11
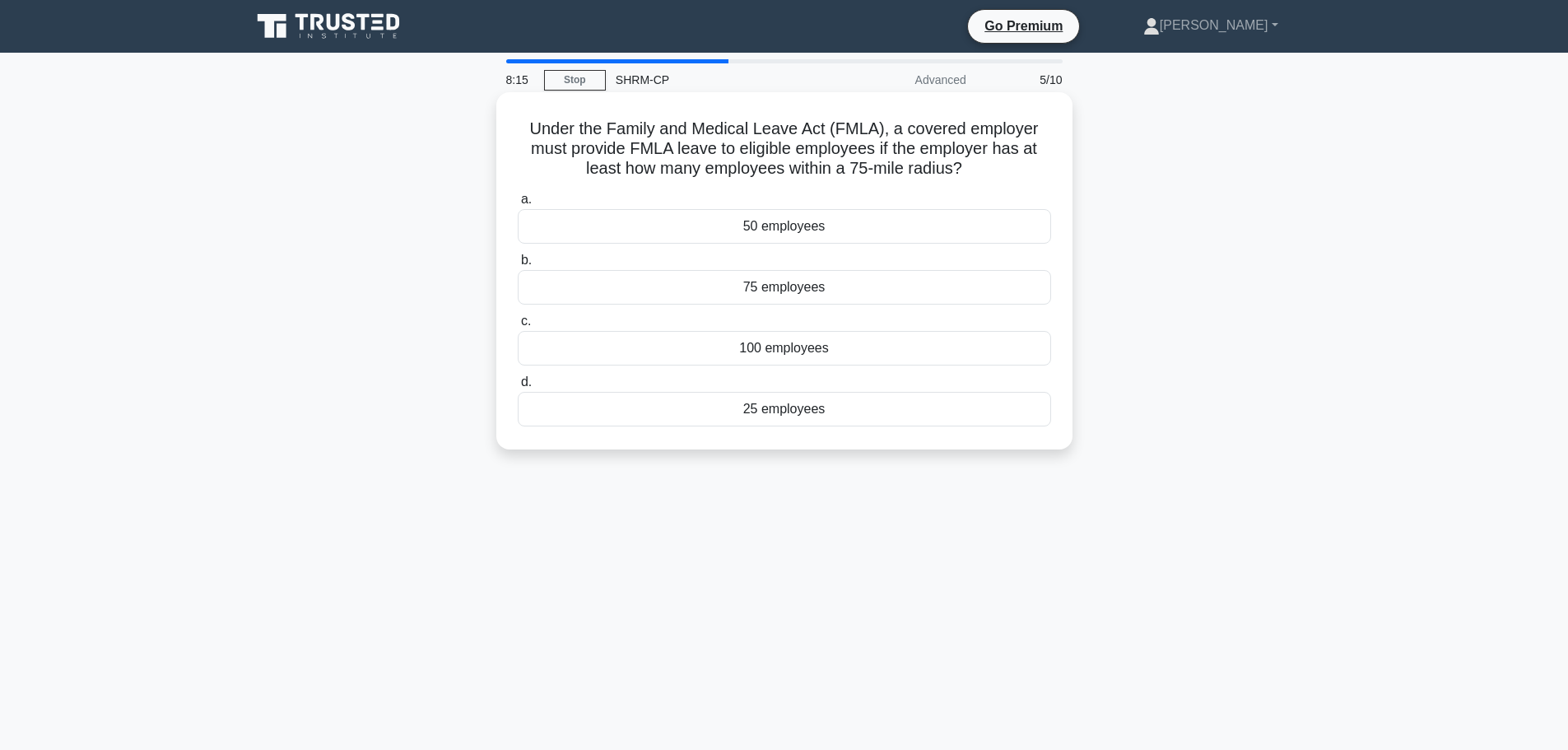
click at [801, 223] on div "50 employees" at bounding box center [784, 226] width 534 height 34
click at [518, 205] on input "a. 50 employees" at bounding box center [518, 199] width 0 height 11
click at [826, 244] on div "Paid Family Leave" at bounding box center [784, 226] width 534 height 34
click at [518, 205] on input "a. Paid Family Leave" at bounding box center [518, 199] width 0 height 11
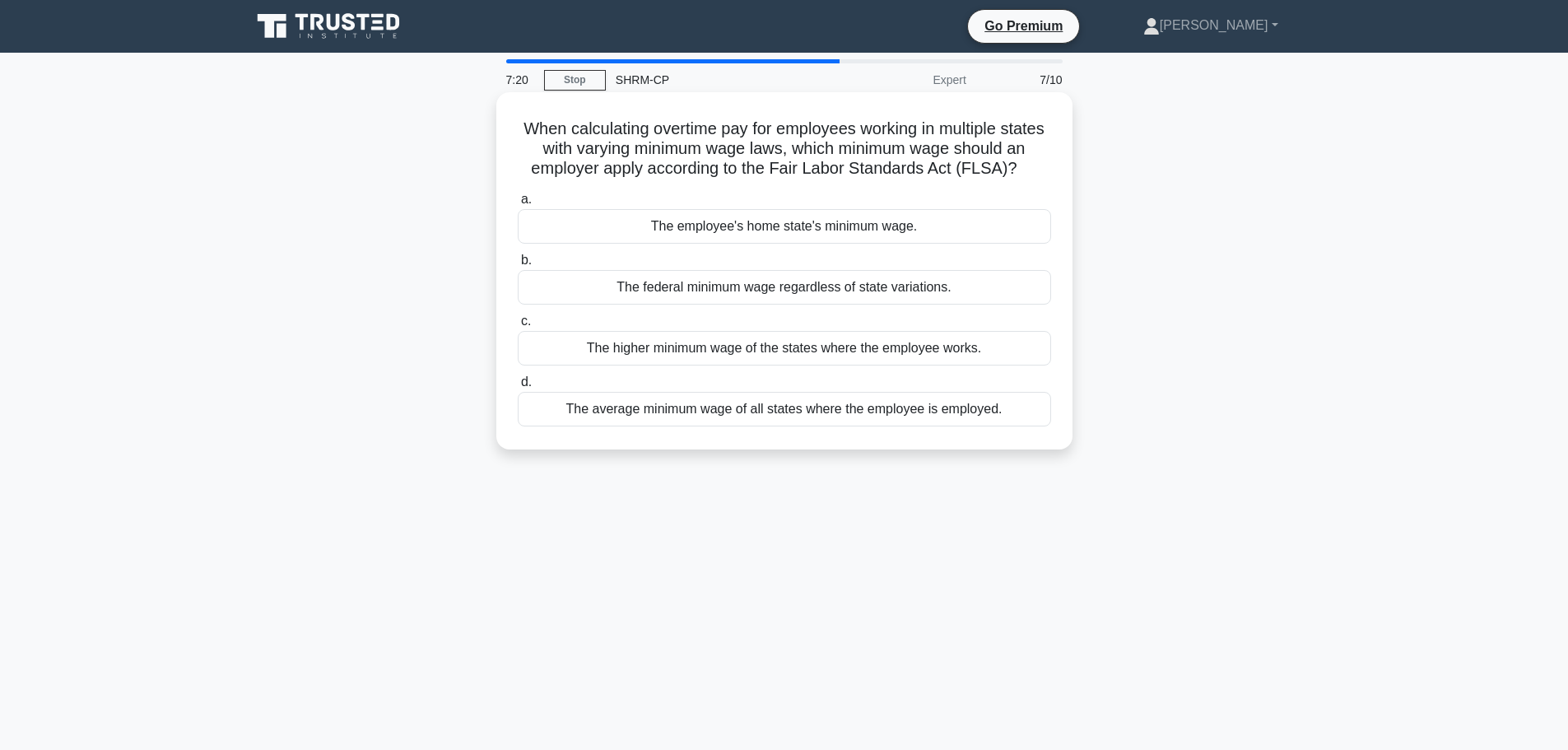
click at [910, 352] on div "The higher minimum wage of the states where the employee works." at bounding box center [784, 348] width 534 height 34
click at [518, 327] on input "c. The higher minimum wage of the states where the employee works." at bounding box center [518, 322] width 0 height 11
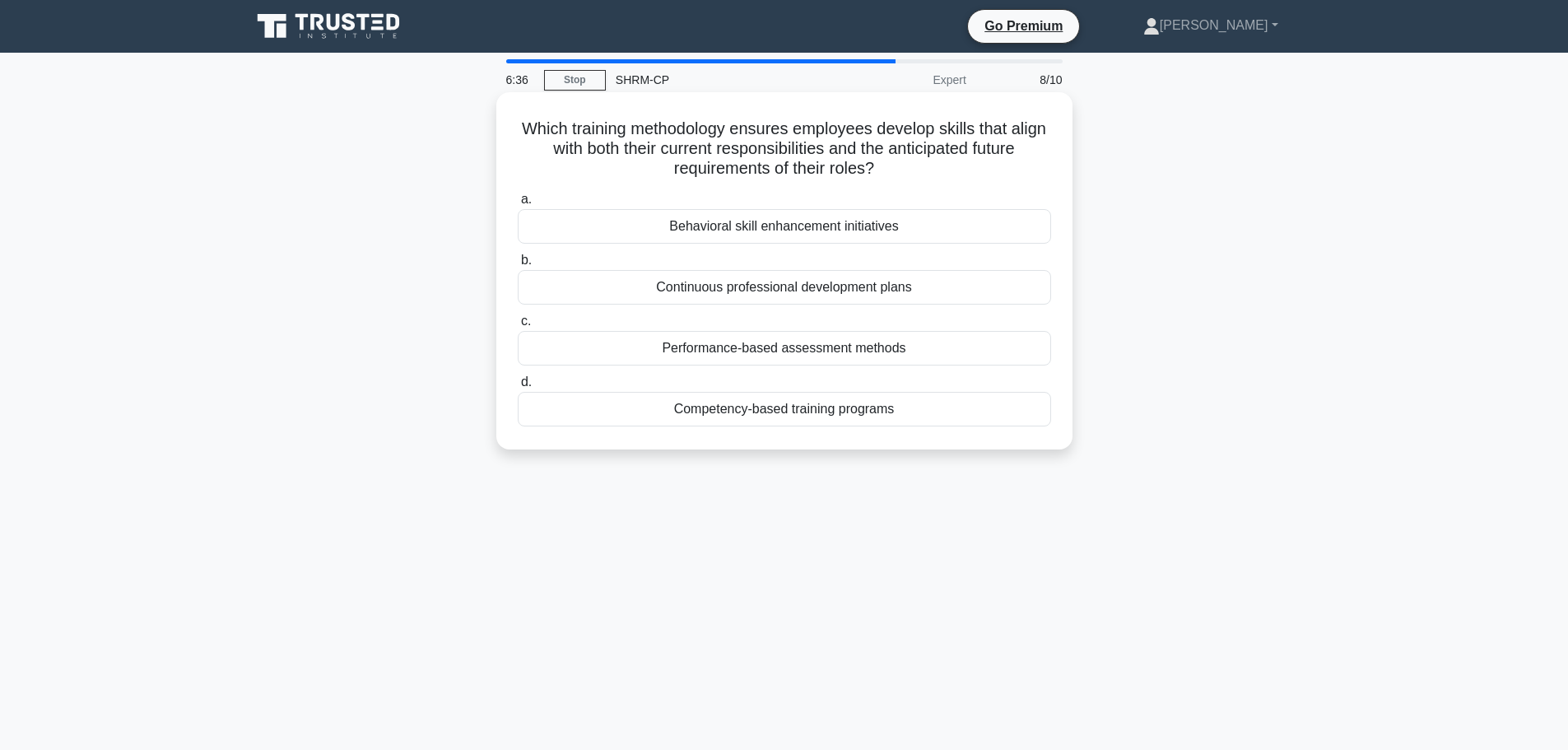
click at [822, 287] on div "Continuous professional development plans" at bounding box center [784, 287] width 534 height 34
click at [518, 266] on input "b. Continuous professional development plans" at bounding box center [518, 261] width 0 height 11
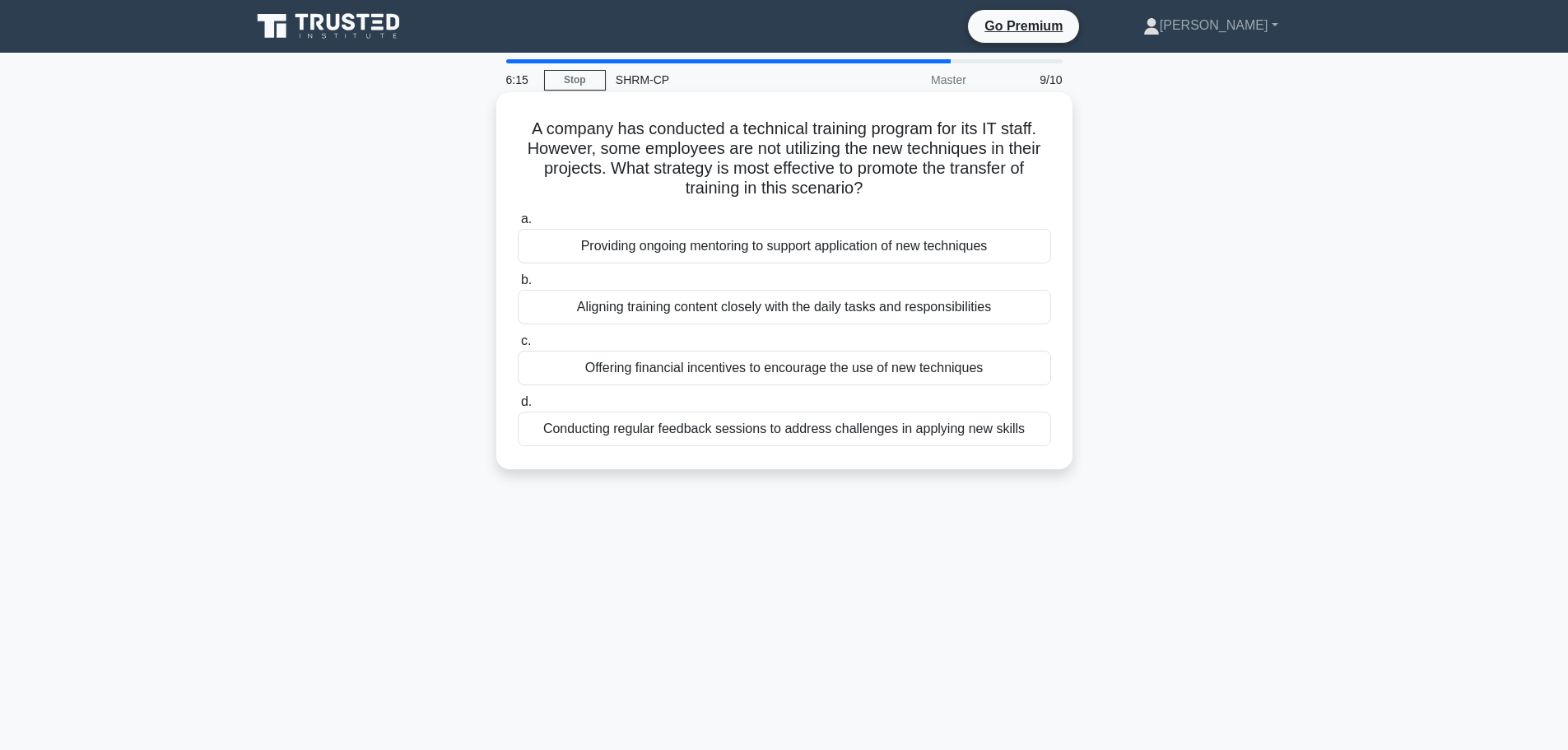
click at [844, 427] on div "Conducting regular feedback sessions to address challenges in applying new skil…" at bounding box center [784, 428] width 534 height 34
click at [518, 408] on input "d. Conducting regular feedback sessions to address challenges in applying new s…" at bounding box center [518, 402] width 0 height 11
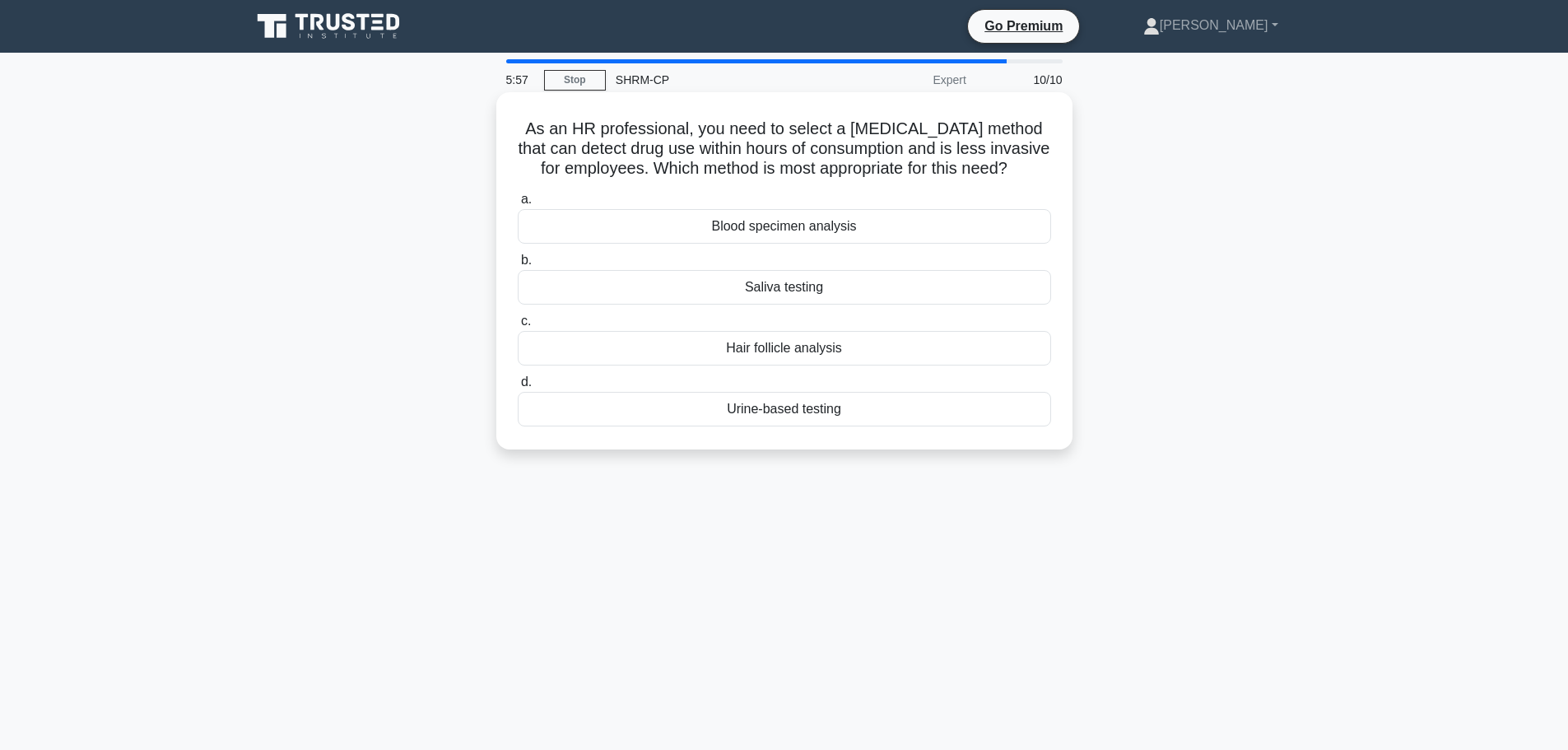
click at [814, 427] on div "Urine-based testing" at bounding box center [784, 409] width 534 height 34
click at [518, 388] on input "d. Urine-based testing" at bounding box center [518, 382] width 0 height 11
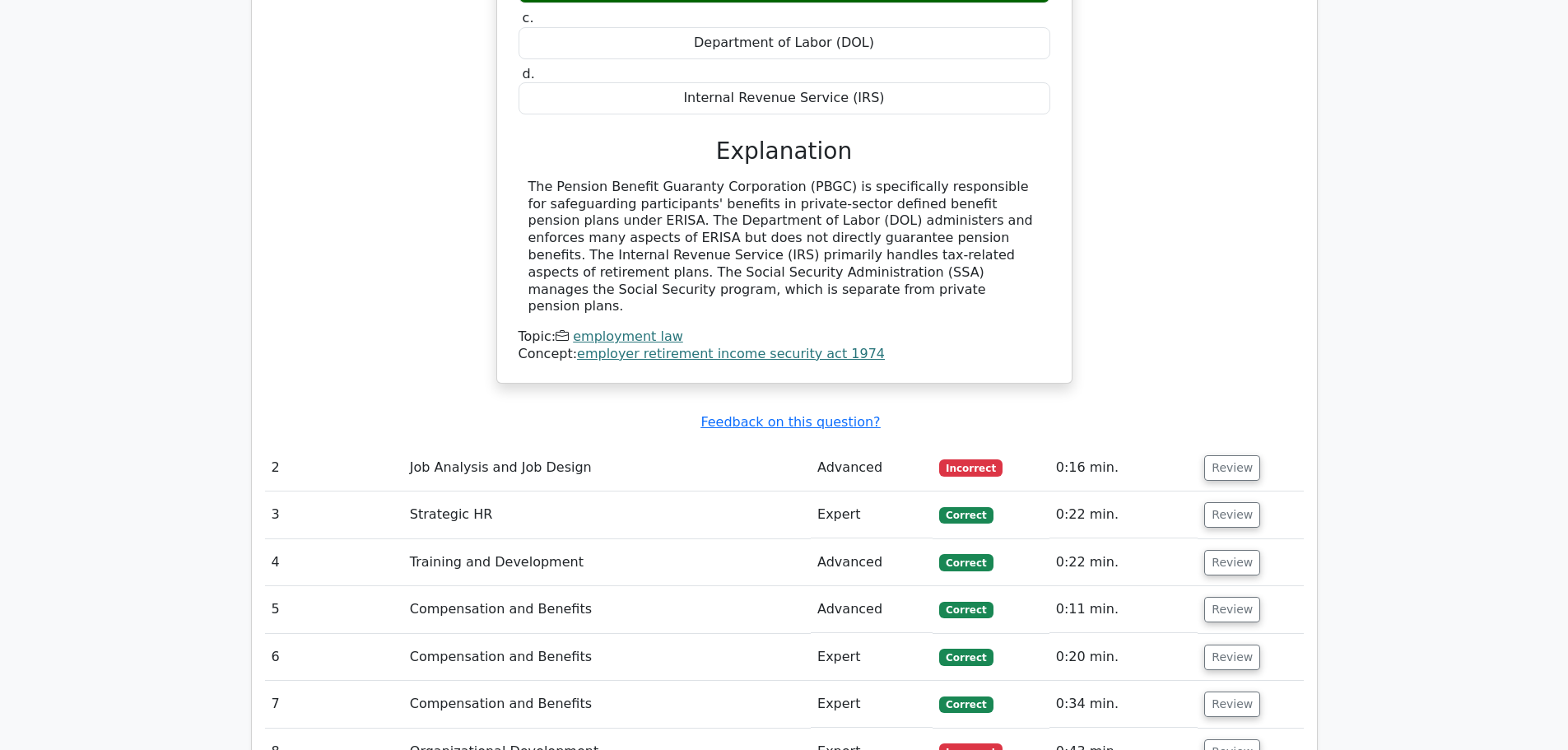
scroll to position [1729, 0]
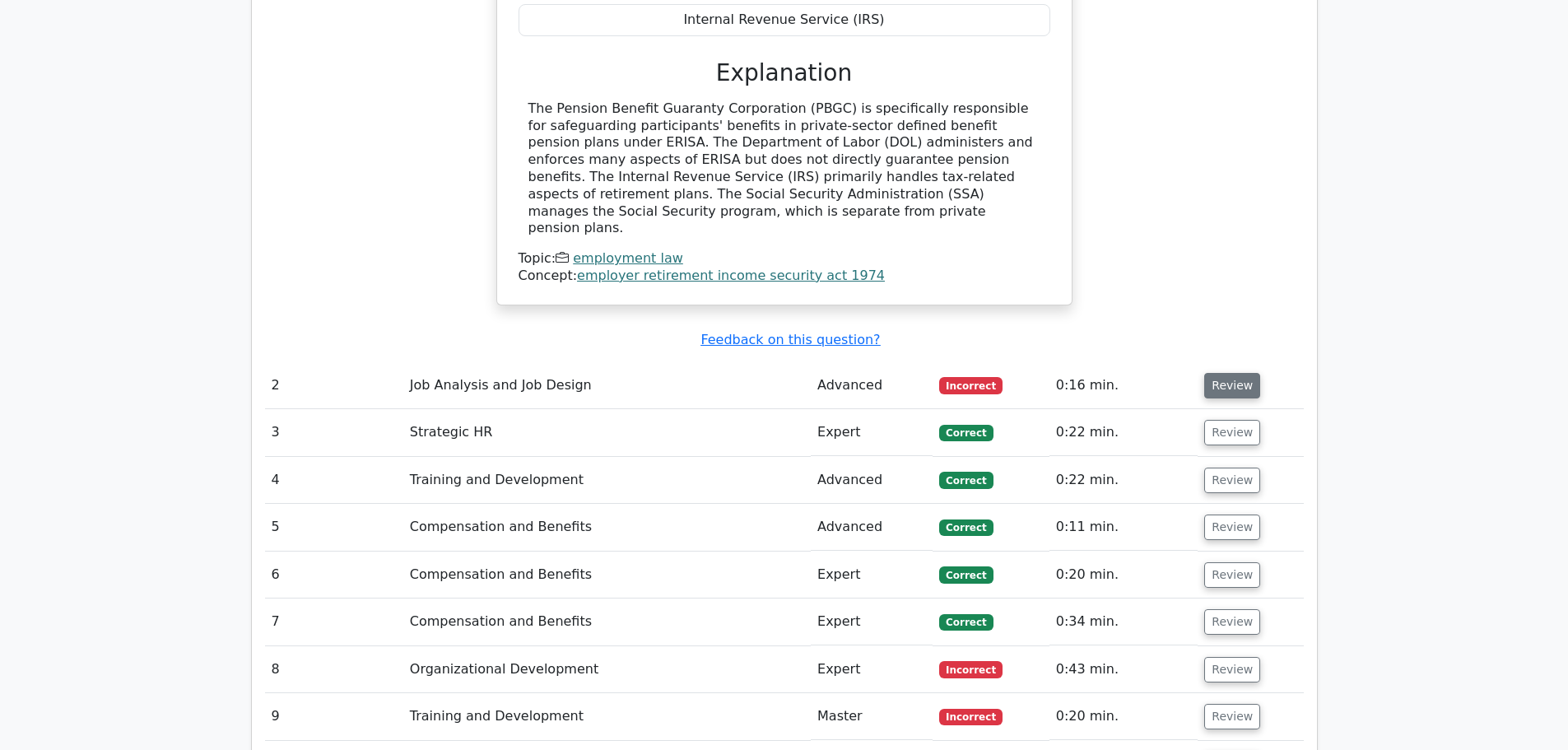
click at [1224, 373] on button "Review" at bounding box center [1233, 386] width 56 height 25
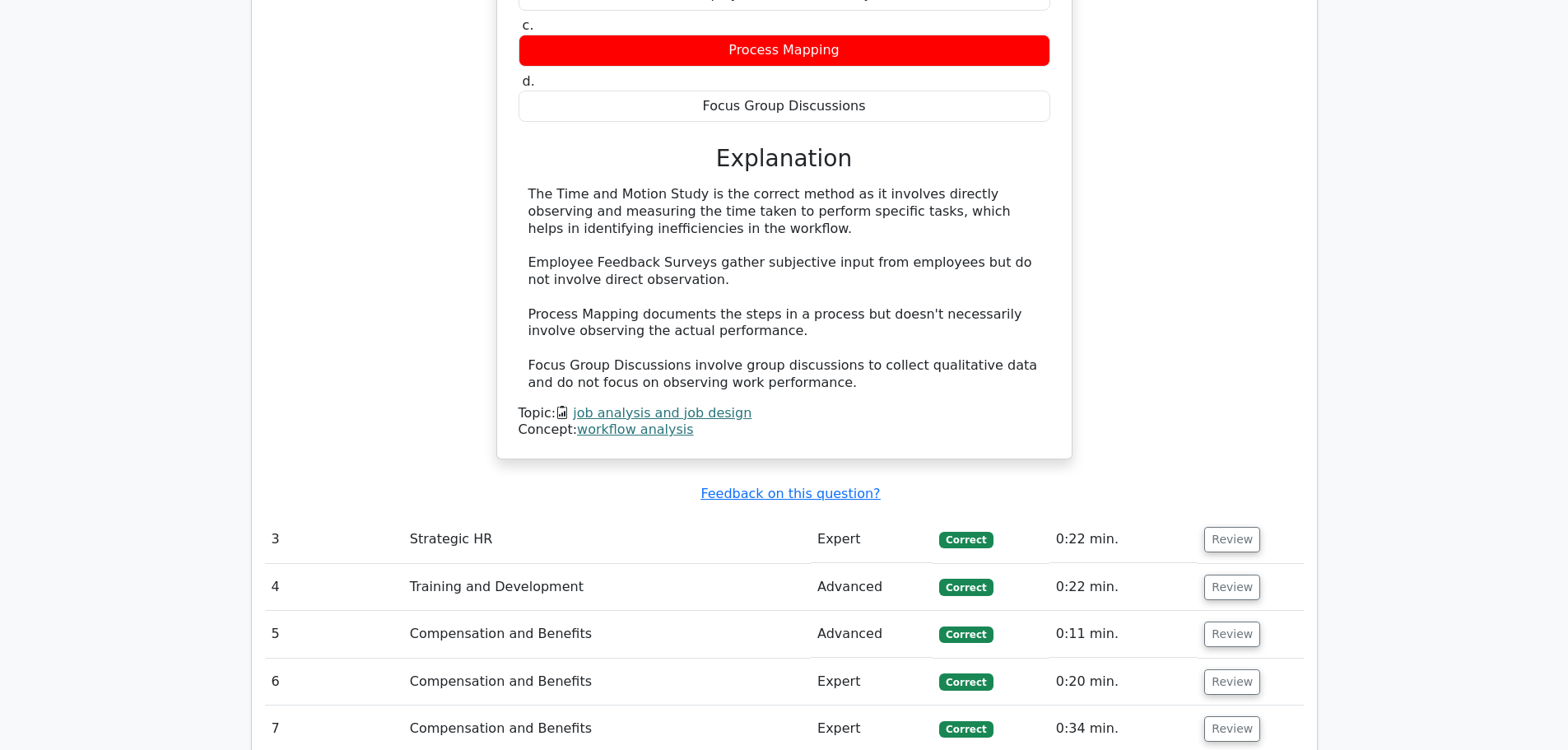
scroll to position [2470, 0]
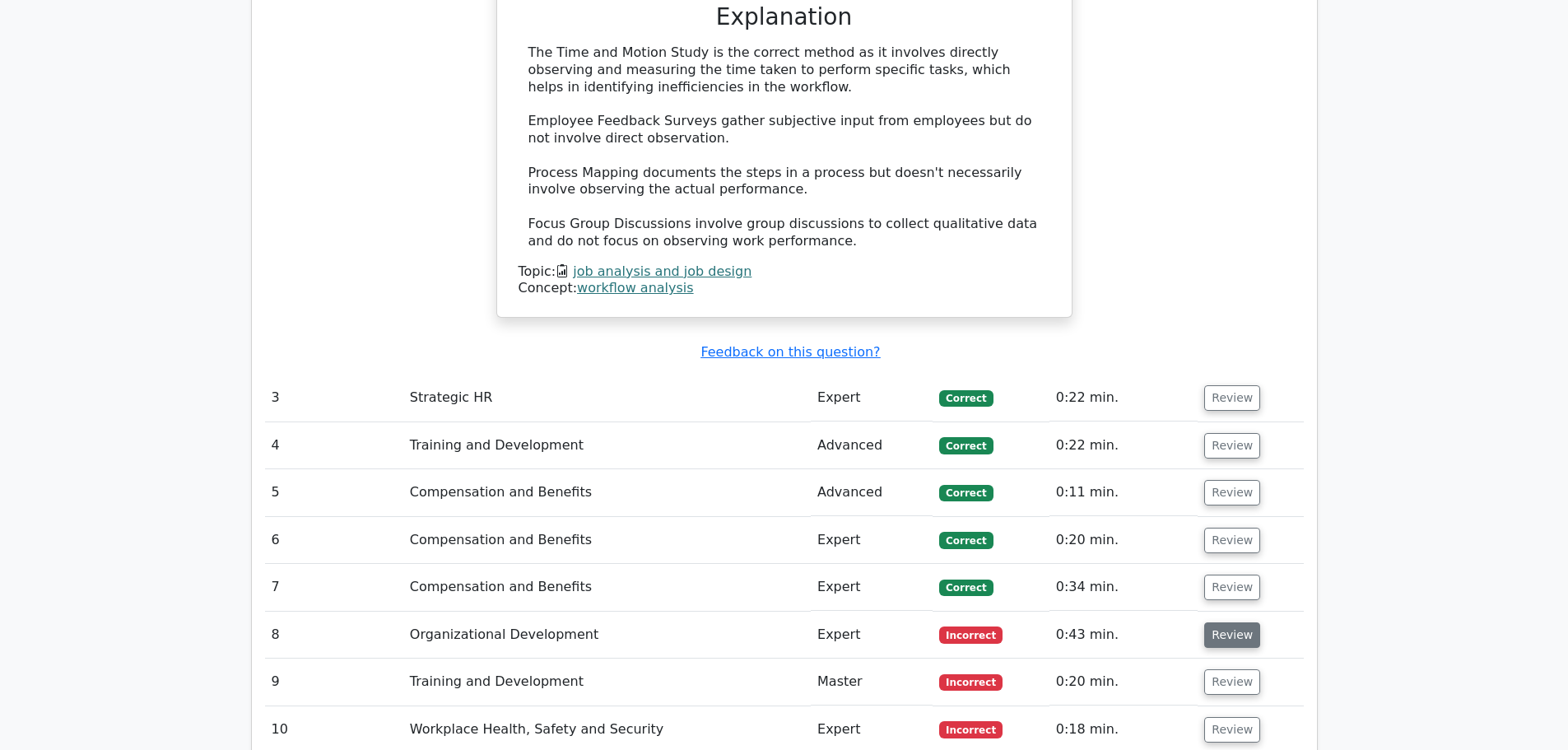
click at [1222, 622] on button "Review" at bounding box center [1233, 635] width 56 height 25
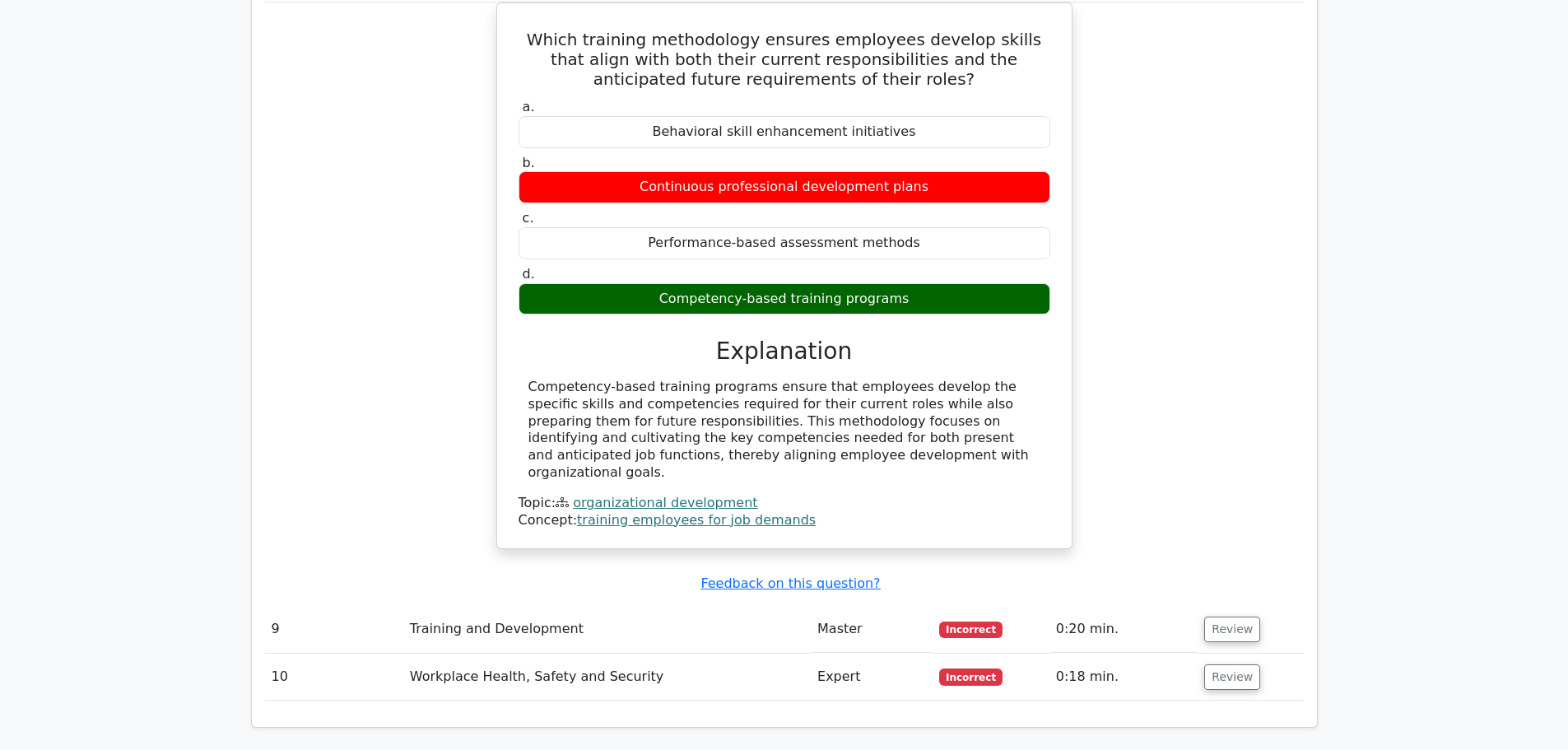
scroll to position [3129, 0]
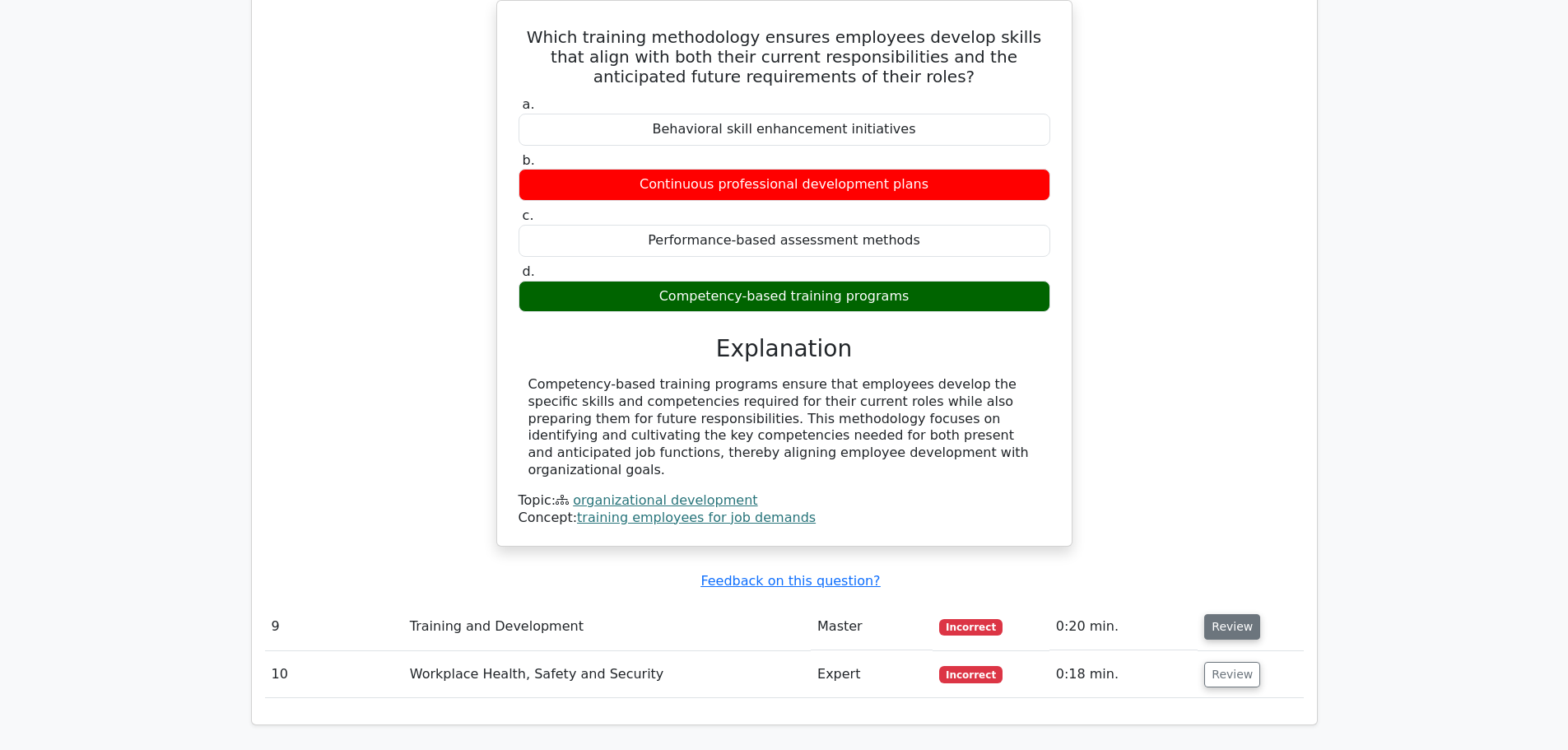
click at [1214, 614] on button "Review" at bounding box center [1233, 627] width 56 height 25
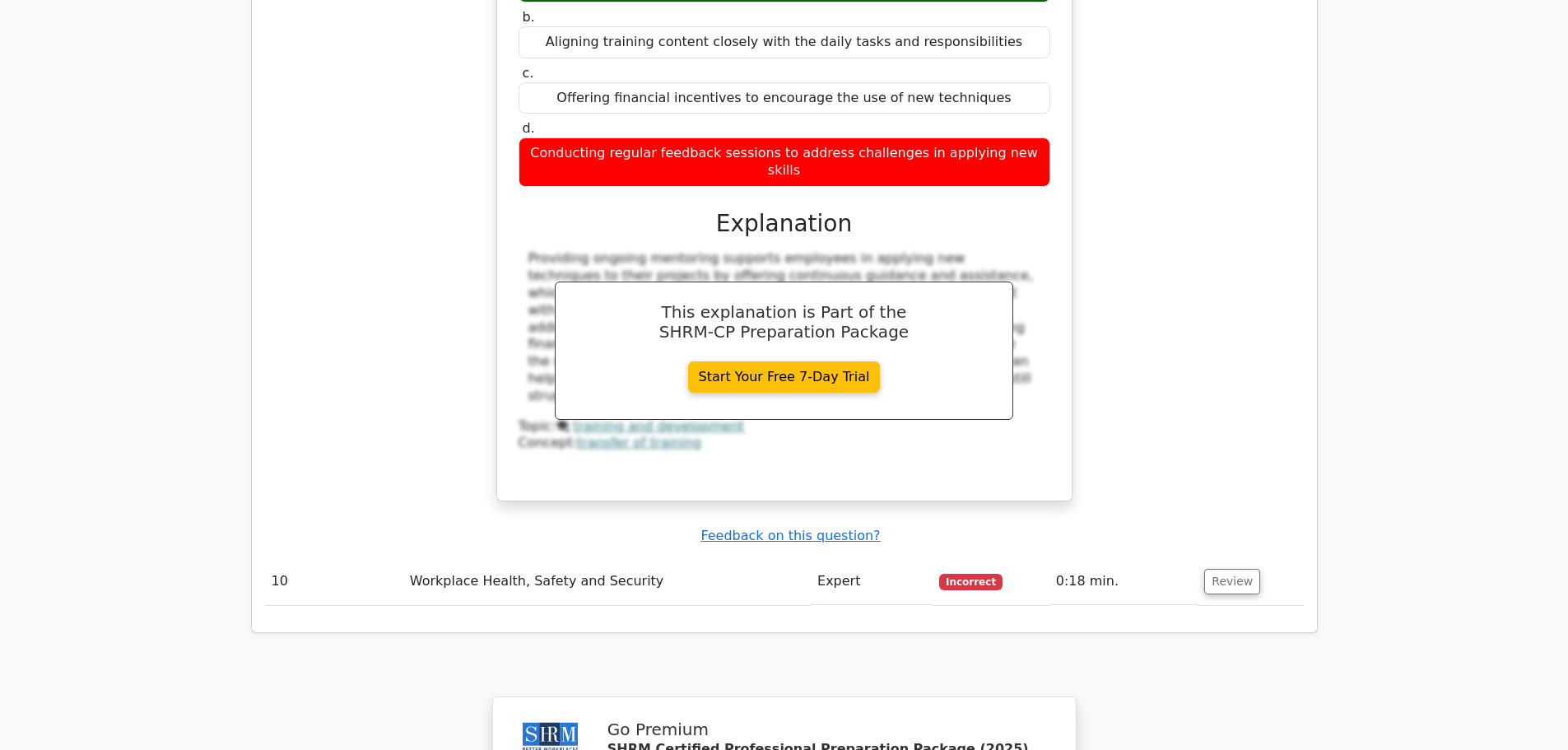
scroll to position [3951, 0]
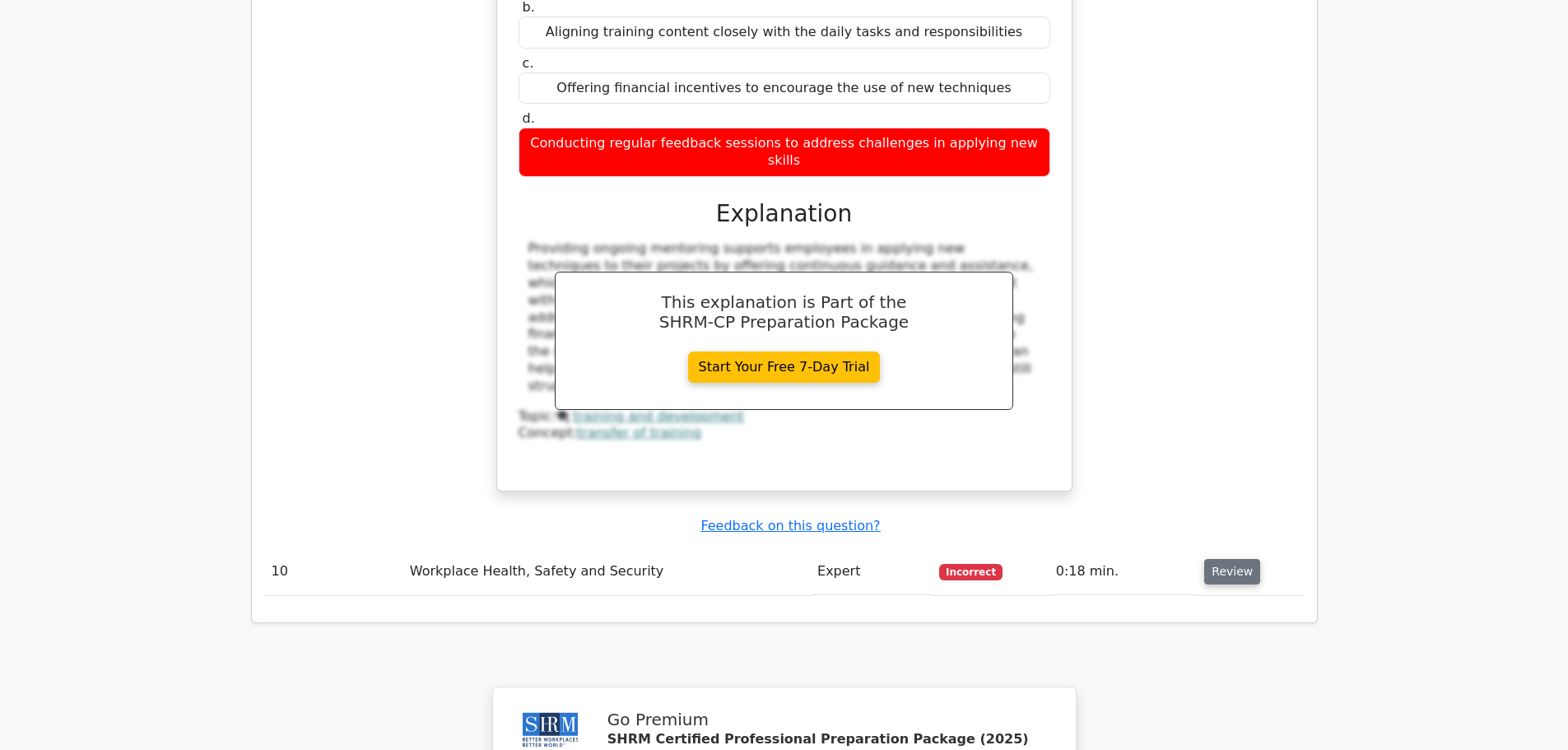
click at [1223, 559] on button "Review" at bounding box center [1233, 572] width 56 height 25
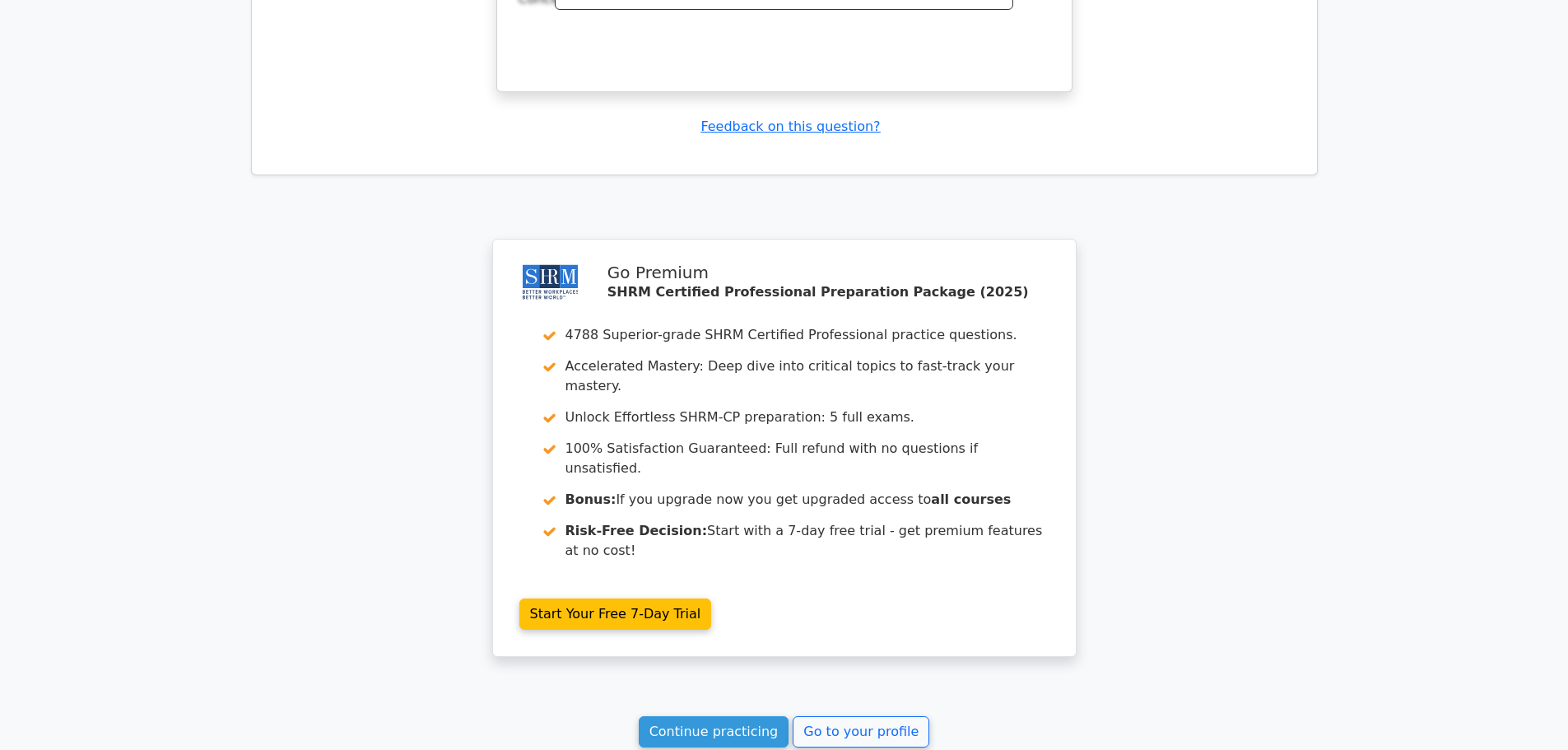
scroll to position [5104, 0]
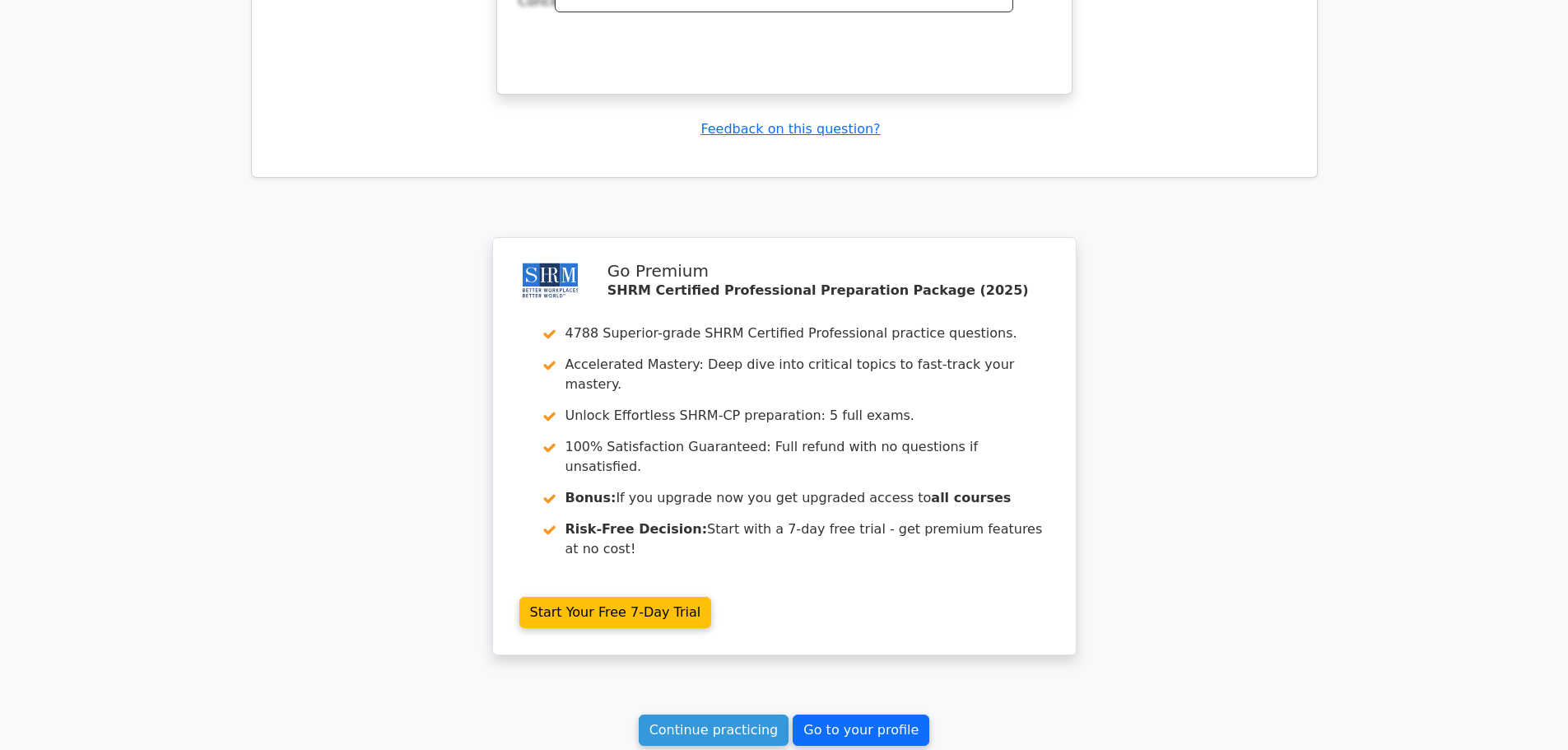
click at [859, 715] on link "Go to your profile" at bounding box center [861, 730] width 137 height 32
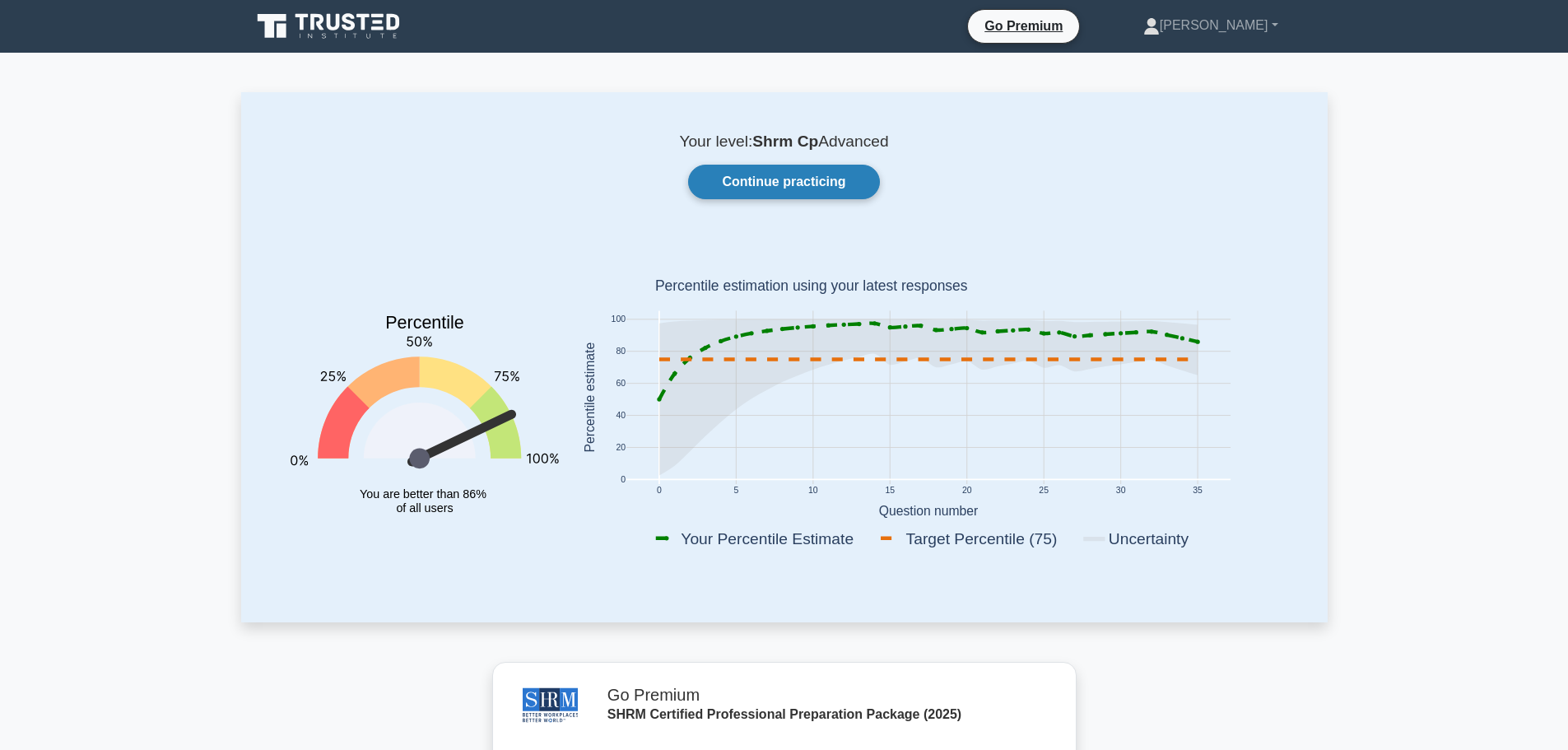
click at [772, 185] on link "Continue practicing" at bounding box center [784, 182] width 191 height 34
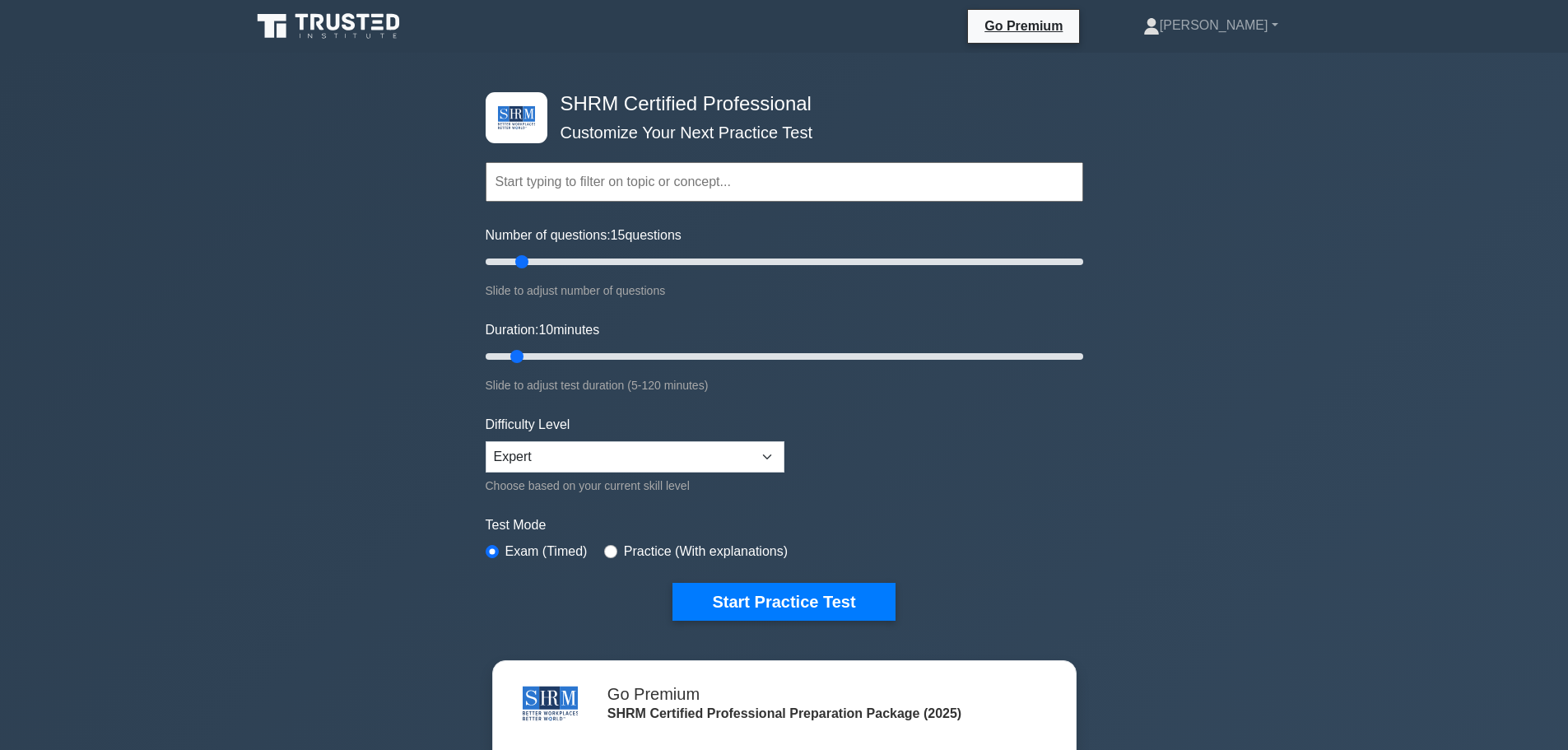
drag, startPoint x: 505, startPoint y: 264, endPoint x: 515, endPoint y: 263, distance: 10.0
type input "15"
click at [515, 263] on input "Number of questions: 15 questions" at bounding box center [784, 262] width 598 height 20
click at [625, 457] on select "Beginner Intermediate Expert" at bounding box center [635, 457] width 299 height 32
select select "intermediate"
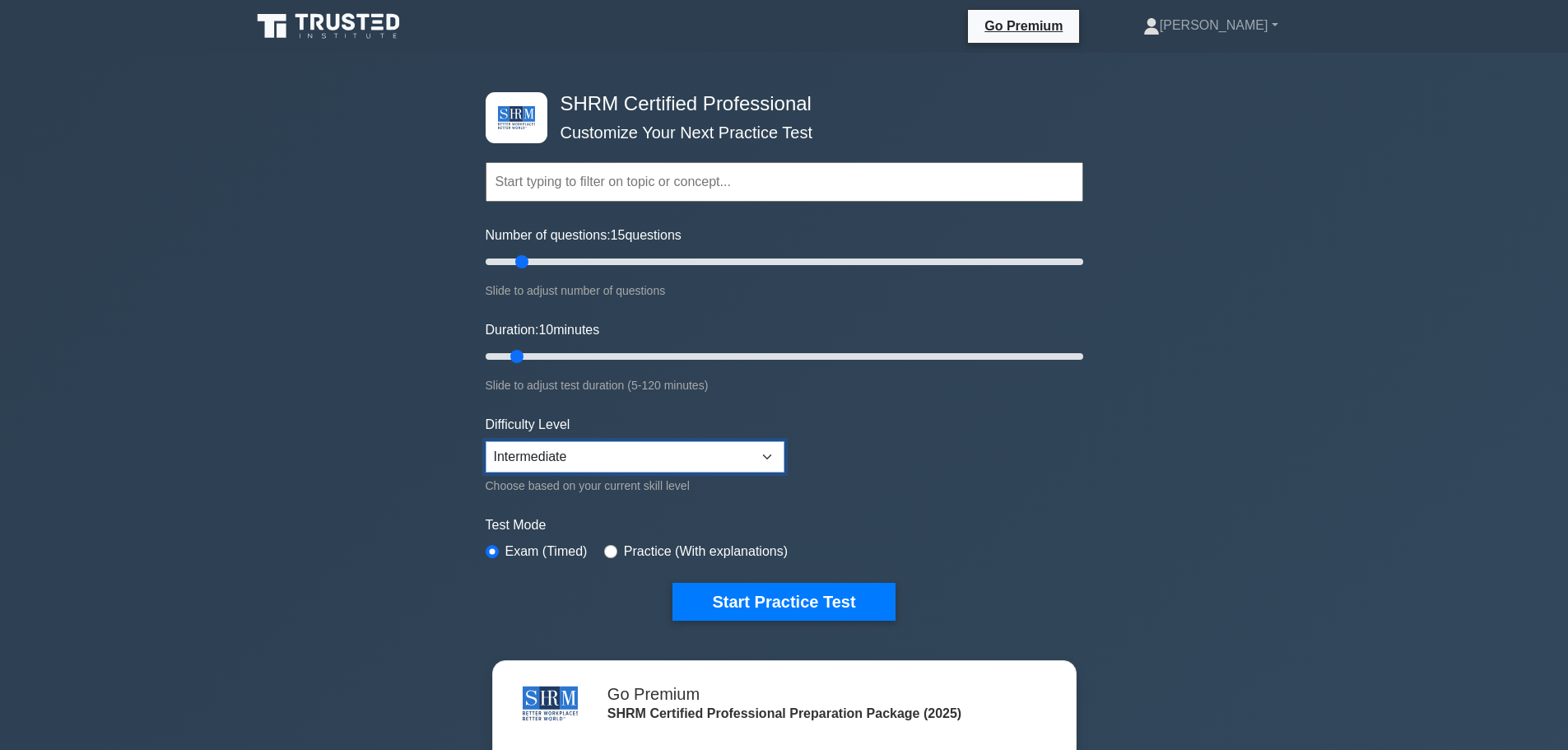
click at [486, 441] on select "Beginner Intermediate Expert" at bounding box center [635, 457] width 299 height 32
click at [960, 471] on form "Topics Change Management Compensation and Benefits Employee and Labor Relations…" at bounding box center [784, 367] width 598 height 509
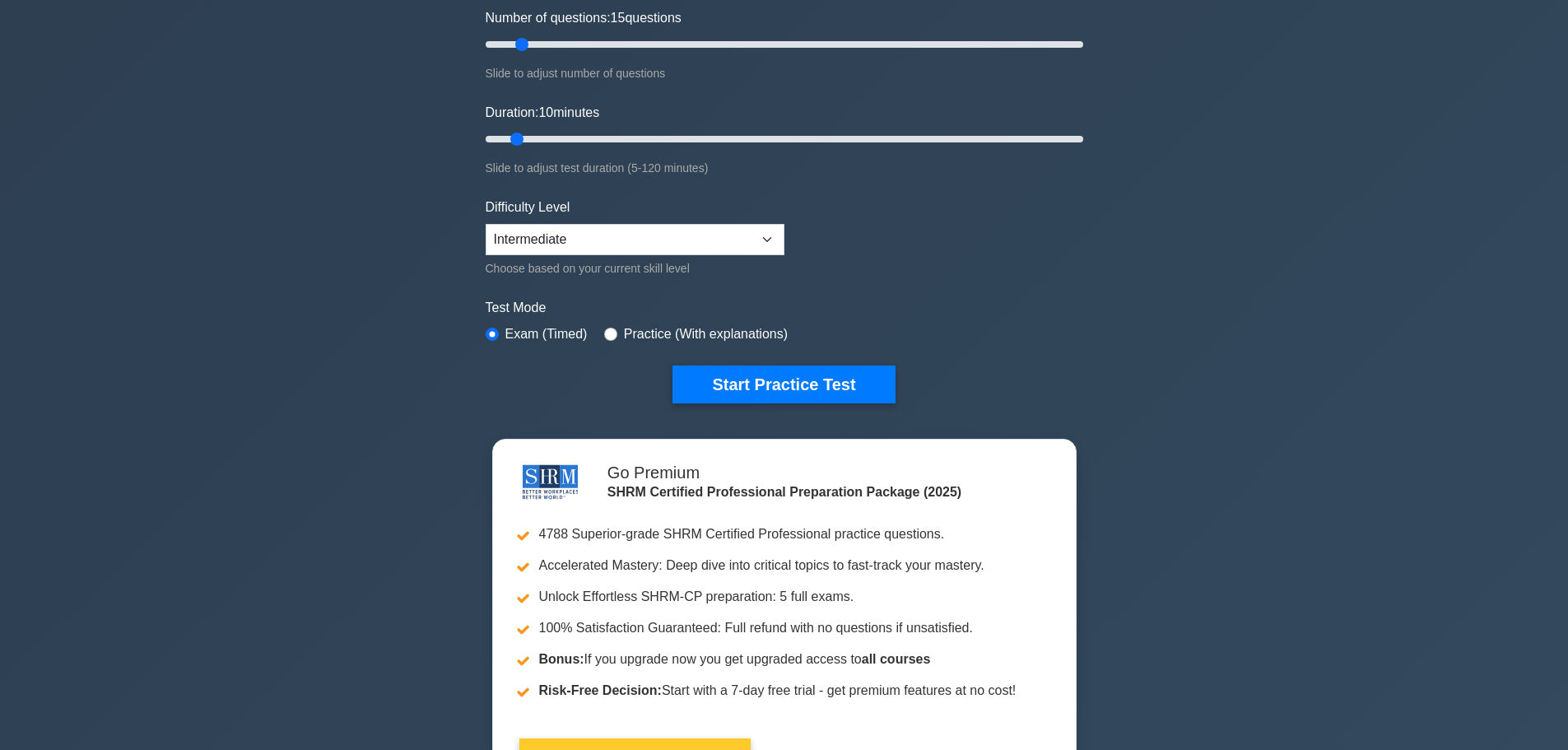
scroll to position [247, 0]
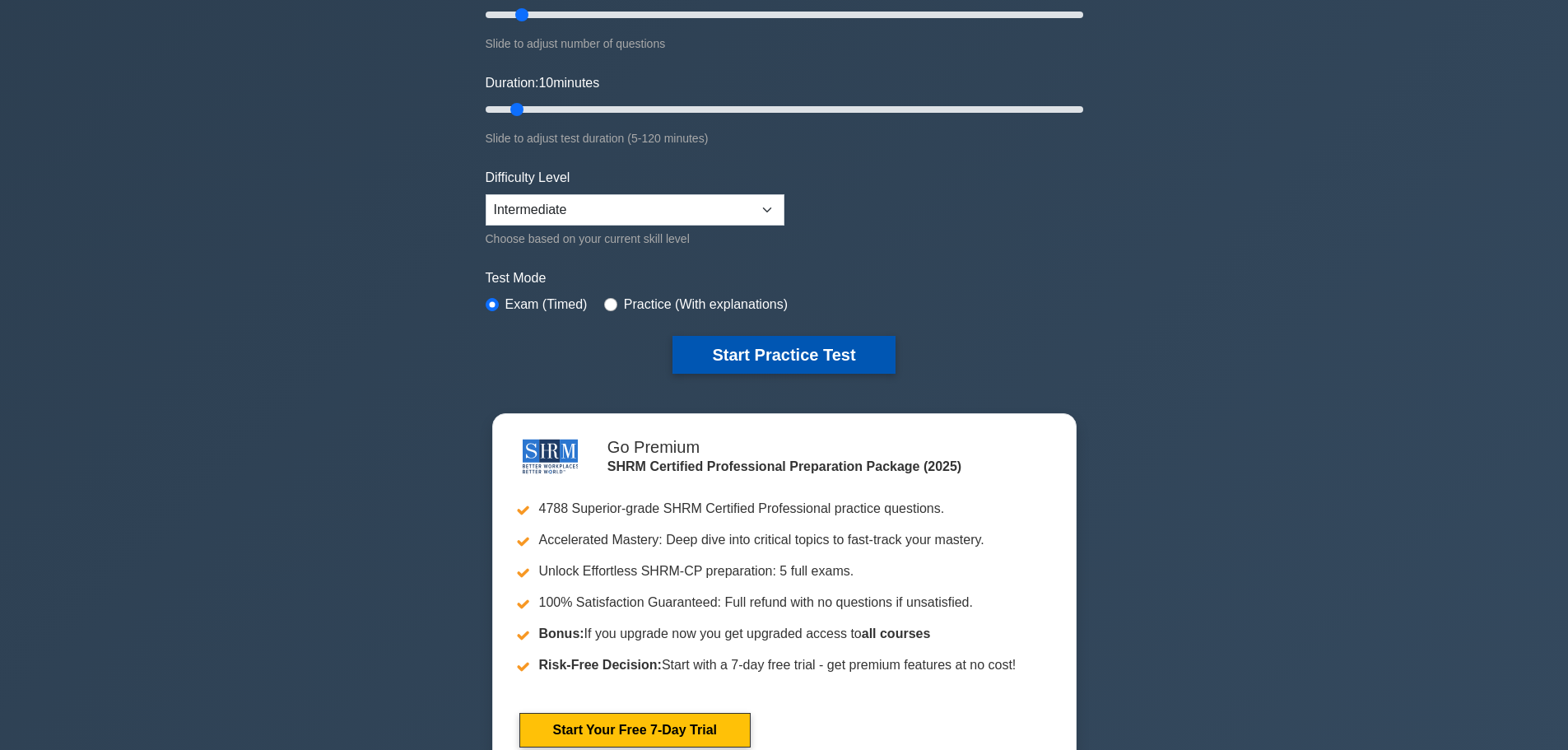
click at [755, 355] on button "Start Practice Test" at bounding box center [784, 355] width 222 height 38
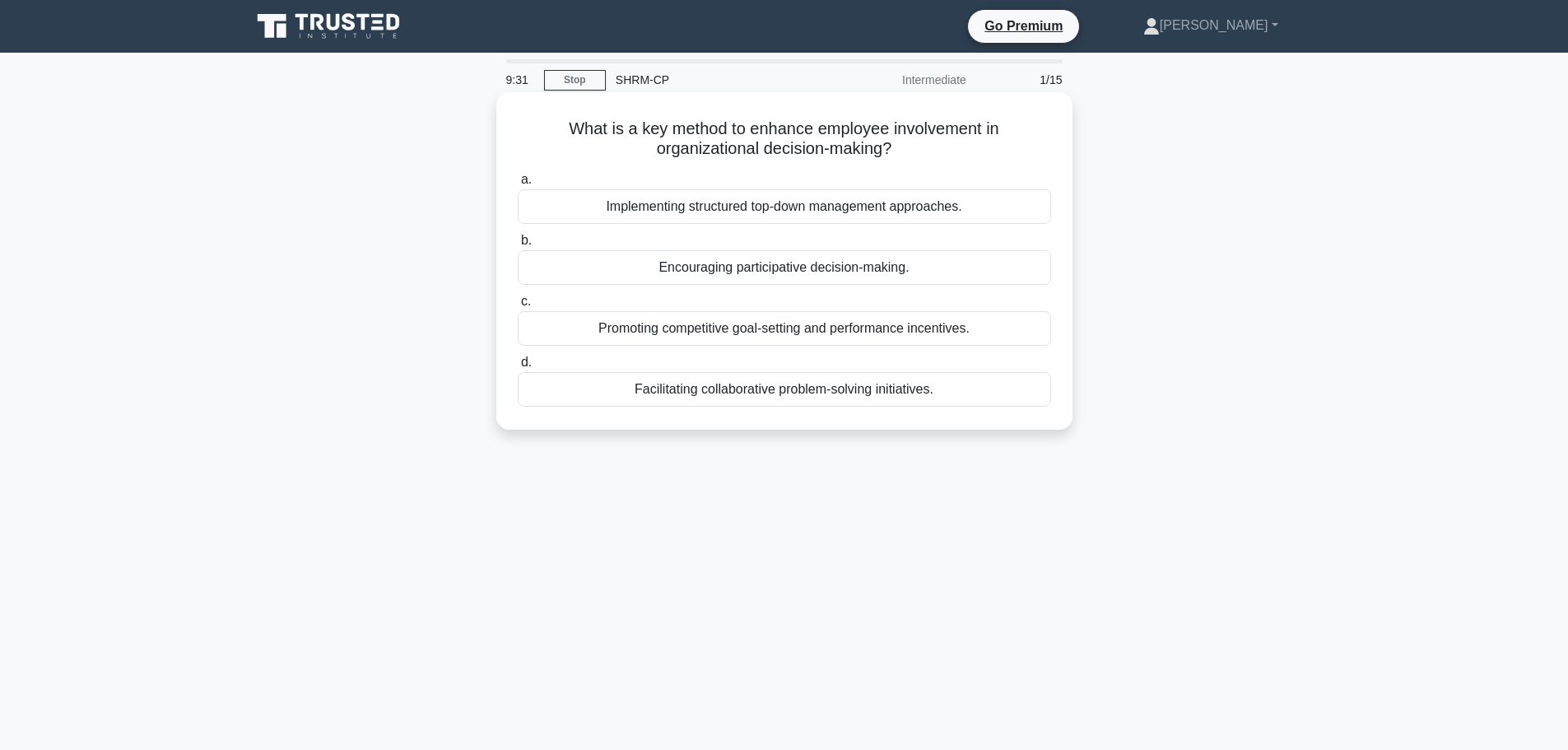
click at [824, 390] on div "Facilitating collaborative problem-solving initiatives." at bounding box center [784, 389] width 534 height 34
click at [518, 368] on input "d. Facilitating collaborative problem-solving initiatives." at bounding box center [518, 362] width 0 height 11
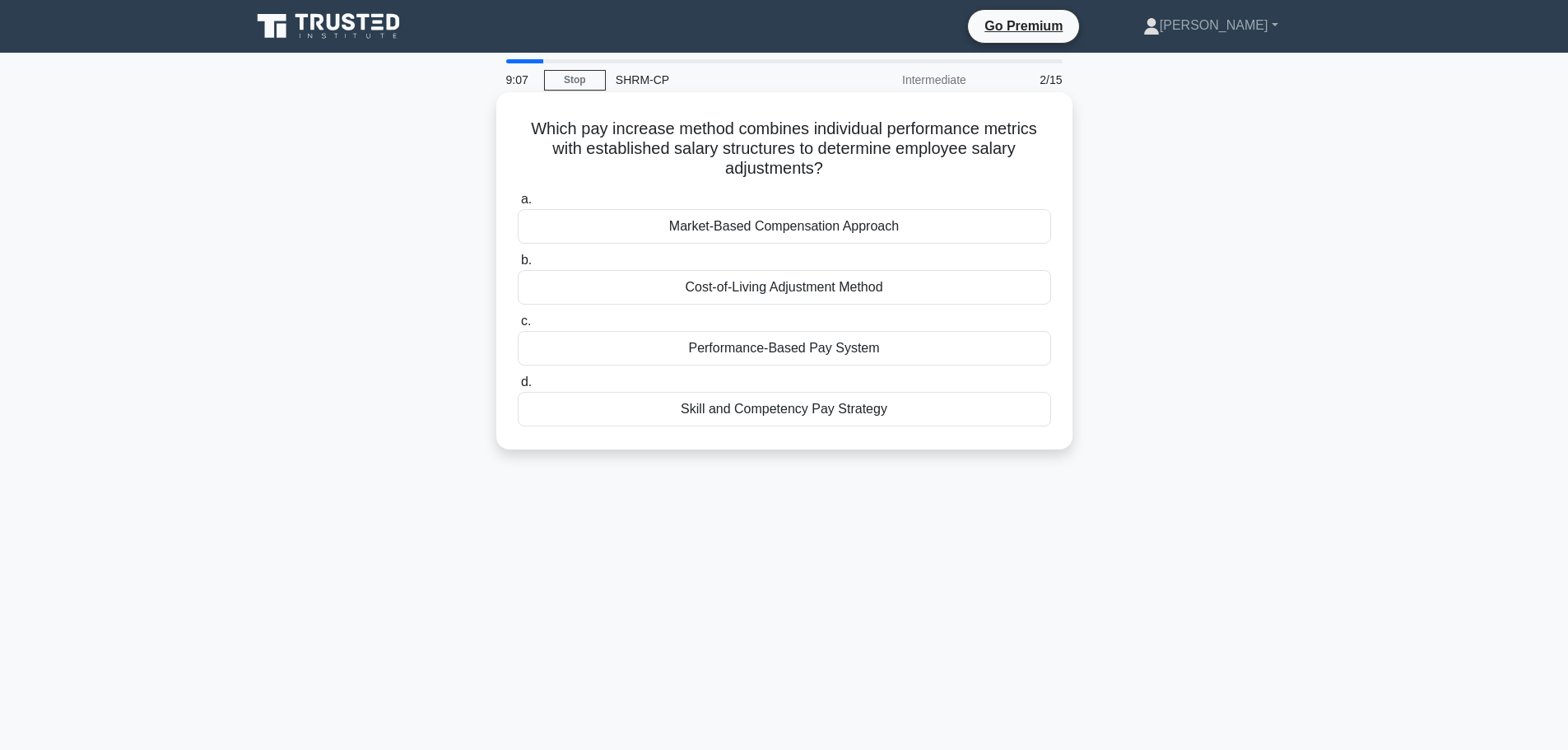
click at [807, 348] on div "Performance-Based Pay System" at bounding box center [784, 348] width 534 height 34
click at [518, 327] on input "c. Performance-Based Pay System" at bounding box center [518, 322] width 0 height 11
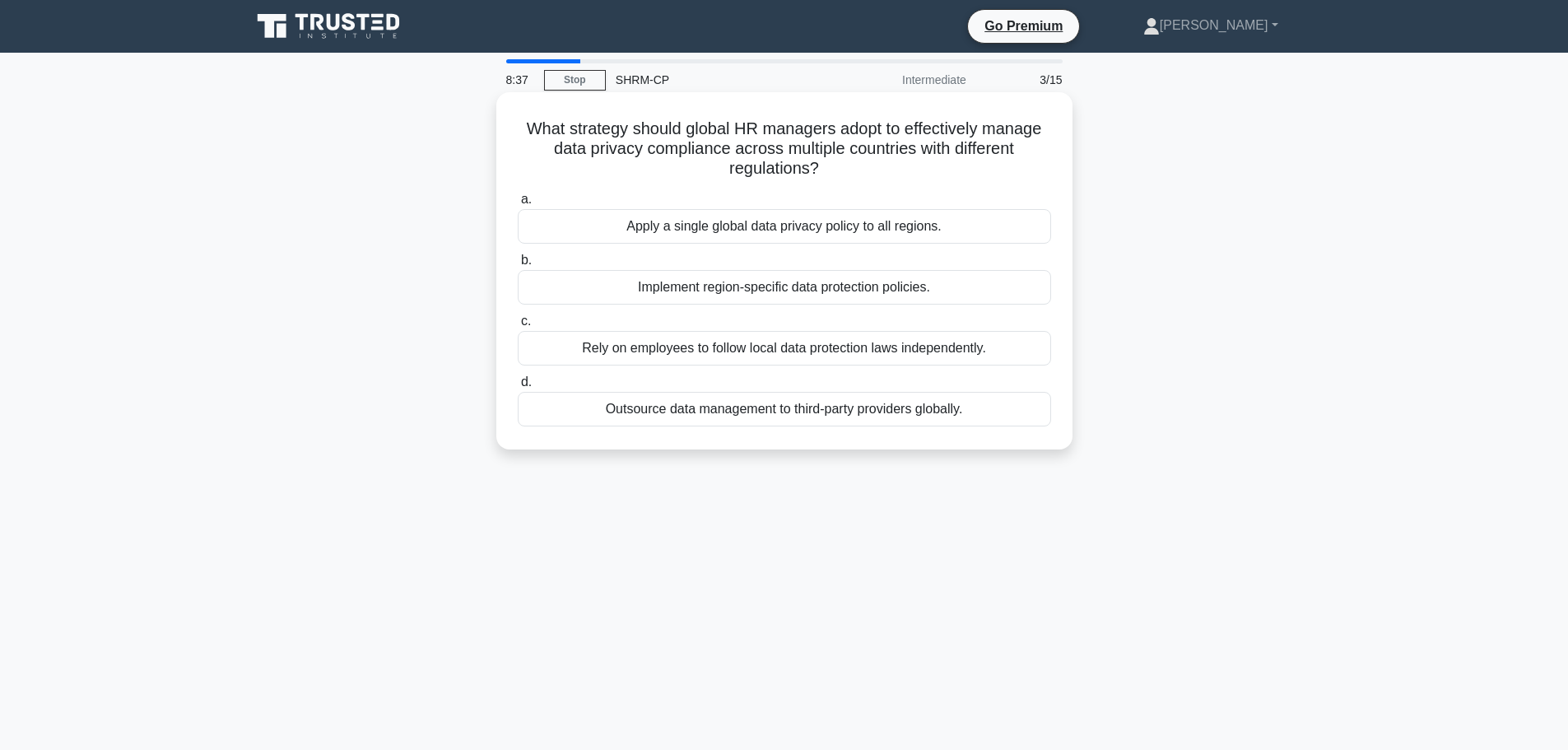
click at [861, 289] on div "Implement region-specific data protection policies." at bounding box center [784, 287] width 534 height 34
click at [518, 266] on input "b. Implement region-specific data protection policies." at bounding box center [518, 261] width 0 height 11
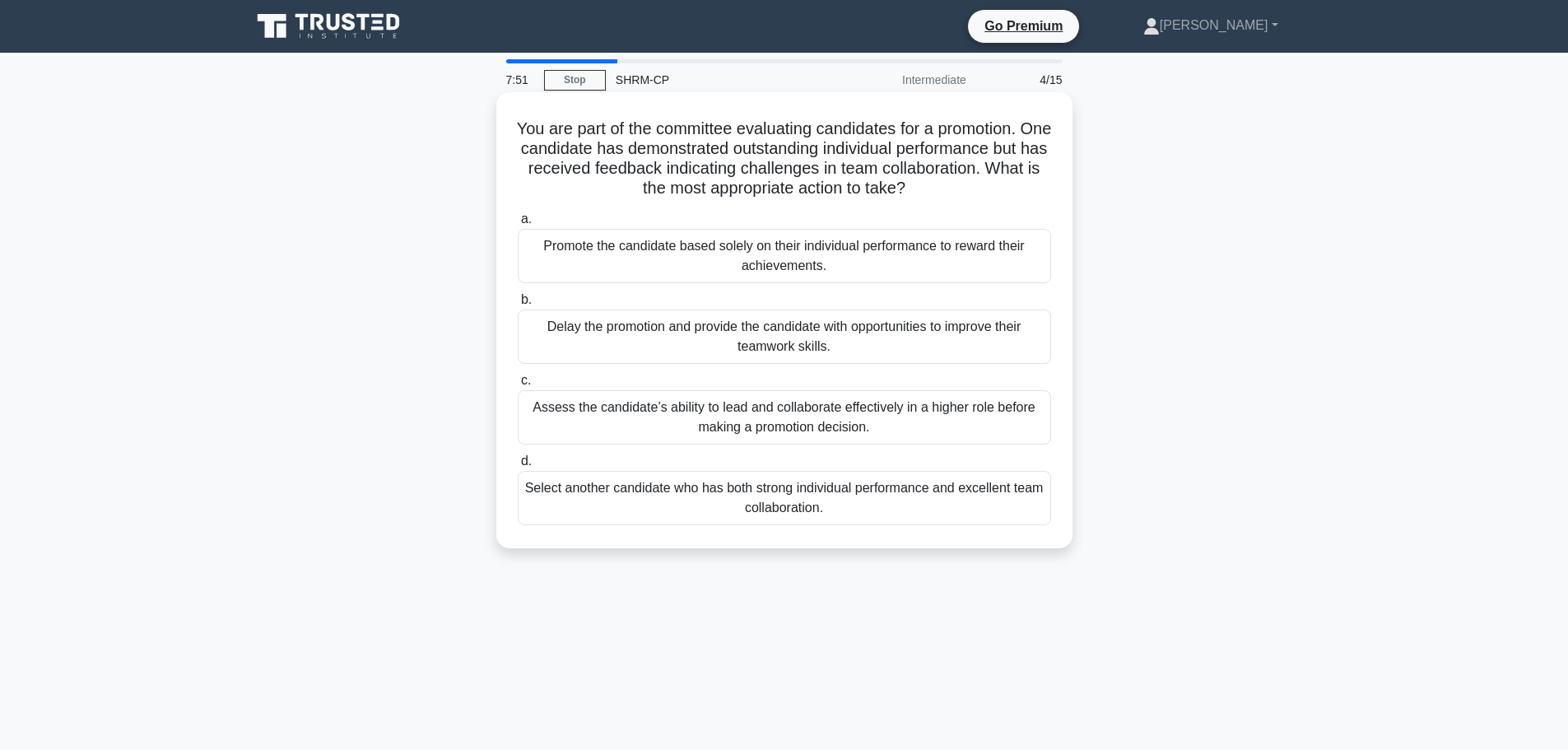
click at [679, 503] on div "Select another candidate who has both strong individual performance and excelle…" at bounding box center [784, 498] width 534 height 54
click at [518, 466] on input "d. Select another candidate who has both strong individual performance and exce…" at bounding box center [518, 462] width 0 height 11
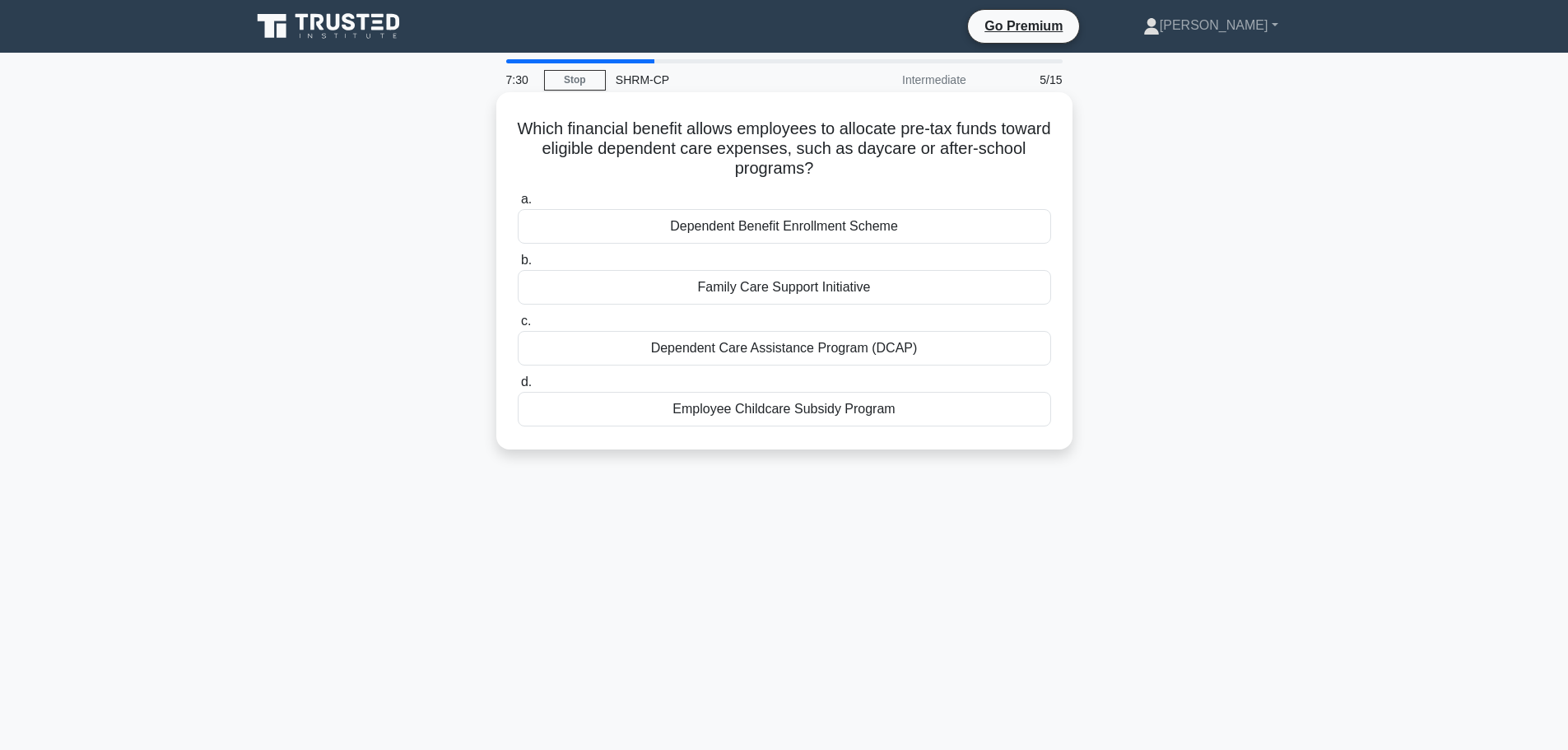
click at [841, 347] on div "Dependent Care Assistance Program (DCAP)" at bounding box center [784, 348] width 534 height 34
click at [518, 327] on input "c. Dependent Care Assistance Program (DCAP)" at bounding box center [518, 322] width 0 height 11
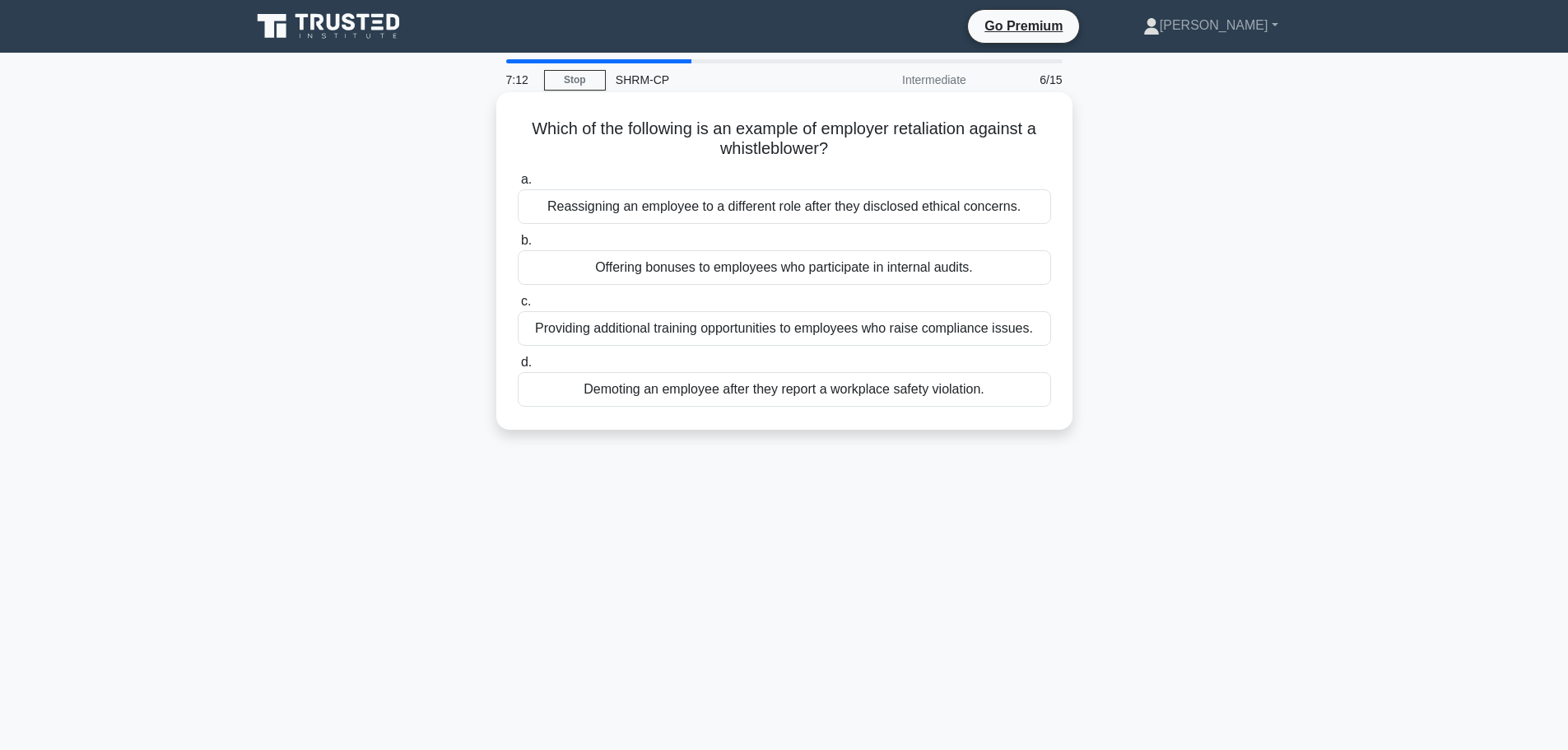
click at [844, 388] on div "Demoting an employee after they report a workplace safety violation." at bounding box center [784, 389] width 534 height 34
click at [518, 368] on input "d. Demoting an employee after they report a workplace safety violation." at bounding box center [518, 362] width 0 height 11
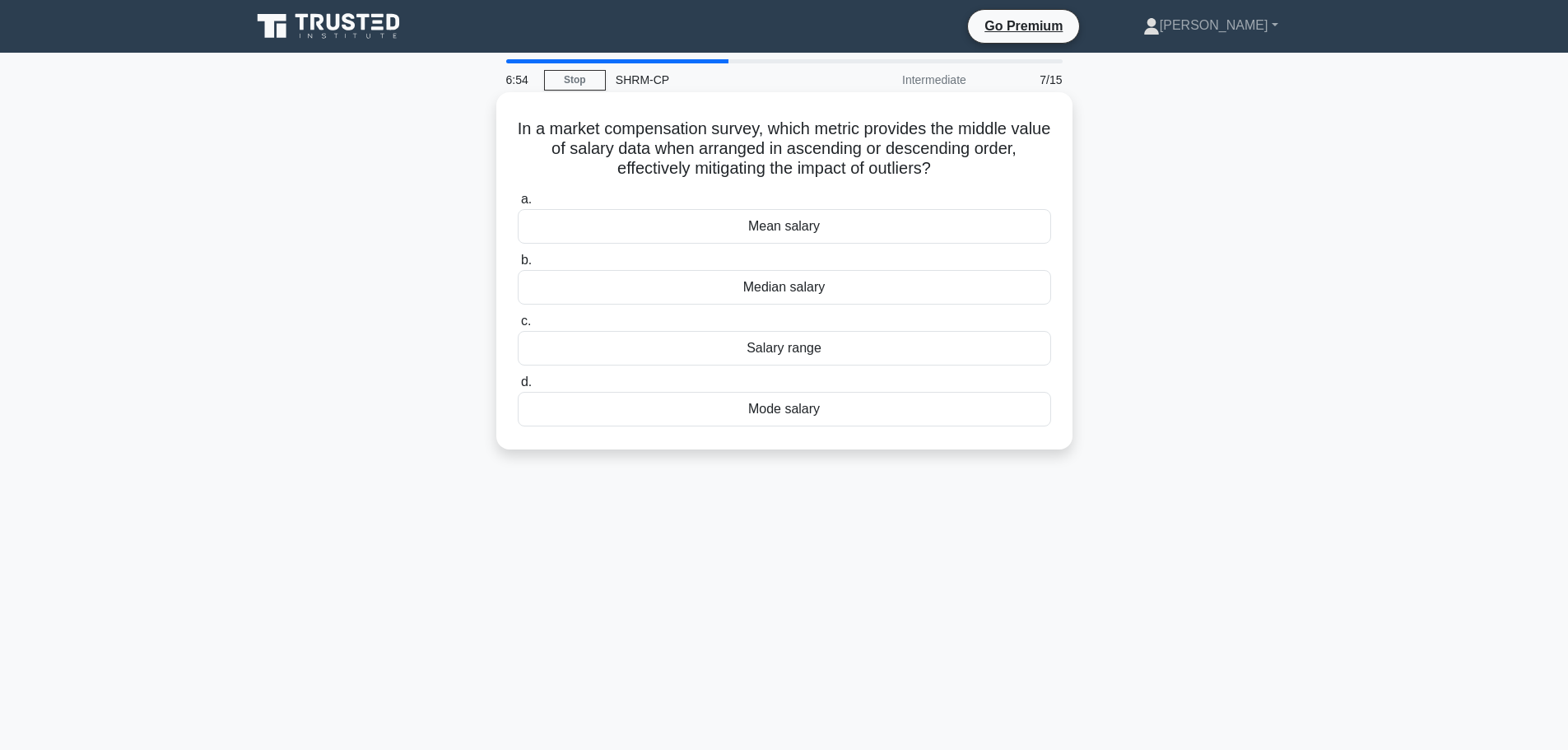
click at [781, 290] on div "Median salary" at bounding box center [784, 287] width 534 height 34
click at [518, 266] on input "b. Median salary" at bounding box center [518, 261] width 0 height 11
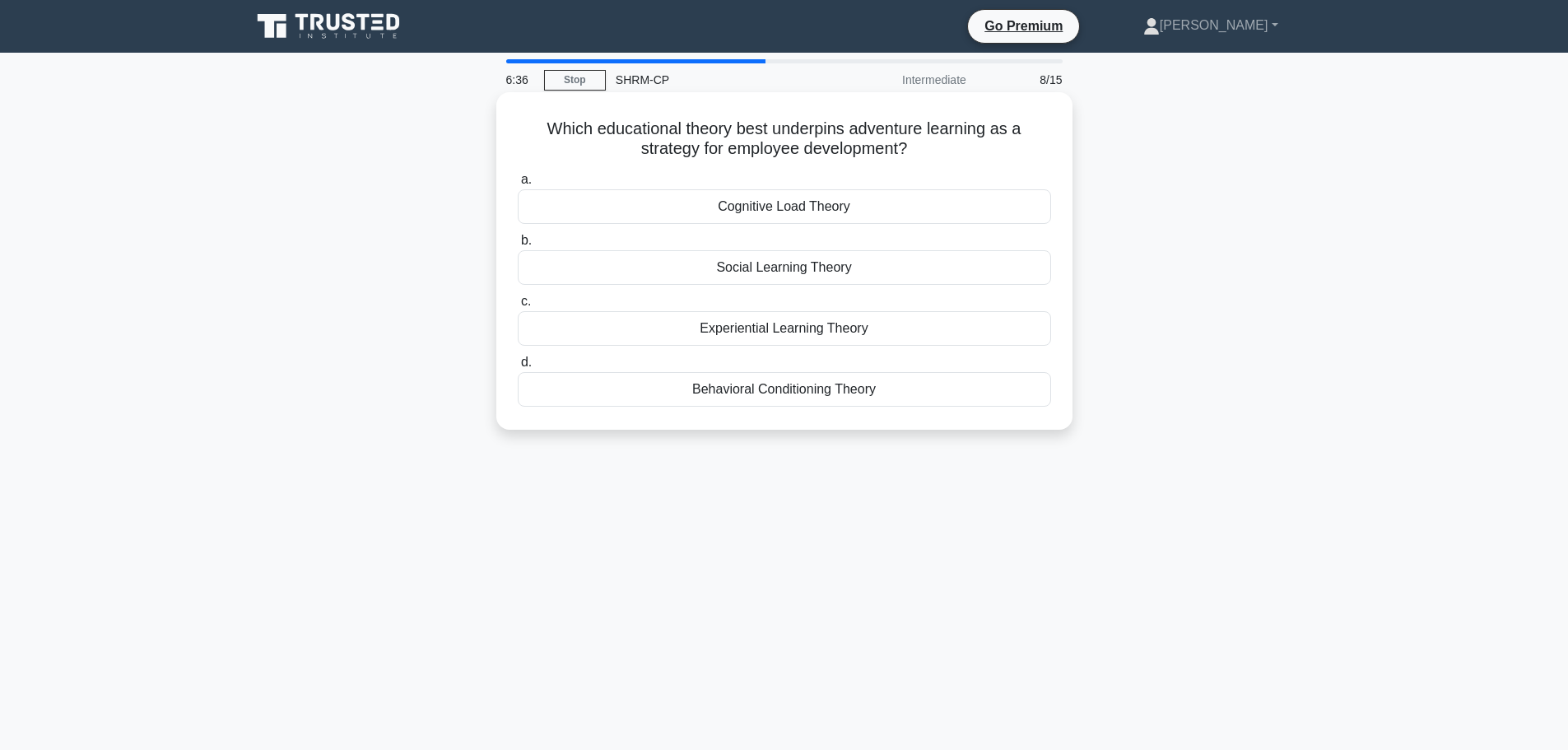
click at [775, 326] on div "Experiential Learning Theory" at bounding box center [784, 329] width 534 height 34
click at [518, 307] on input "c. Experiential Learning Theory" at bounding box center [518, 302] width 0 height 11
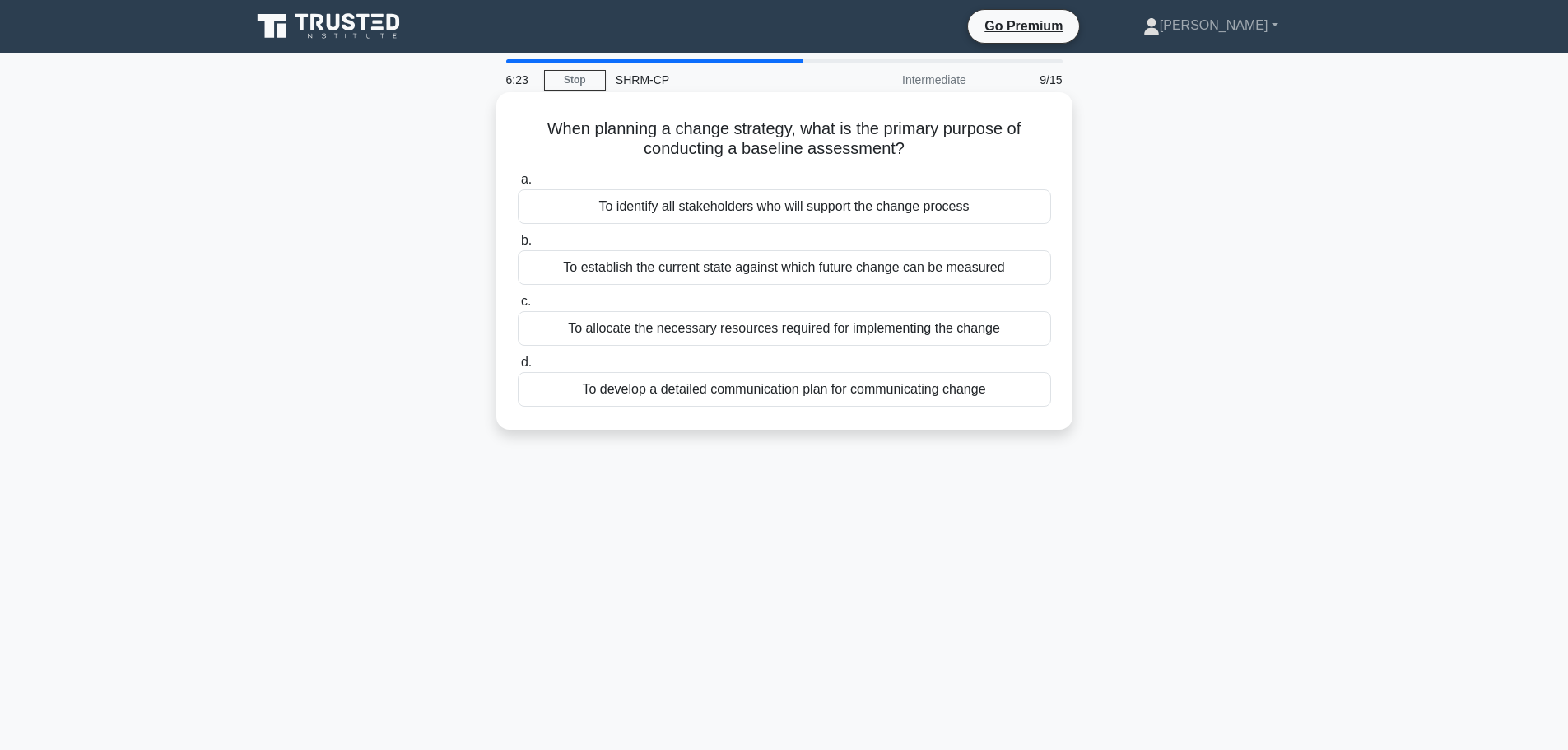
click at [801, 273] on div "To establish the current state against which future change can be measured" at bounding box center [784, 267] width 534 height 34
click at [518, 246] on input "b. To establish the current state against which future change can be measured" at bounding box center [518, 241] width 0 height 11
click at [840, 208] on div "Simulation exercises that mimic cross-cultural business scenarios." at bounding box center [784, 207] width 534 height 34
click at [518, 185] on input "a. Simulation exercises that mimic cross-cultural business scenarios." at bounding box center [518, 180] width 0 height 11
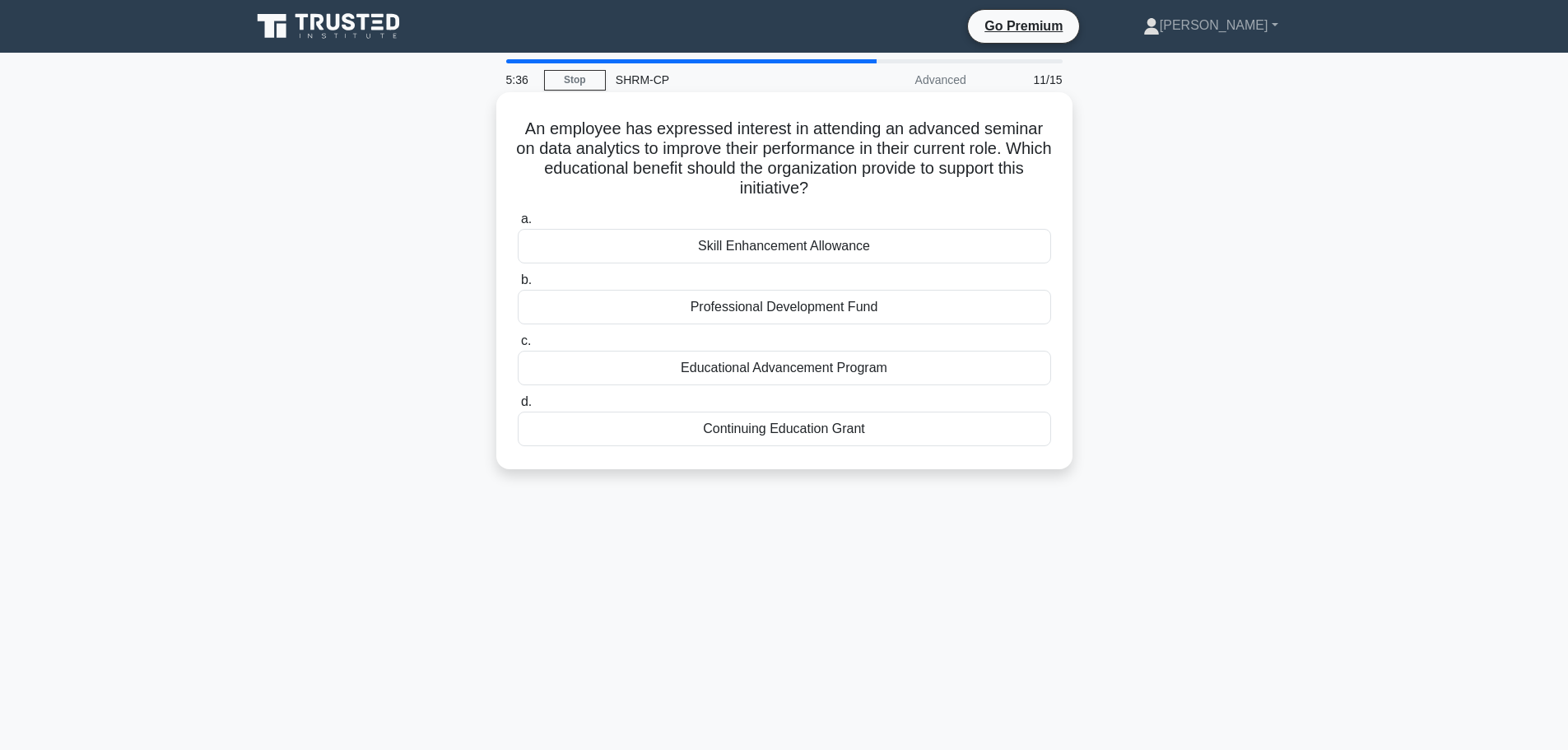
click at [811, 307] on div "Professional Development Fund" at bounding box center [784, 307] width 534 height 34
click at [518, 285] on input "b. Professional Development Fund" at bounding box center [518, 281] width 0 height 11
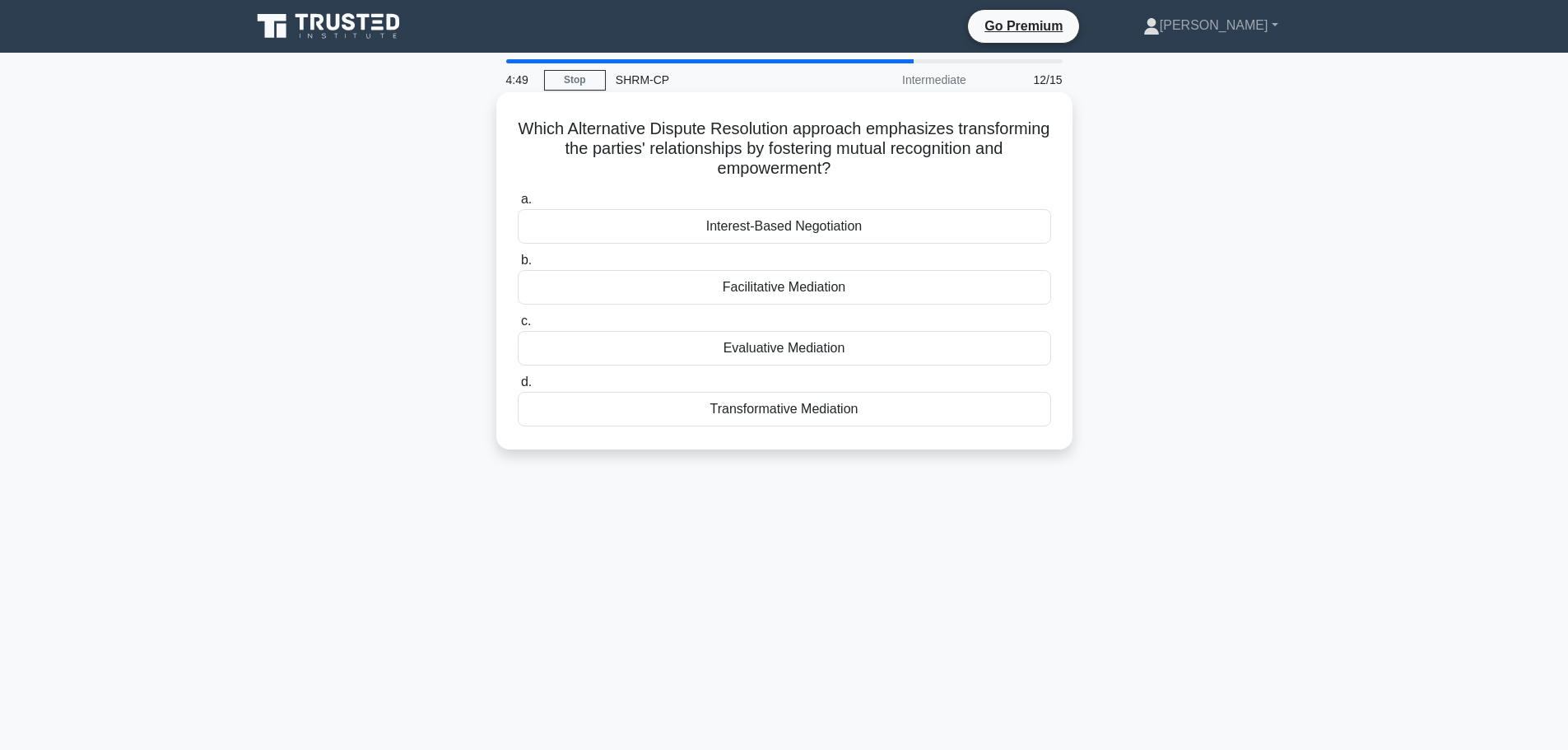
click at [773, 286] on div "Facilitative Mediation" at bounding box center [784, 287] width 534 height 34
click at [518, 266] on input "b. Facilitative Mediation" at bounding box center [518, 261] width 0 height 11
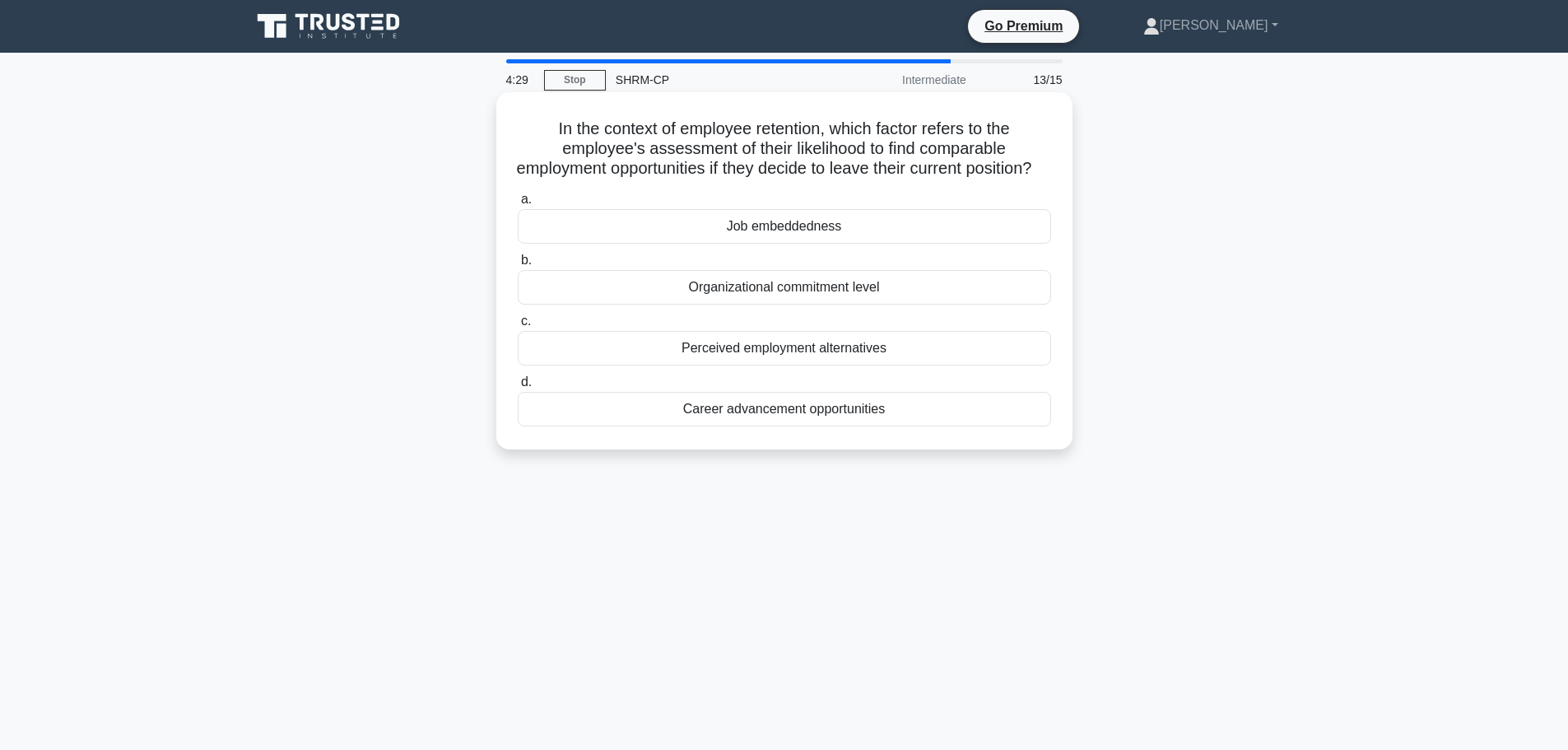
click at [750, 366] on div "Perceived employment alternatives" at bounding box center [784, 348] width 534 height 34
click at [518, 327] on input "c. Perceived employment alternatives" at bounding box center [518, 322] width 0 height 11
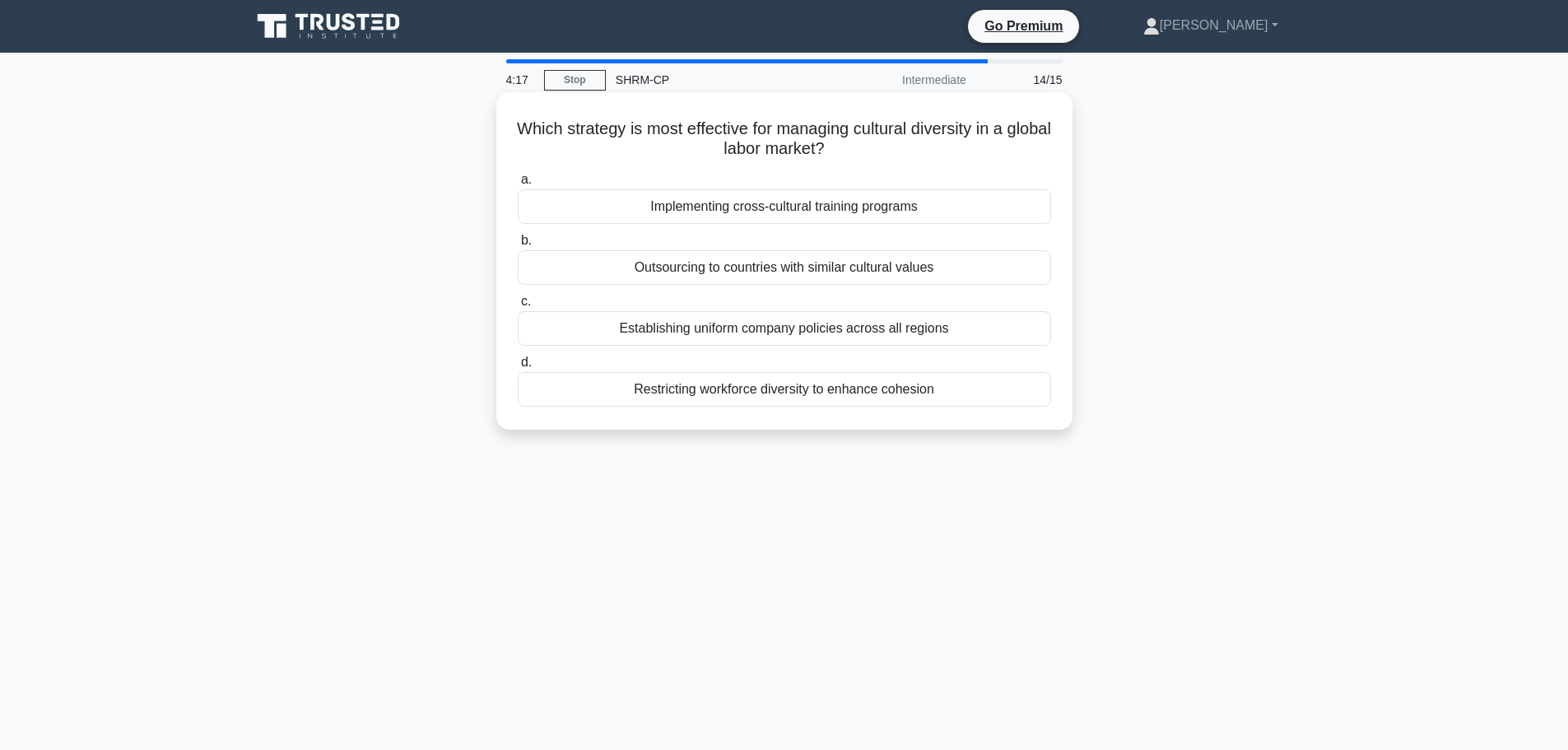
click at [764, 202] on div "Implementing cross-cultural training programs" at bounding box center [784, 207] width 534 height 34
click at [518, 185] on input "a. Implementing cross-cultural training programs" at bounding box center [518, 180] width 0 height 11
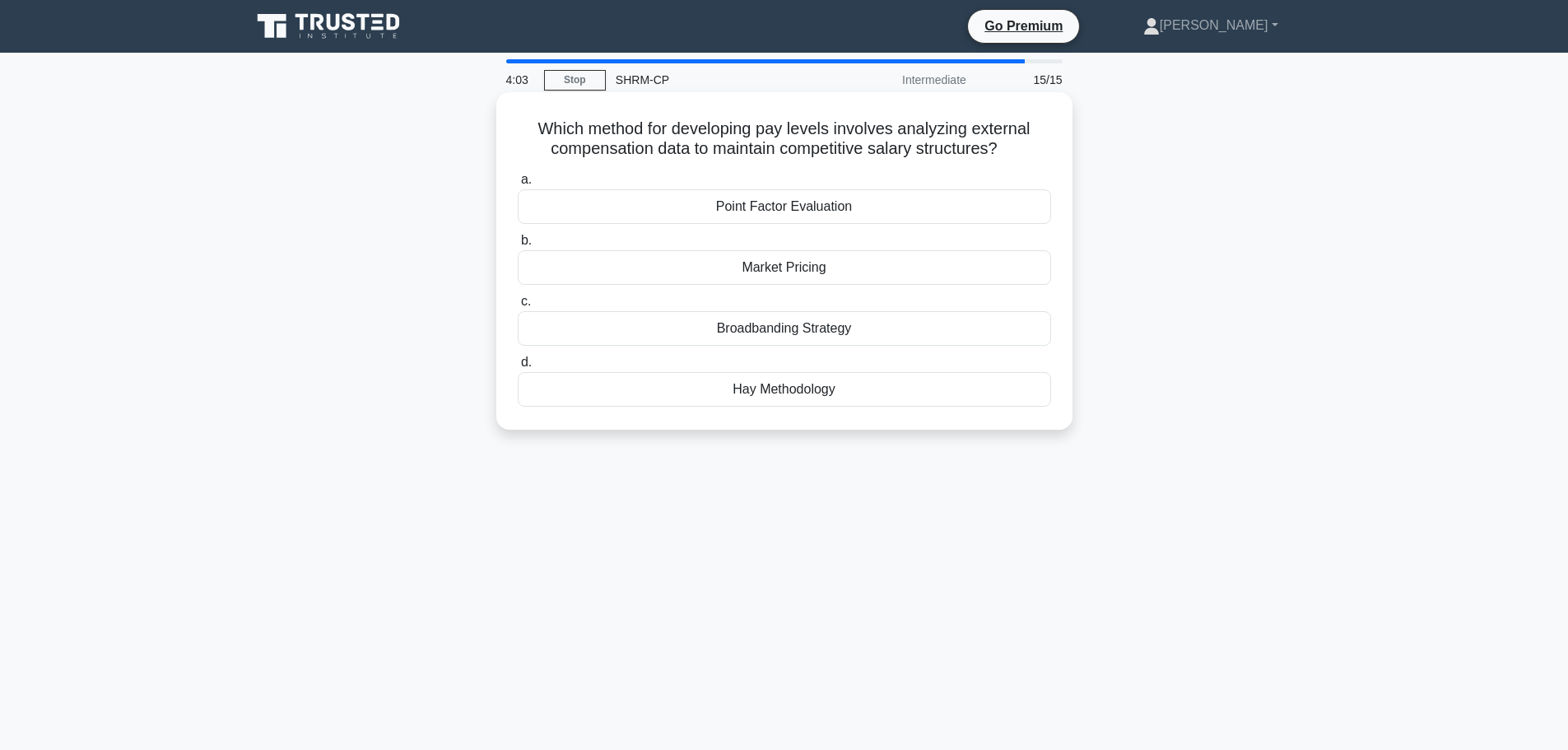
click at [800, 273] on div "Market Pricing" at bounding box center [784, 267] width 534 height 34
click at [518, 246] on input "b. Market Pricing" at bounding box center [518, 241] width 0 height 11
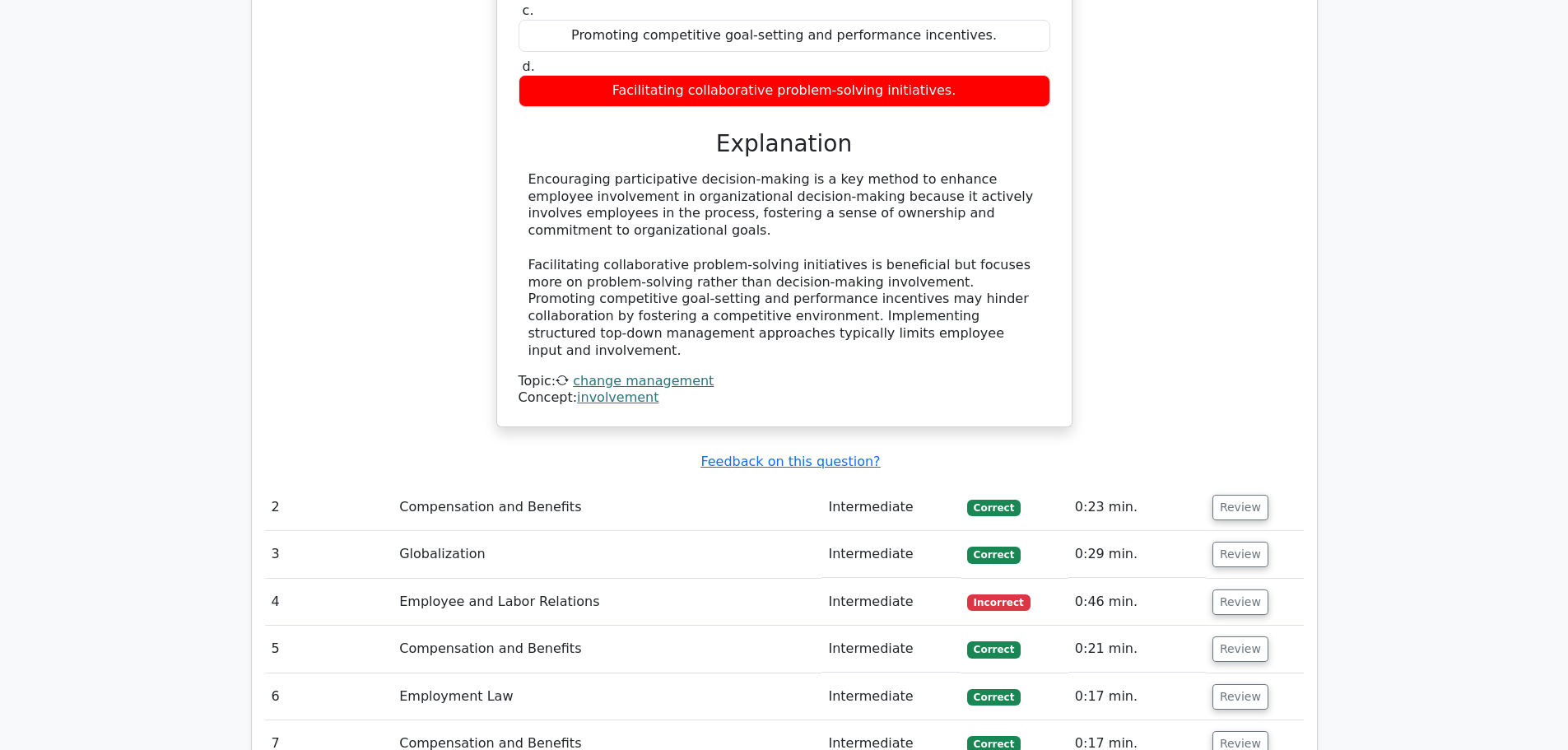
scroll to position [1729, 0]
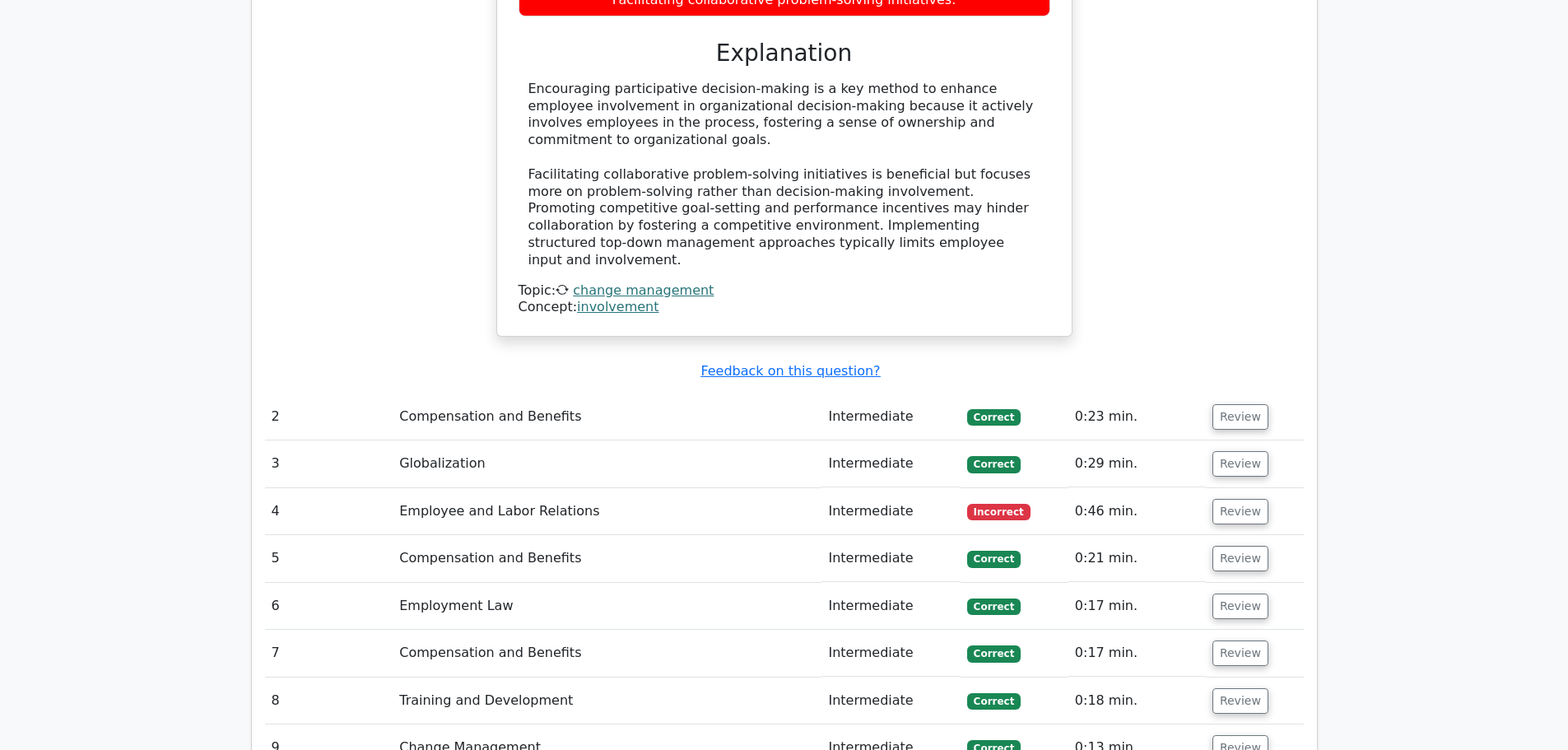
click at [709, 488] on td "Employee and Labor Relations" at bounding box center [608, 512] width 429 height 47
click at [1238, 499] on button "Review" at bounding box center [1241, 512] width 56 height 25
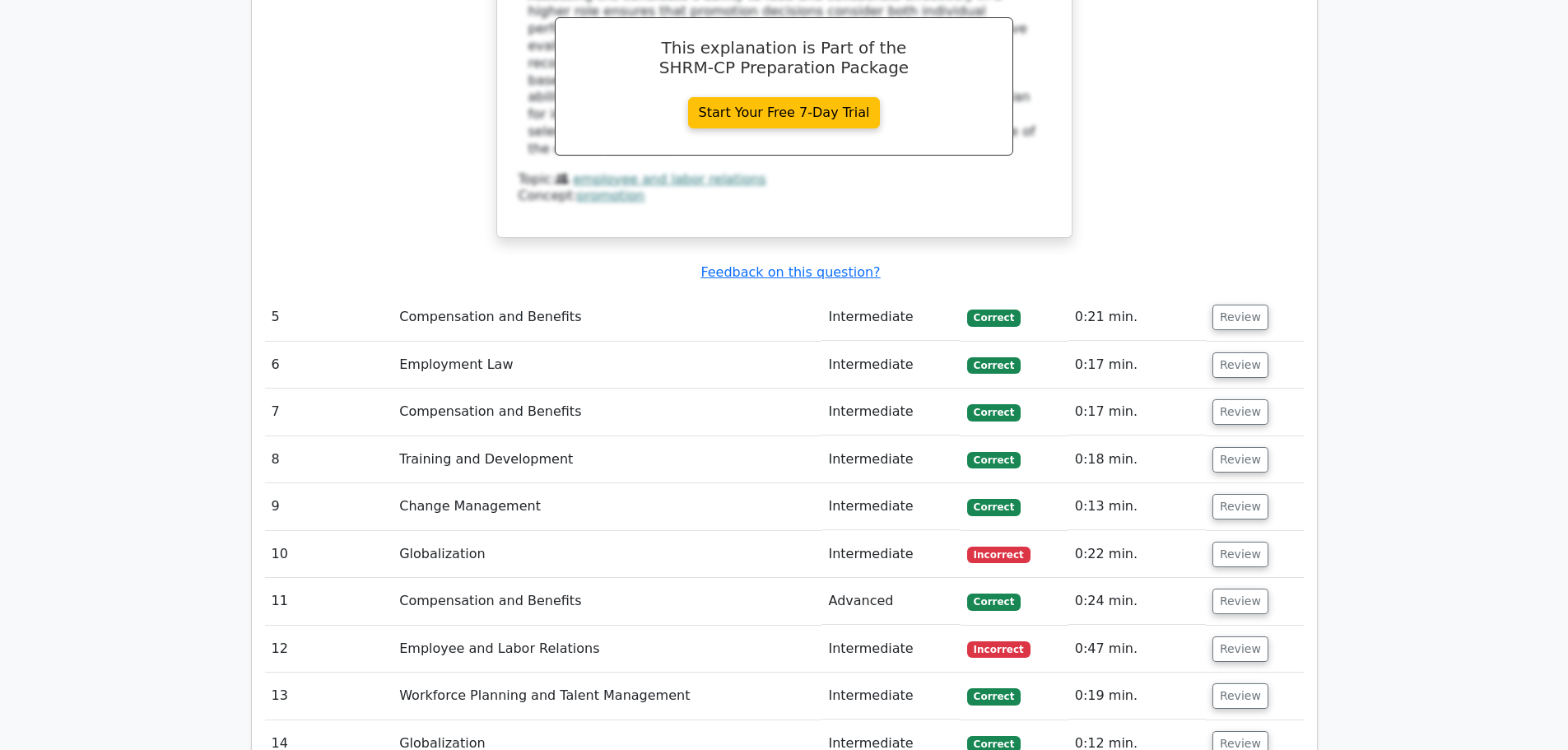
scroll to position [2799, 0]
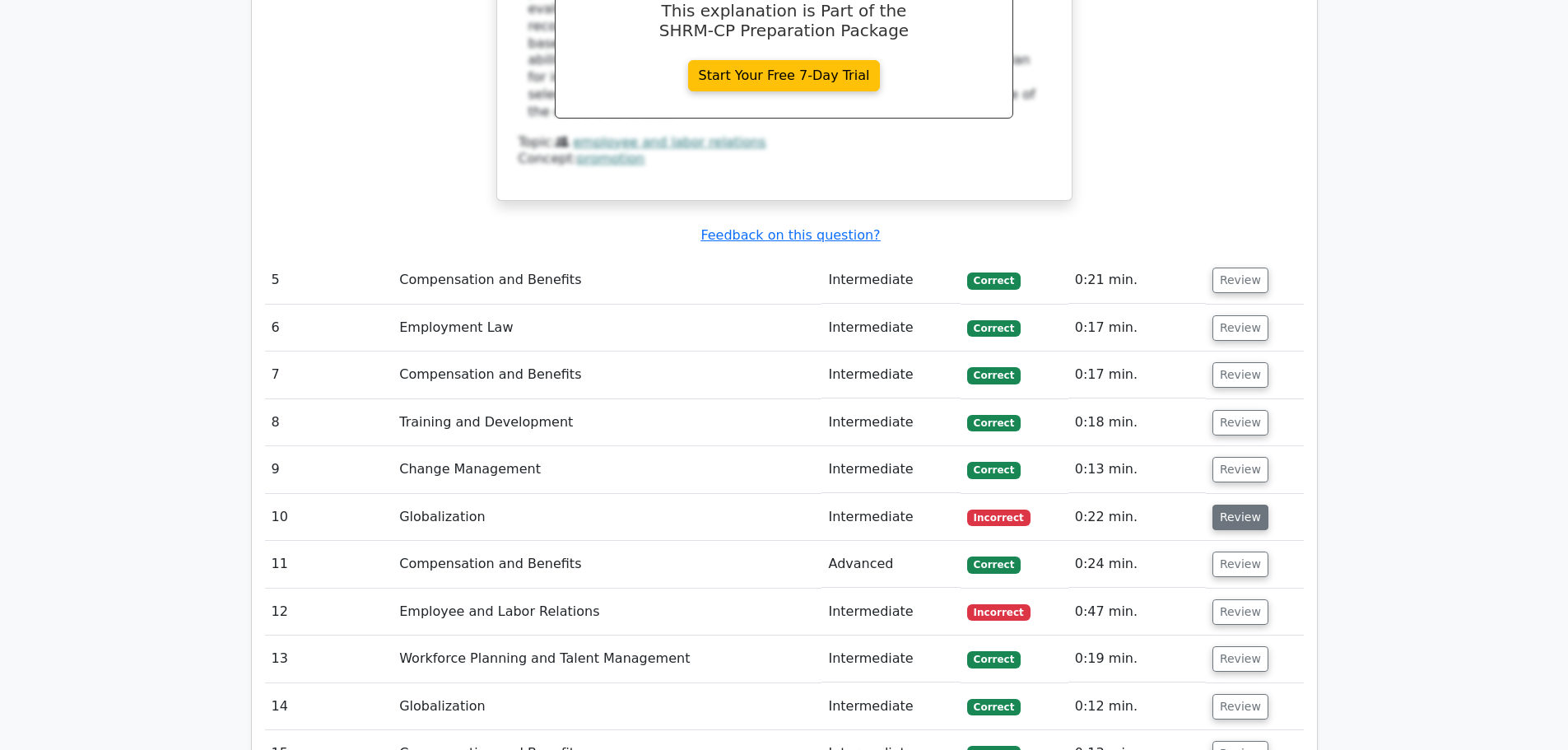
click at [1251, 505] on button "Review" at bounding box center [1241, 517] width 56 height 25
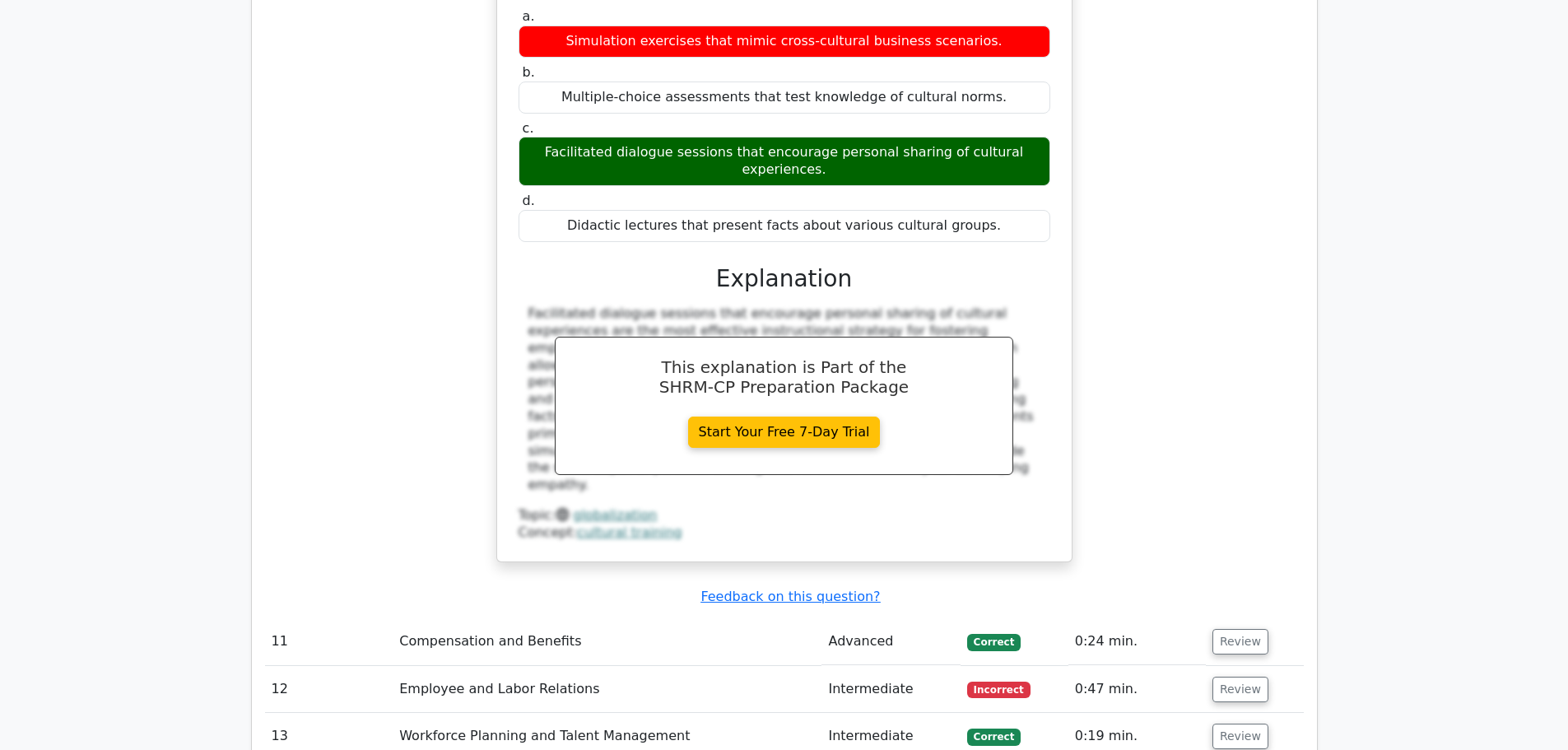
scroll to position [3540, 0]
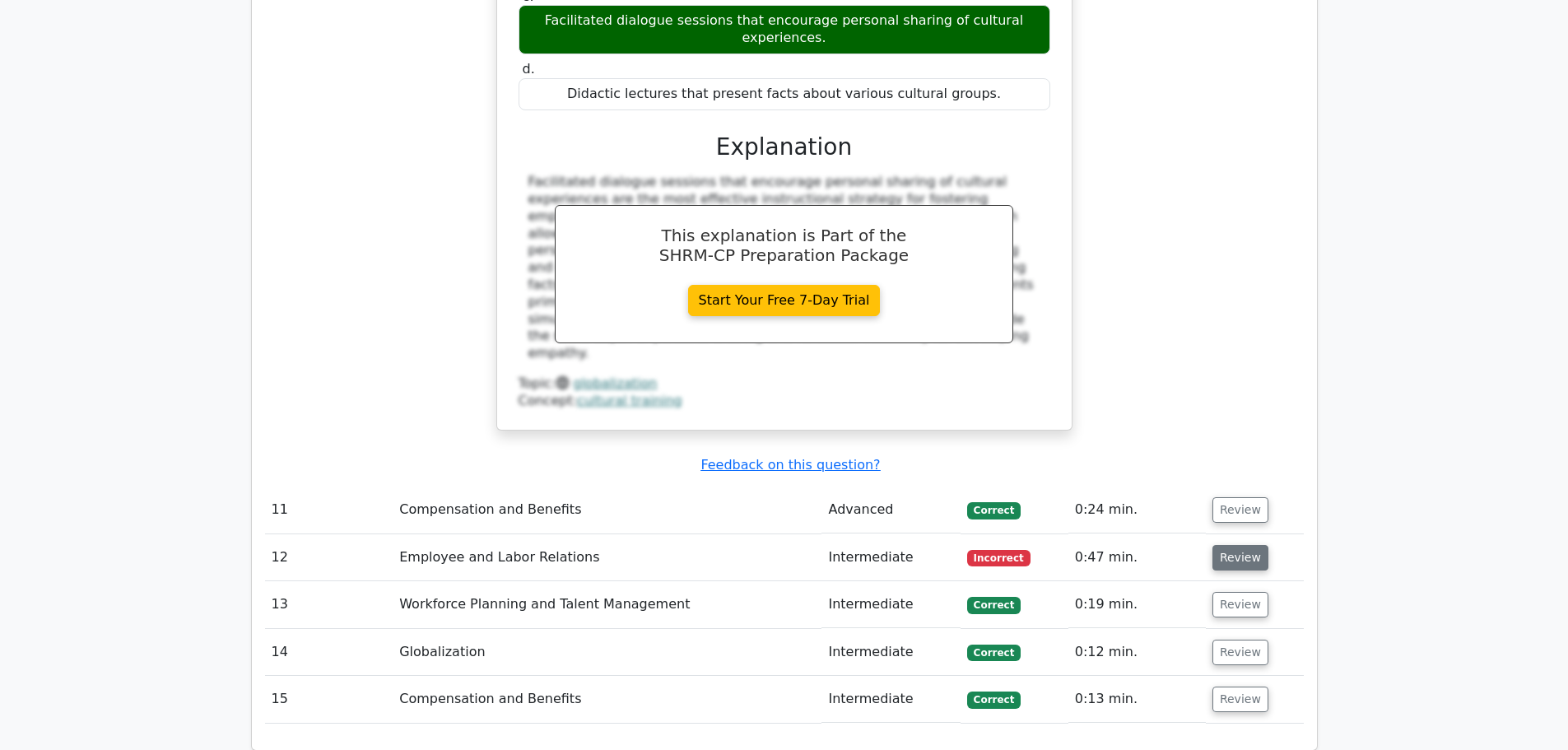
click at [1219, 545] on button "Review" at bounding box center [1241, 558] width 56 height 25
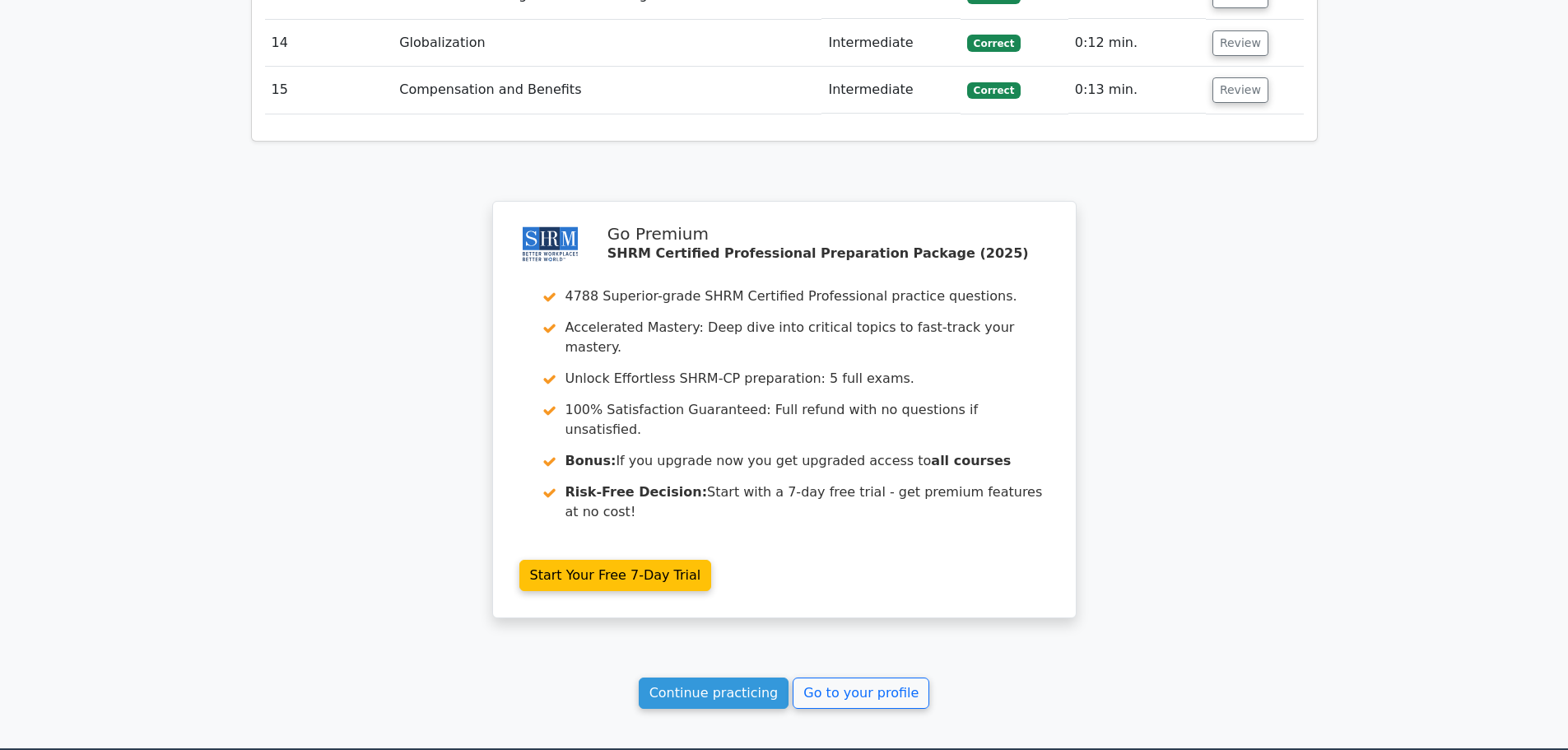
scroll to position [4848, 0]
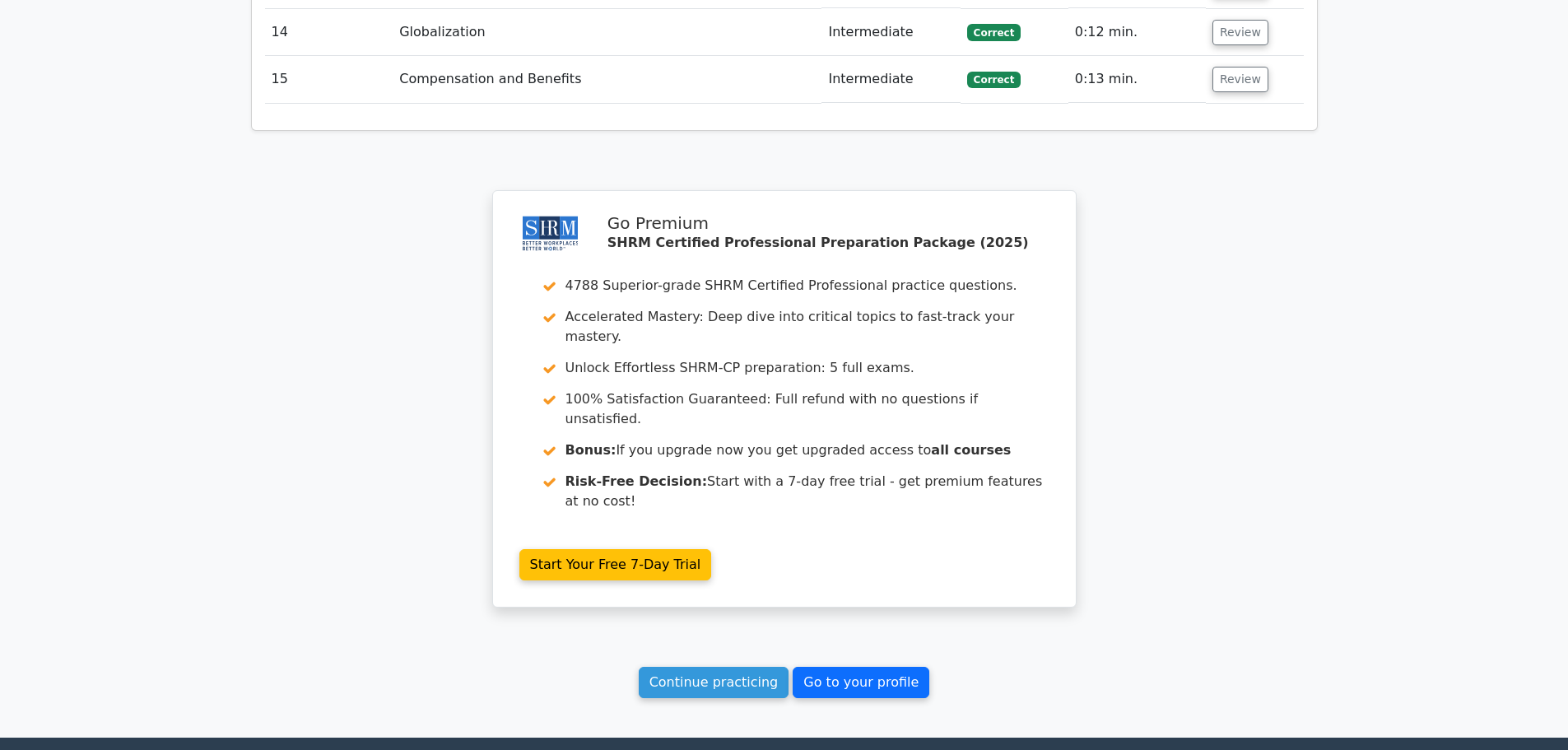
click at [824, 667] on link "Go to your profile" at bounding box center [861, 682] width 137 height 32
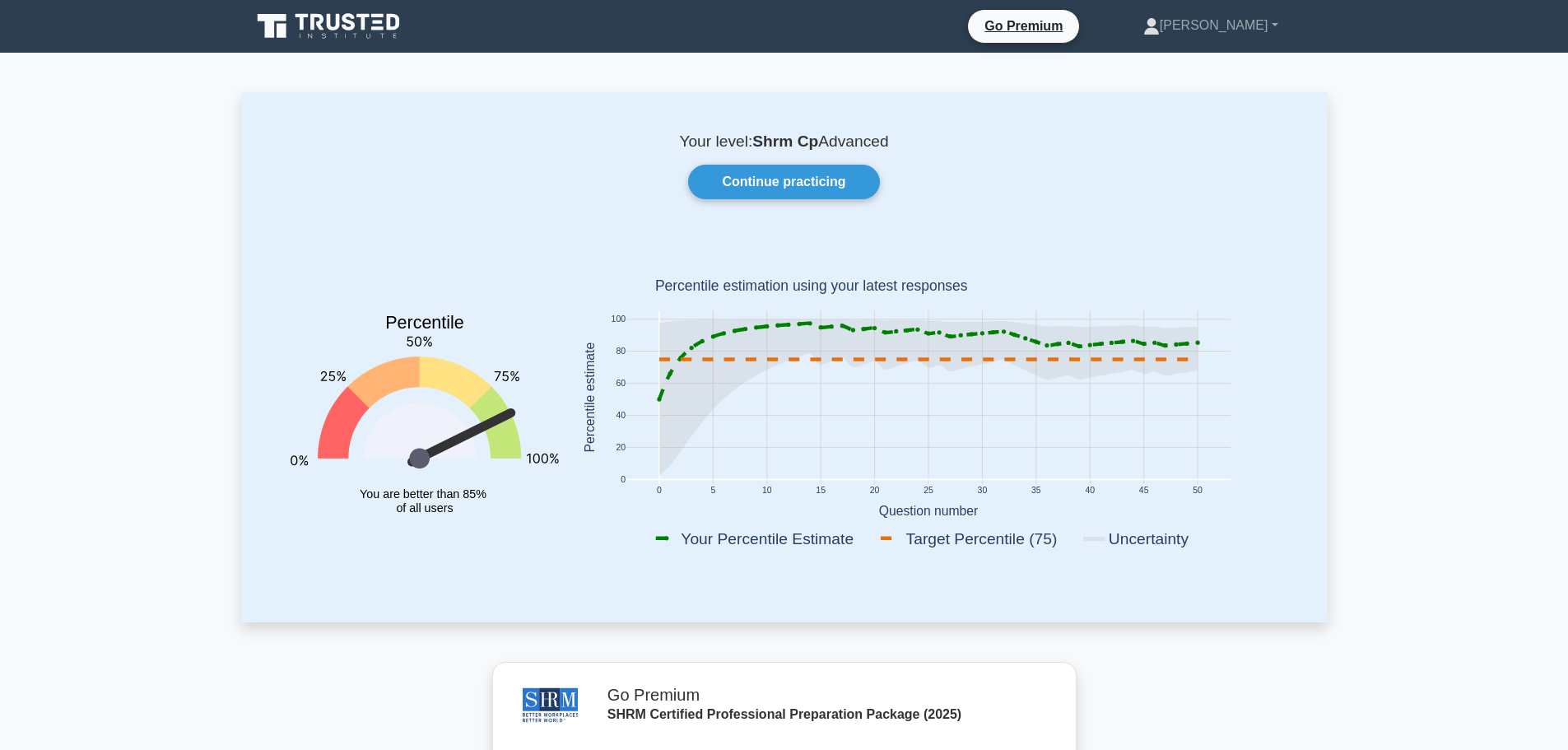
click at [321, 29] on icon at bounding box center [317, 22] width 14 height 16
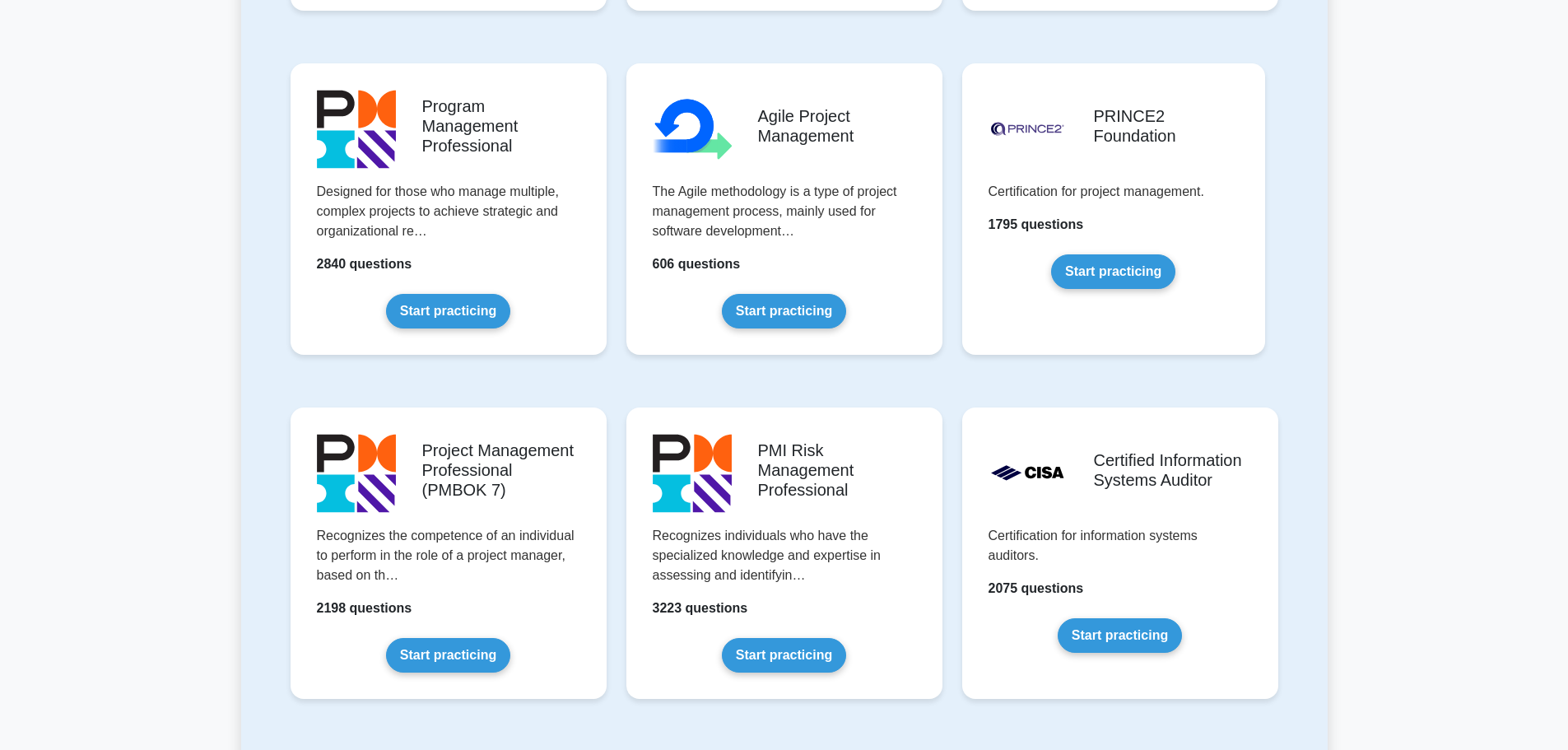
scroll to position [1070, 0]
